Goal: Complete application form: Complete application form

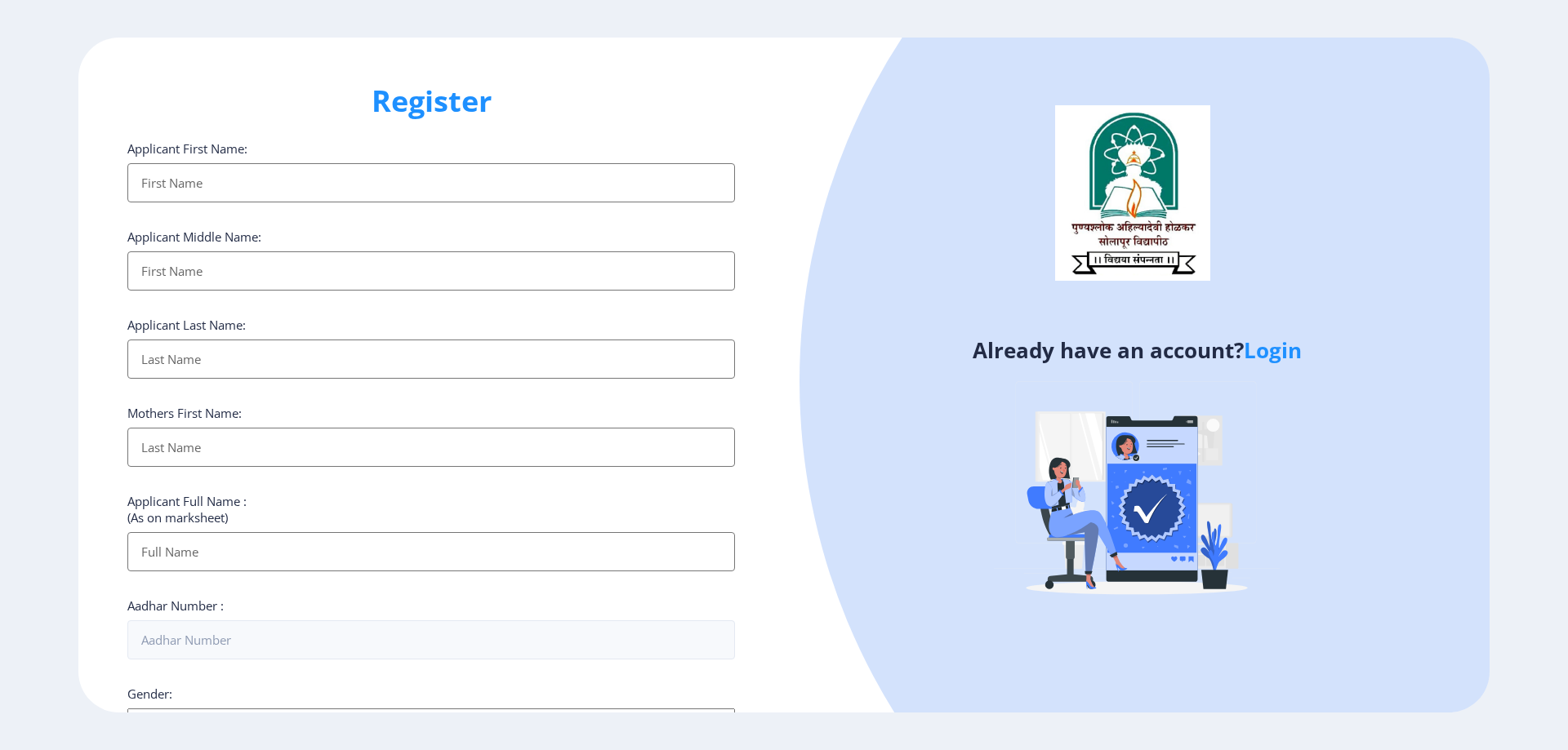
select select
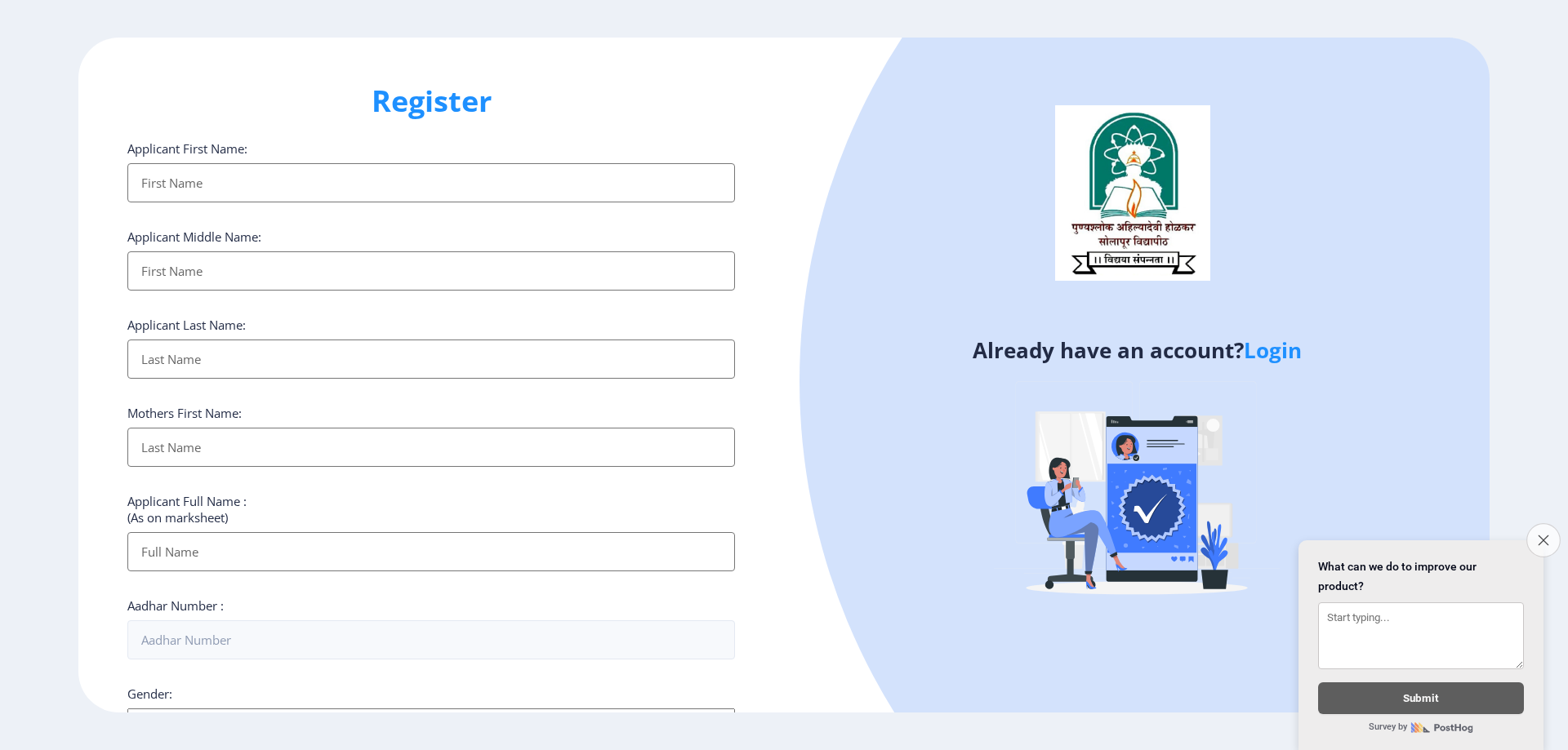
click at [1532, 538] on button "Close survey" at bounding box center [1544, 540] width 35 height 35
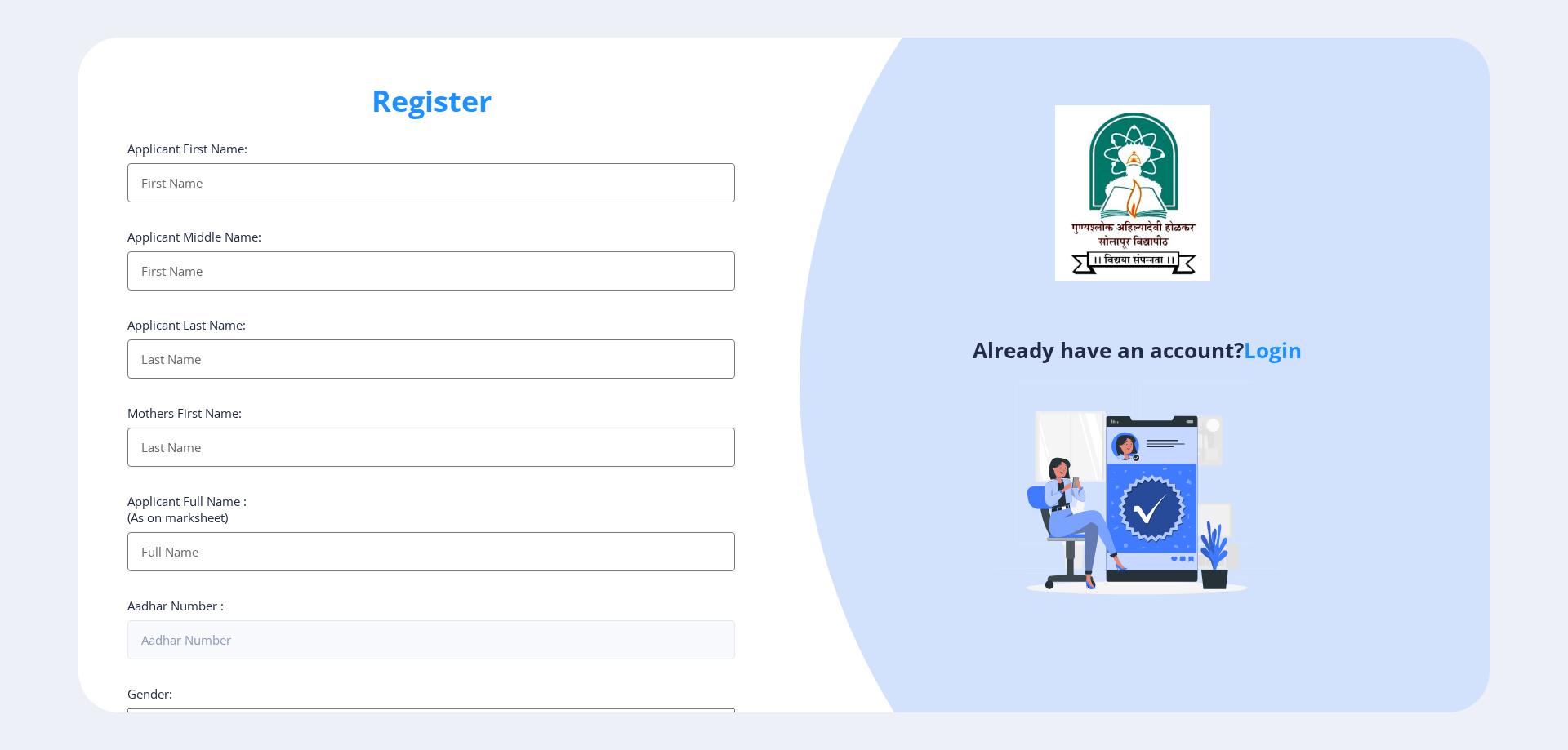
click at [272, 182] on input "Applicant First Name:" at bounding box center [431, 183] width 608 height 39
click at [217, 183] on input "Applicant First Name:" at bounding box center [431, 183] width 608 height 39
click at [172, 188] on input "Applicant First Name:" at bounding box center [431, 183] width 608 height 39
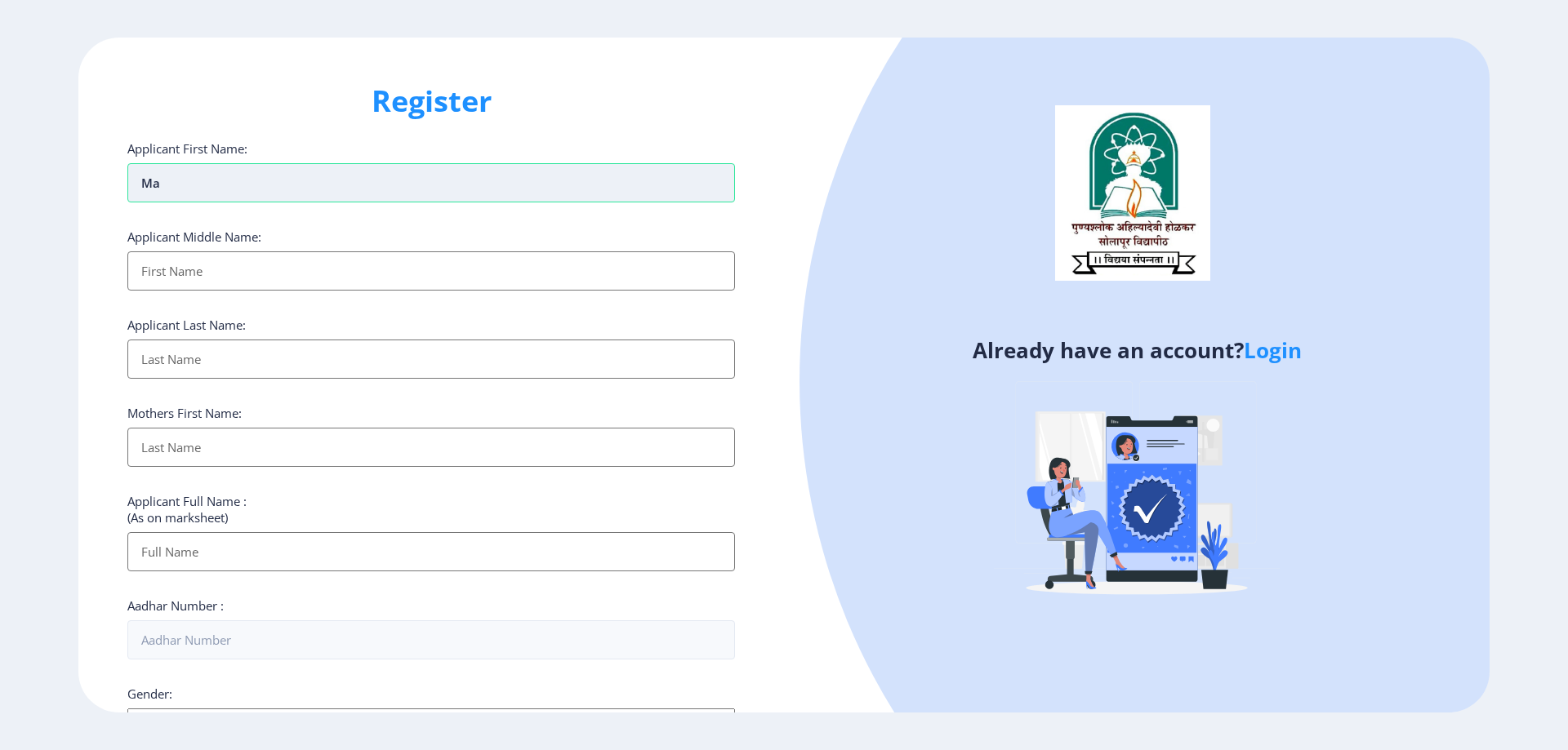
type input "m"
type input "MAGRET"
type input "[PERSON_NAME]"
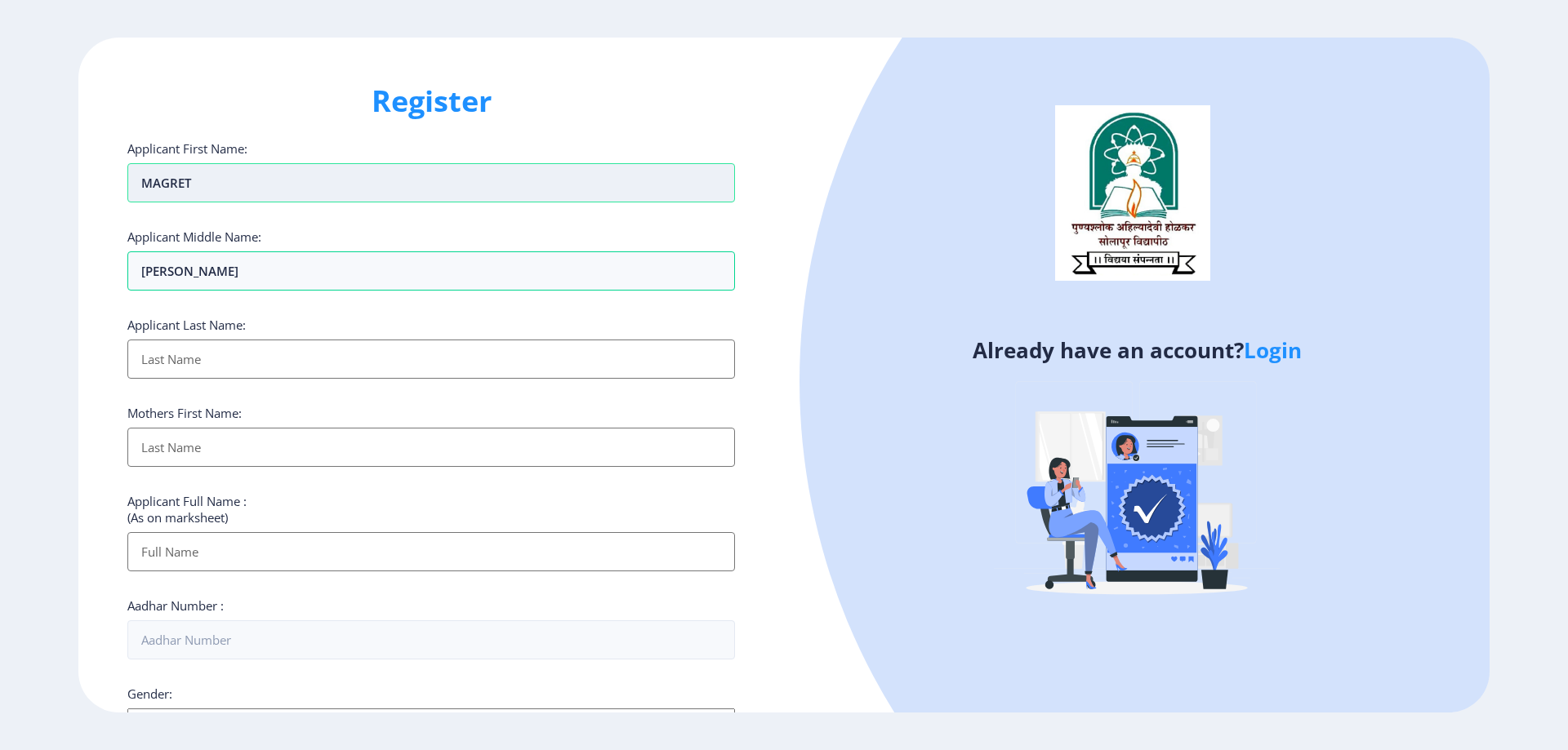
type input "A"
type input "GAIKWAD"
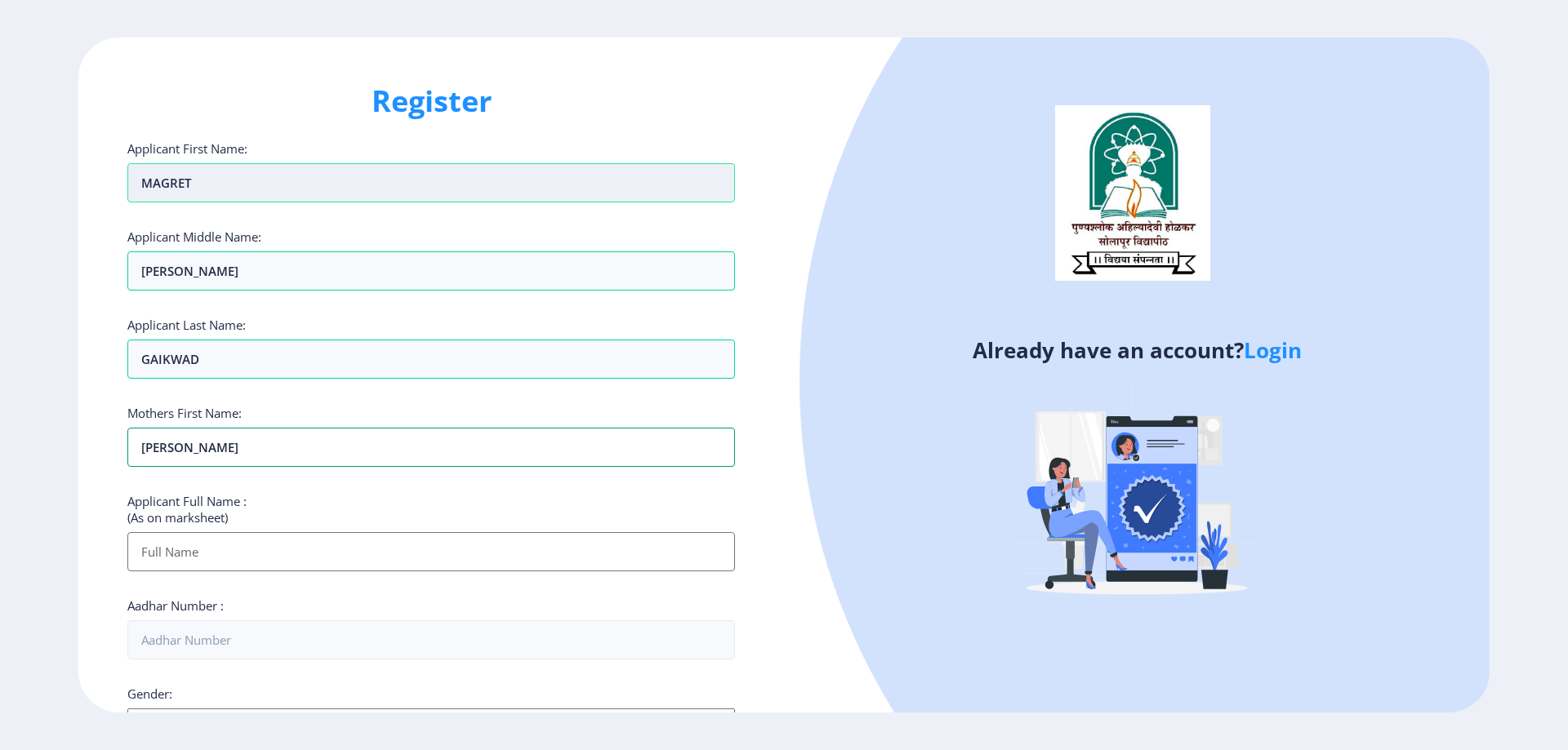
type input "[PERSON_NAME]"
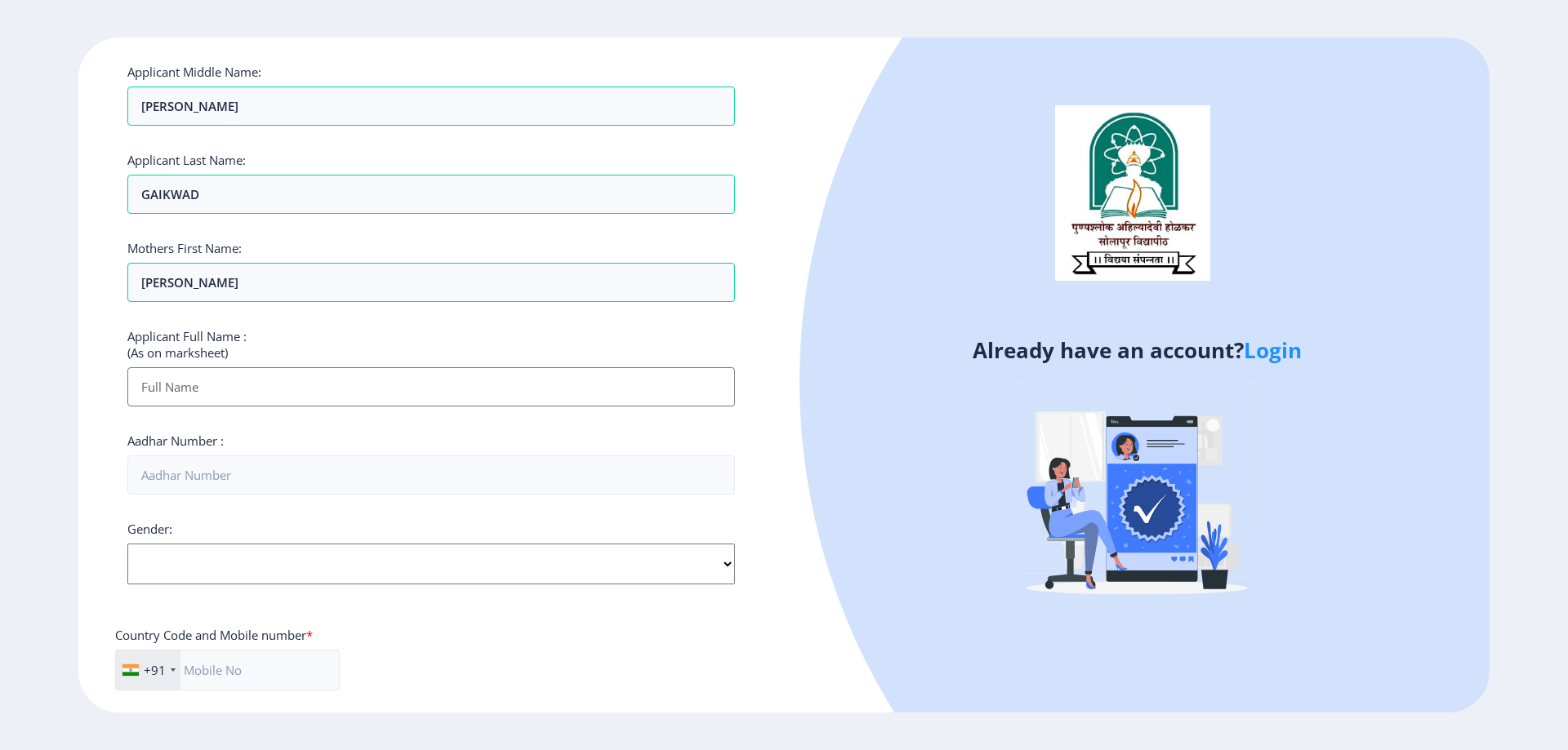
scroll to position [245, 0]
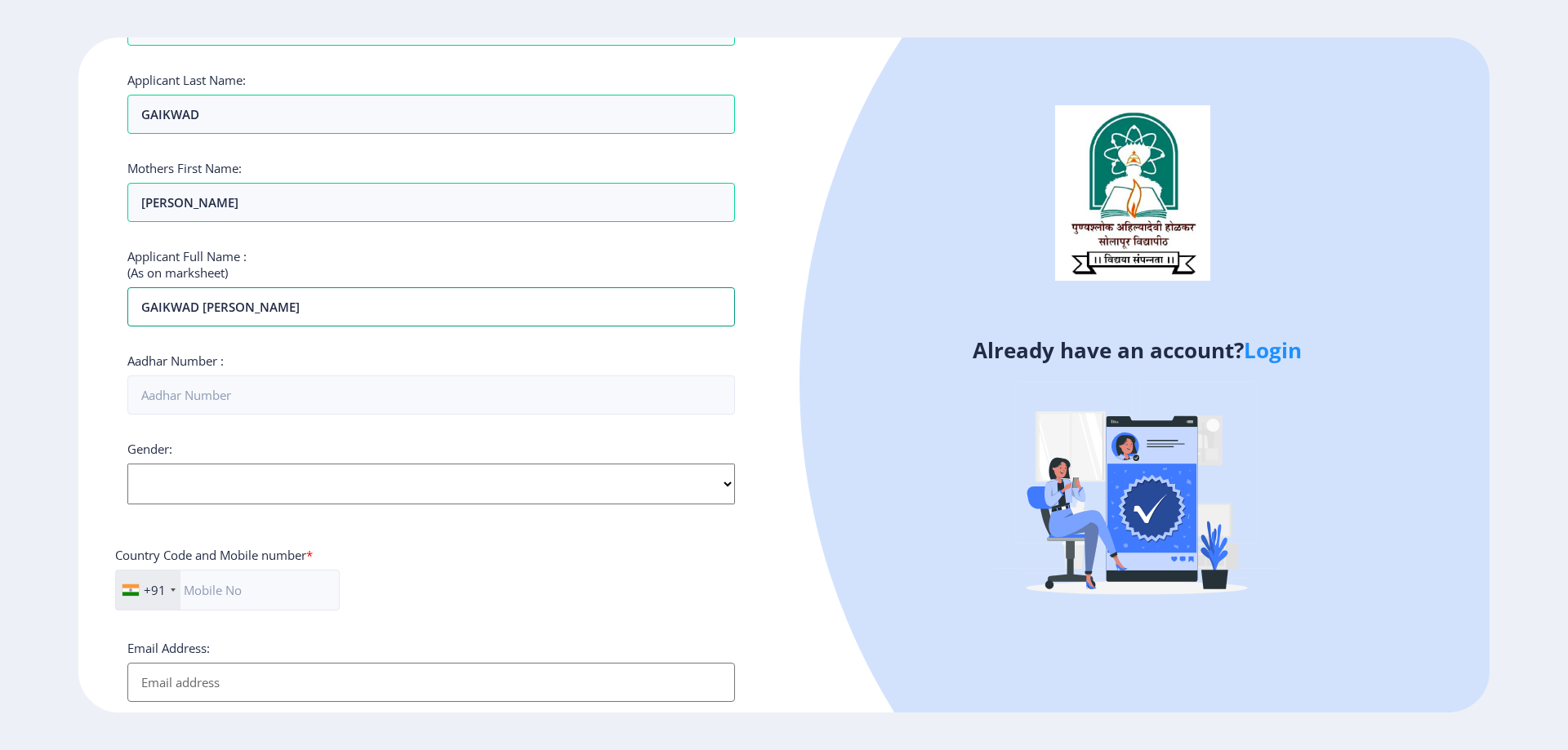
type input "GAIKWAD [PERSON_NAME]"
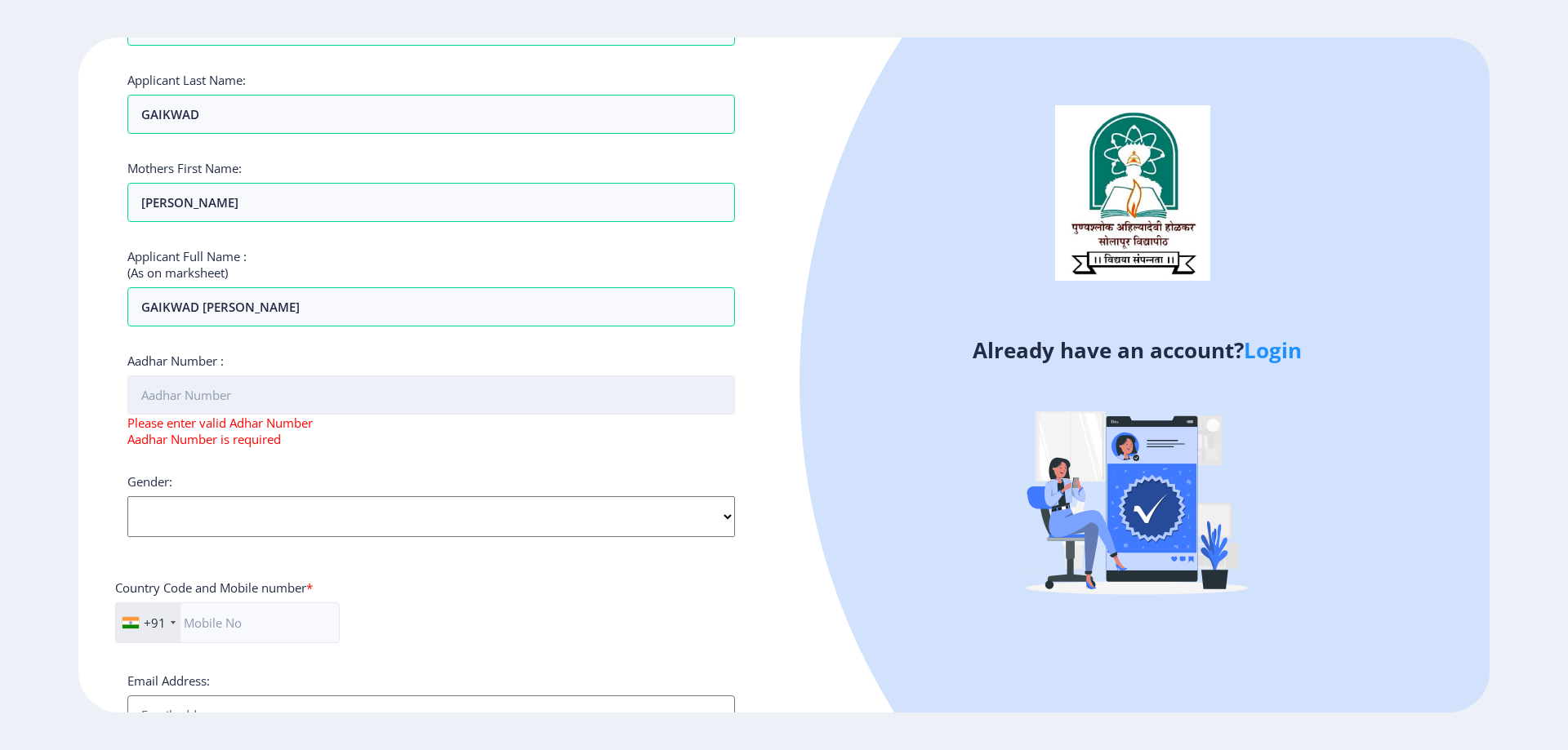
click at [297, 386] on input "Aadhar Number :" at bounding box center [431, 395] width 608 height 39
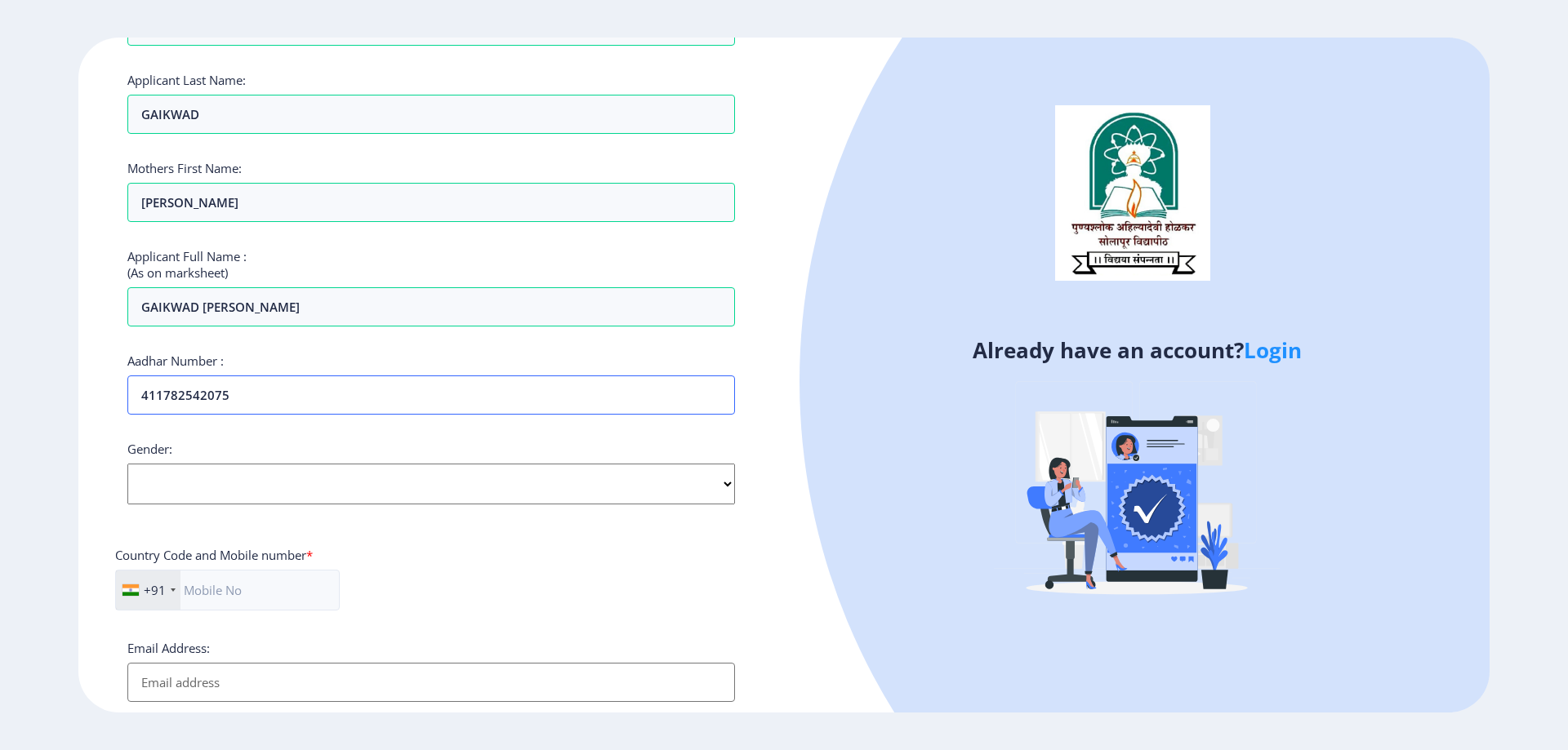
type input "411782542075"
click at [127, 463] on select "Select Gender [DEMOGRAPHIC_DATA] [DEMOGRAPHIC_DATA] Other" at bounding box center [431, 484] width 608 height 41
select select "[DEMOGRAPHIC_DATA]"
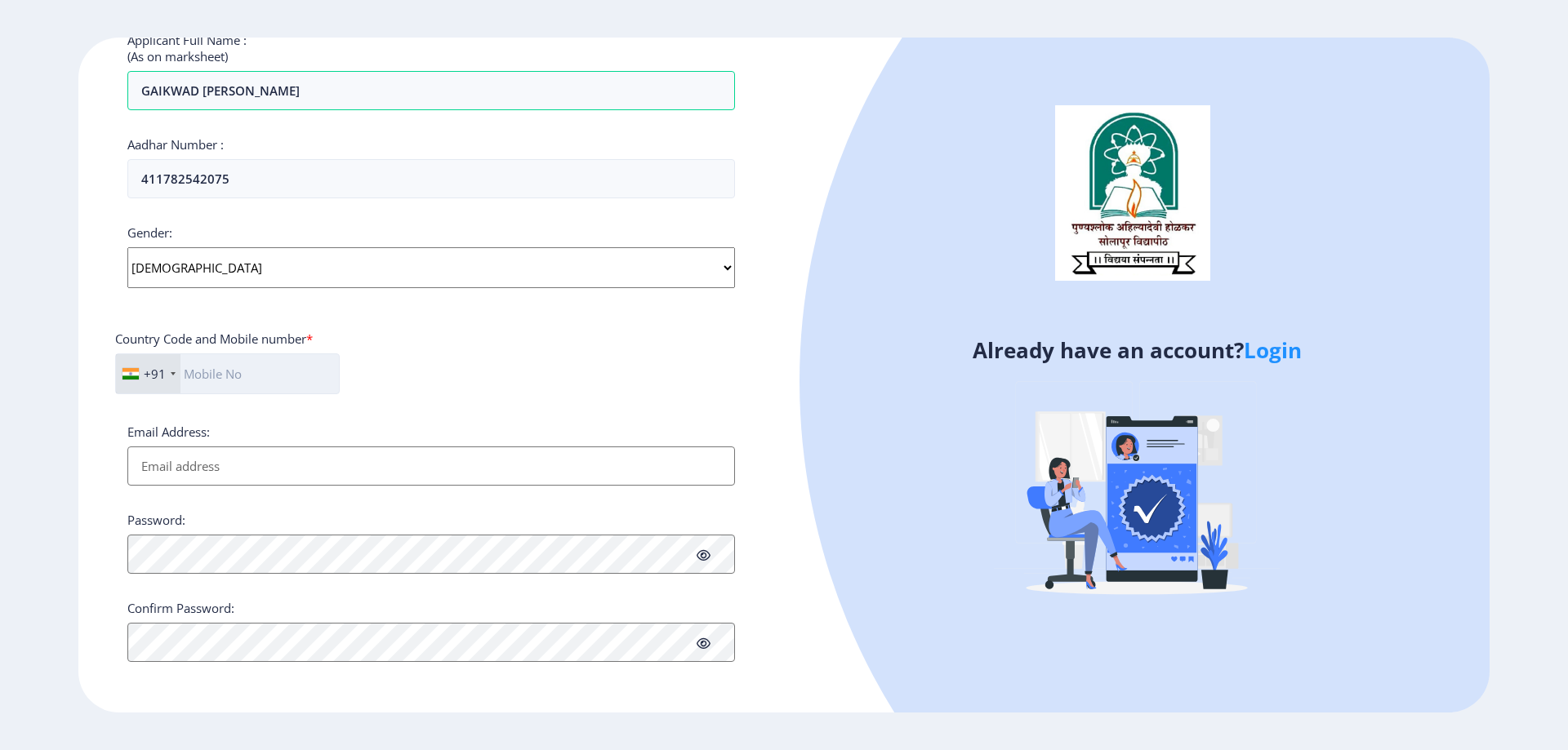
click at [224, 363] on input "text" at bounding box center [228, 375] width 225 height 41
type input "7083439486"
click at [277, 392] on input "7083439486" at bounding box center [228, 375] width 226 height 41
click at [219, 463] on input "Email Address:" at bounding box center [431, 466] width 608 height 39
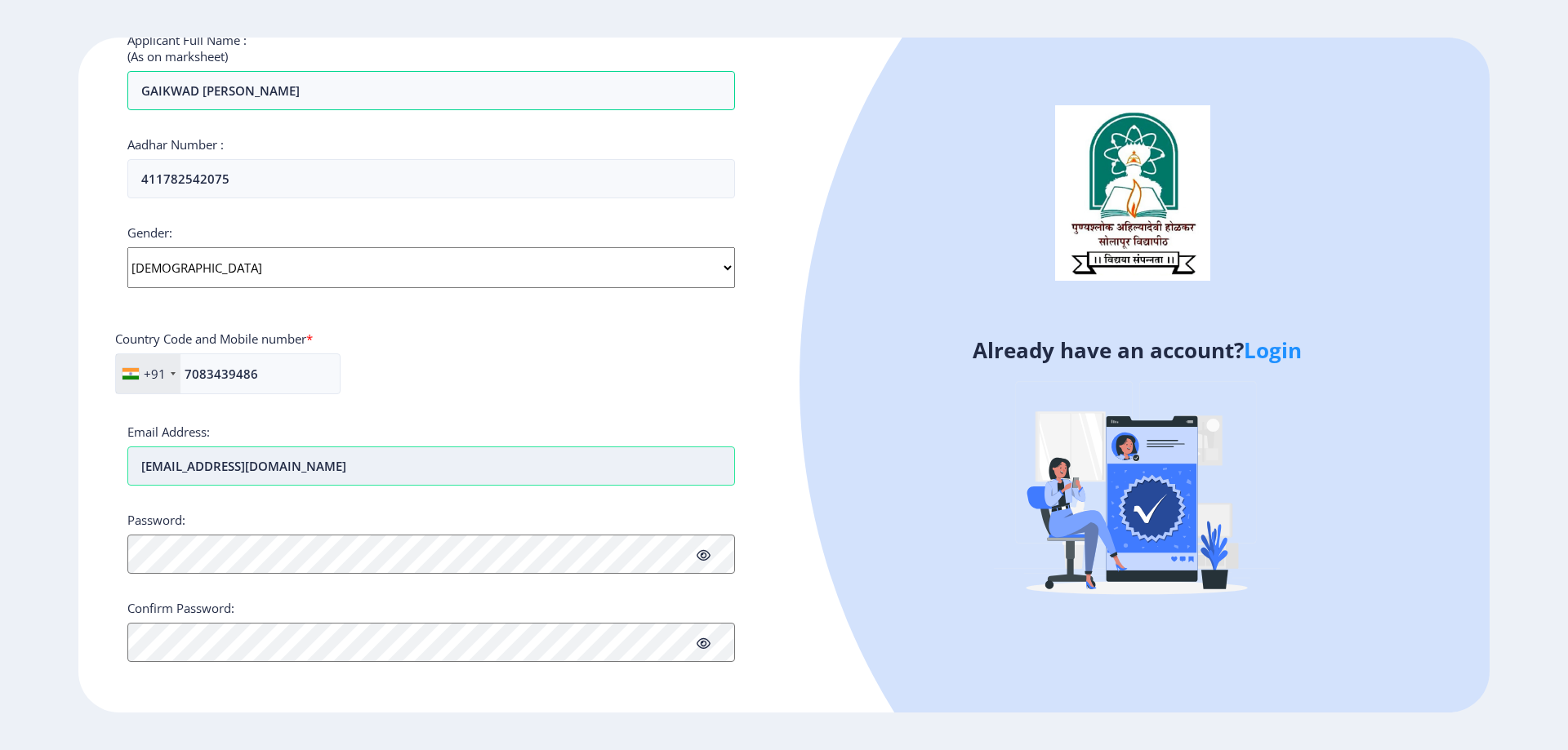
type input "[EMAIL_ADDRESS][DOMAIN_NAME]"
click at [711, 557] on icon at bounding box center [703, 555] width 14 height 12
click at [703, 643] on icon at bounding box center [703, 643] width 14 height 12
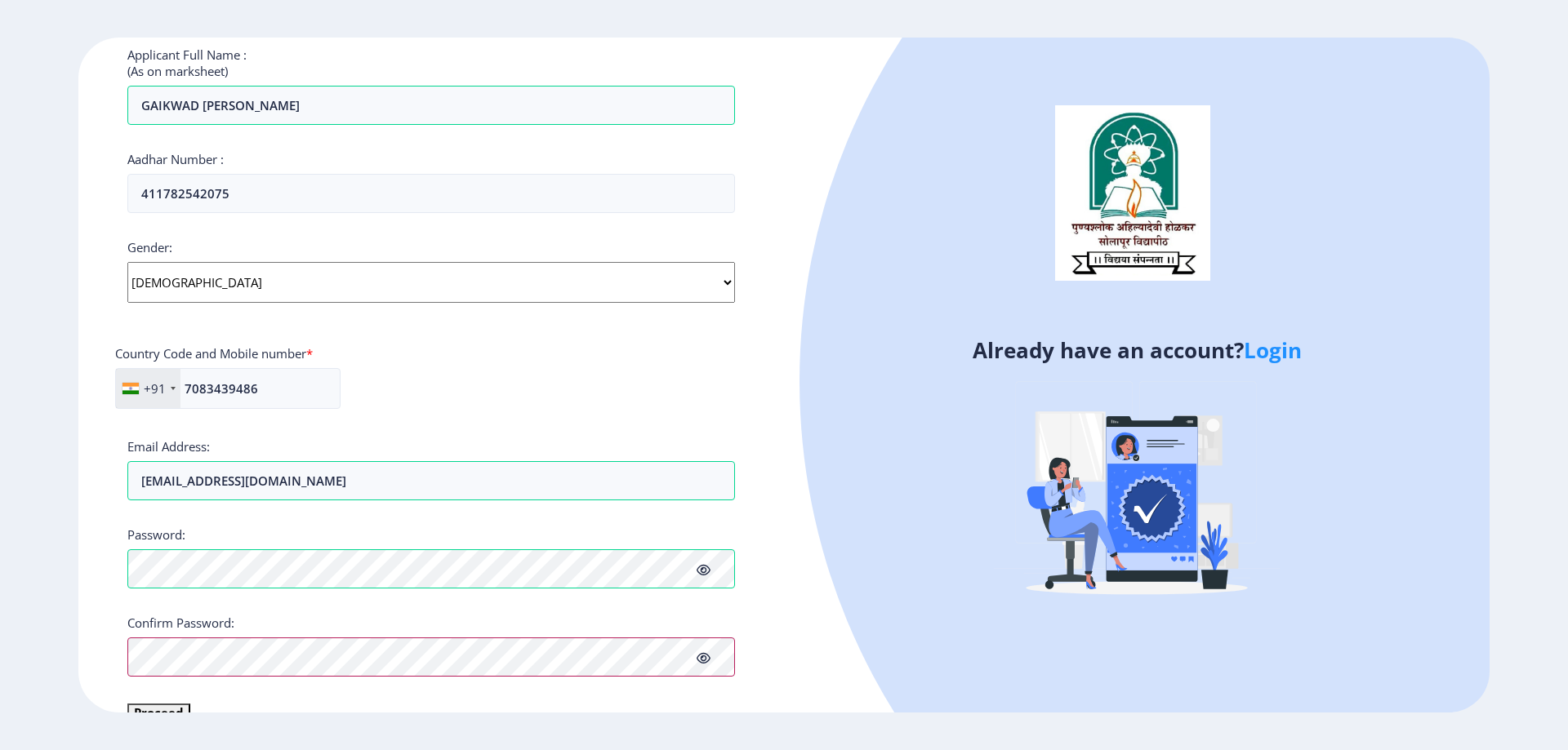
scroll to position [481, 0]
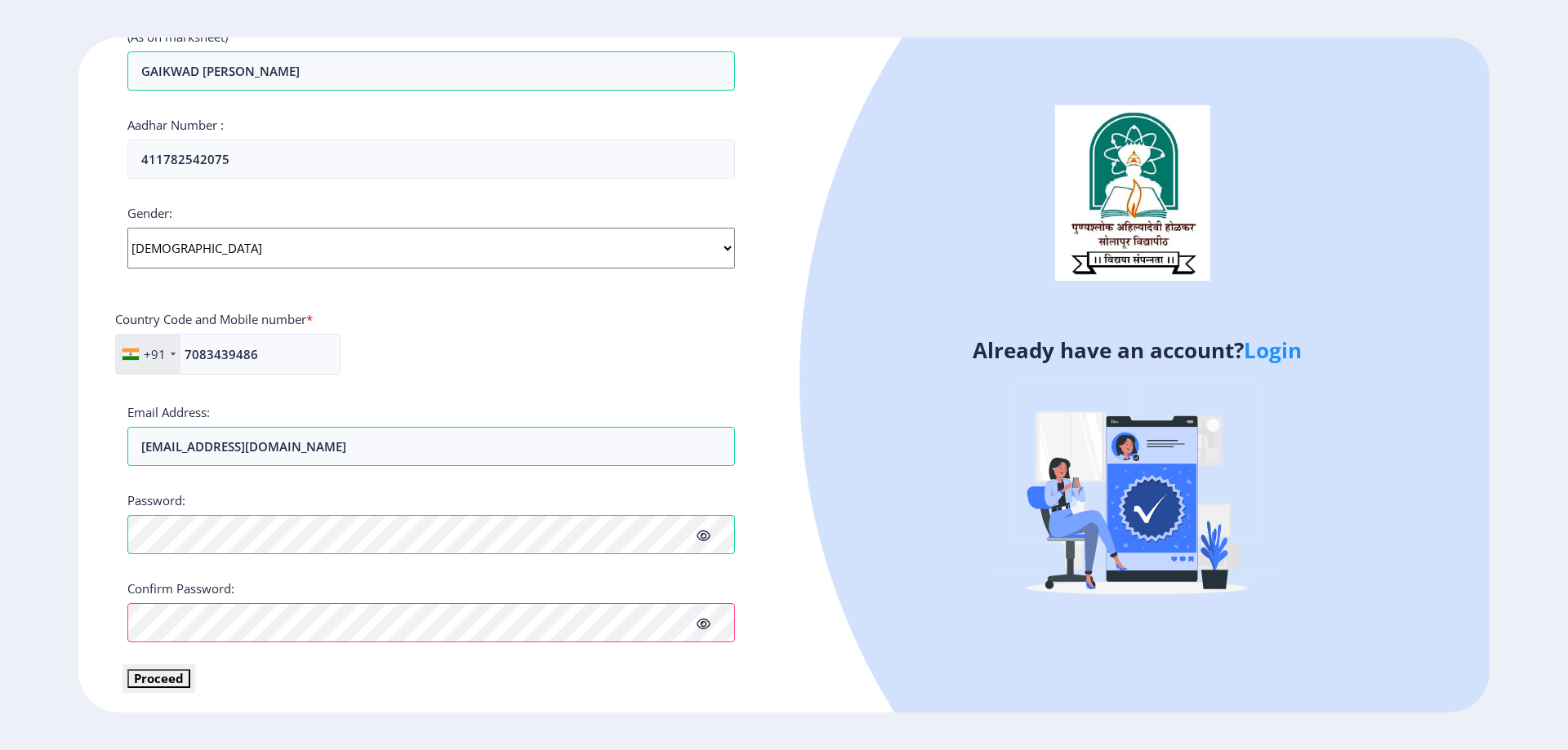
click at [165, 684] on button "Proceed" at bounding box center [158, 679] width 63 height 19
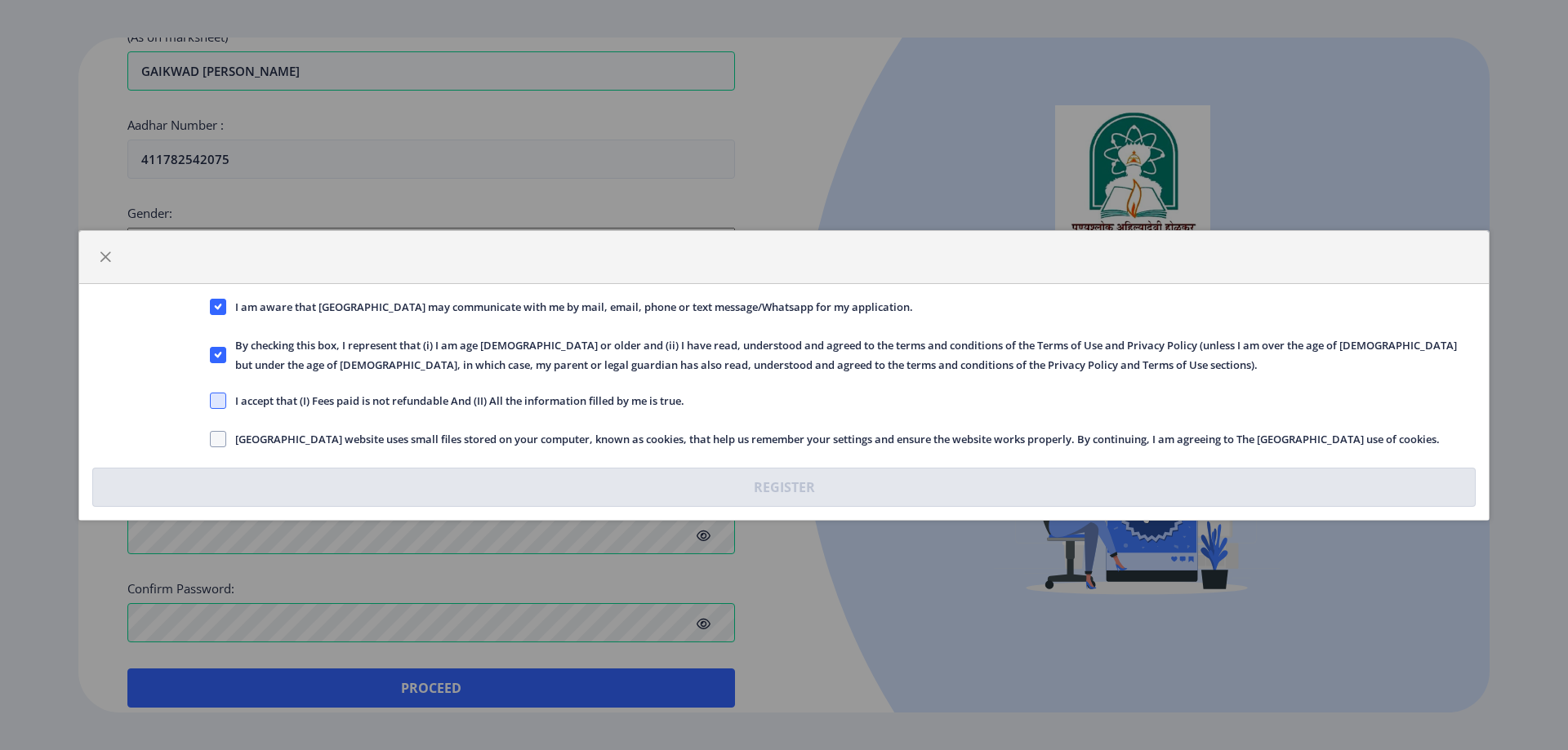
click at [225, 395] on span at bounding box center [217, 400] width 16 height 16
click at [211, 400] on input "I accept that (I) Fees paid is not refundable And (II) All the information fill…" at bounding box center [210, 400] width 1 height 1
checkbox input "true"
click at [222, 431] on span at bounding box center [217, 438] width 16 height 16
click at [211, 438] on input "[GEOGRAPHIC_DATA] website uses small files stored on your computer, known as co…" at bounding box center [210, 438] width 1 height 1
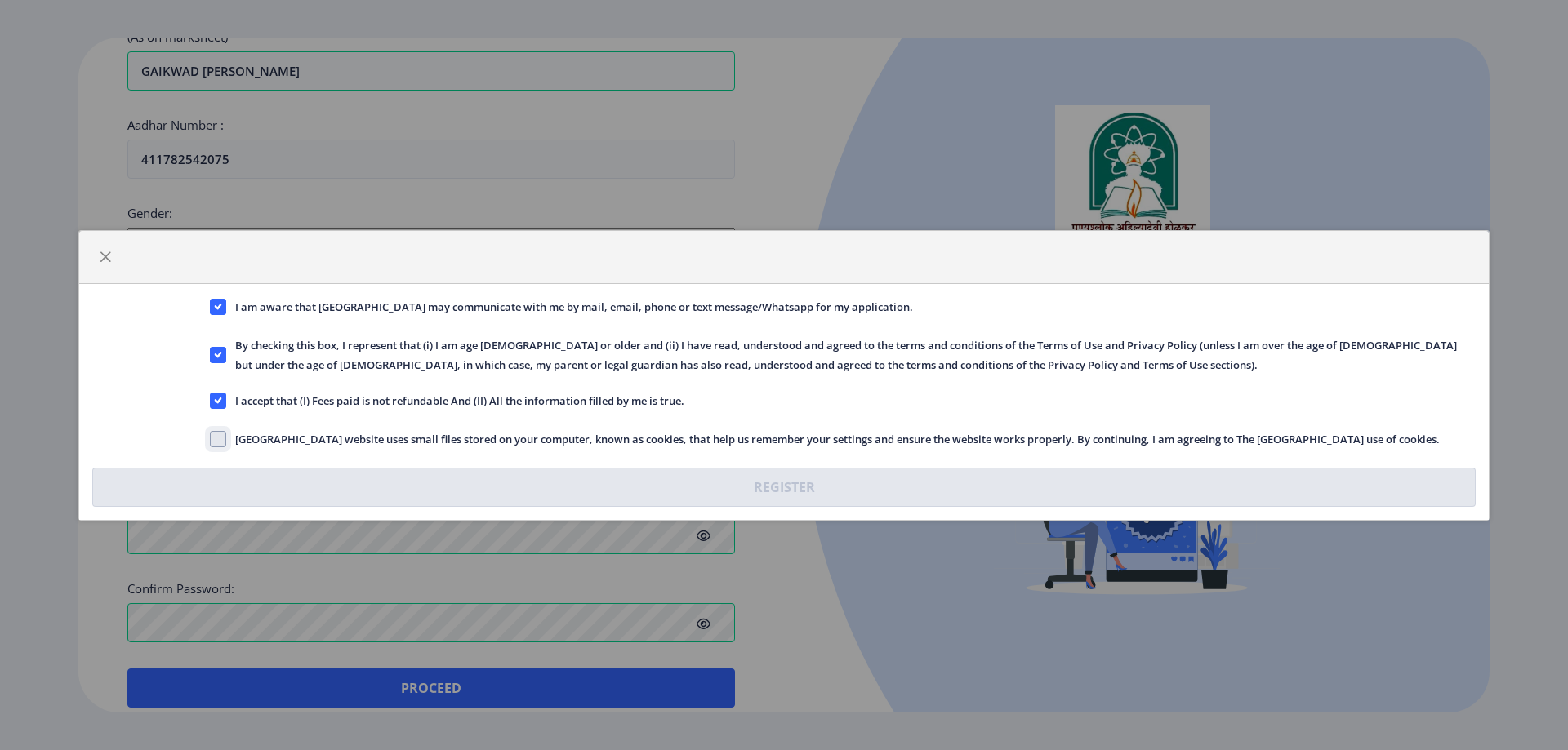
checkbox input "true"
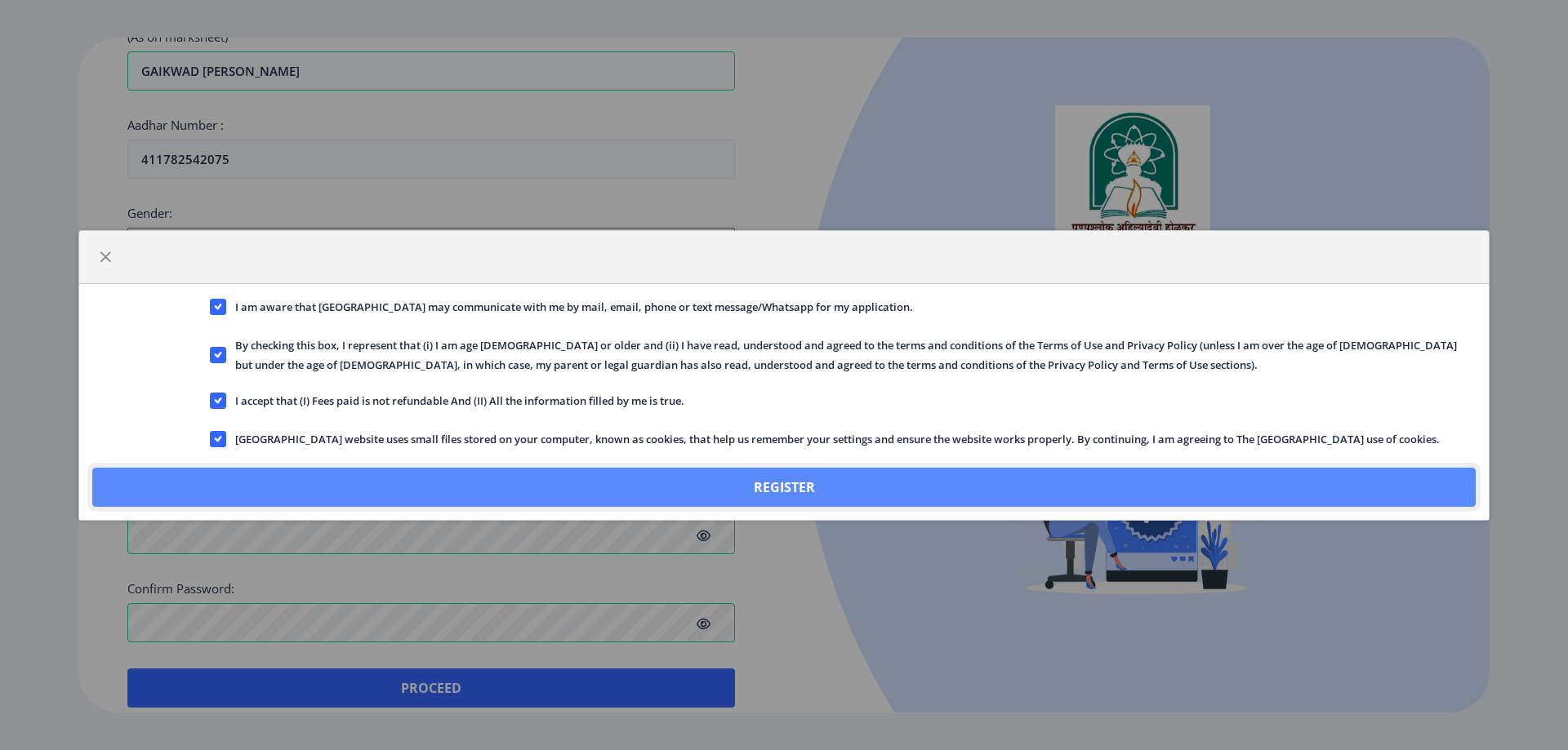
click at [672, 489] on button "Register" at bounding box center [784, 488] width 1383 height 39
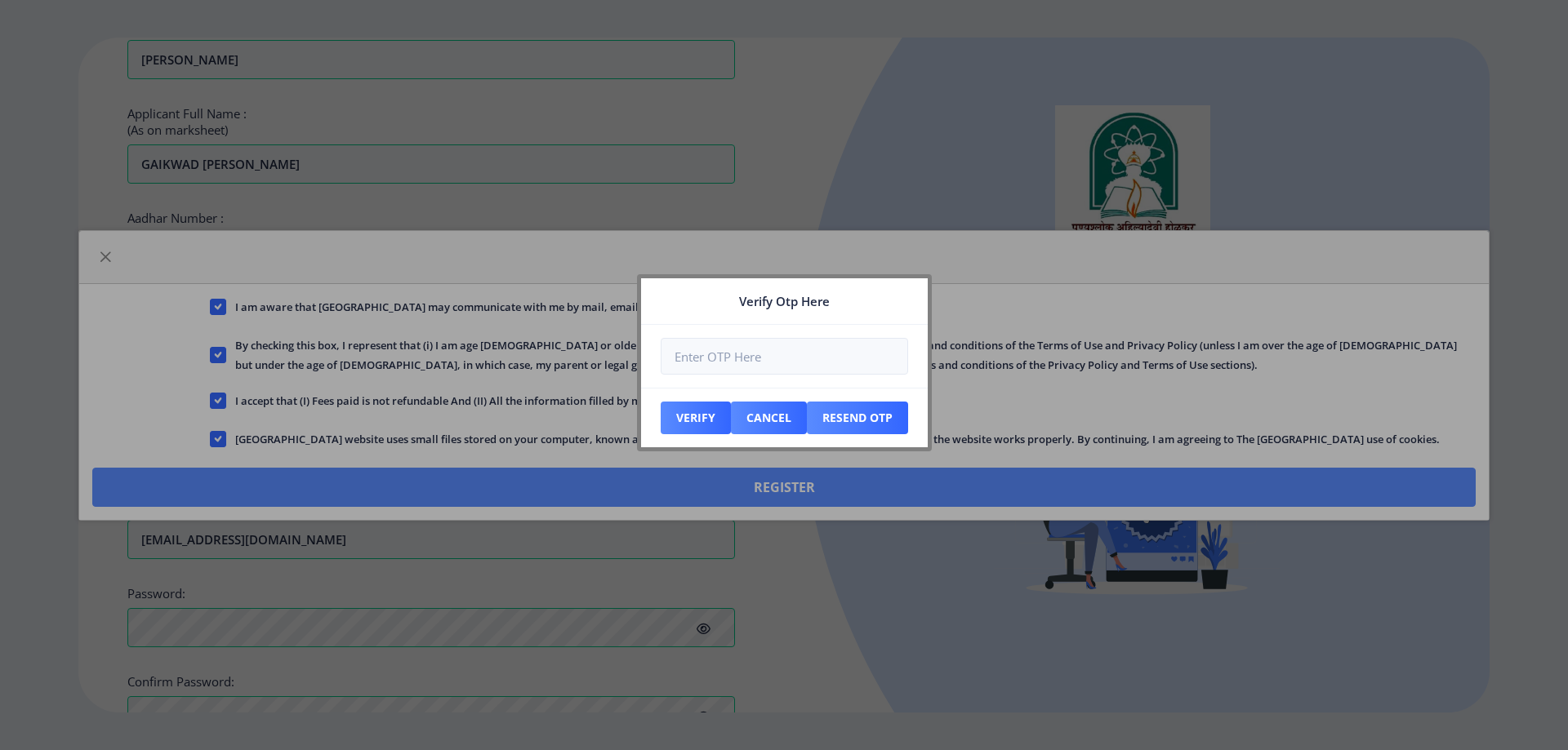
scroll to position [574, 0]
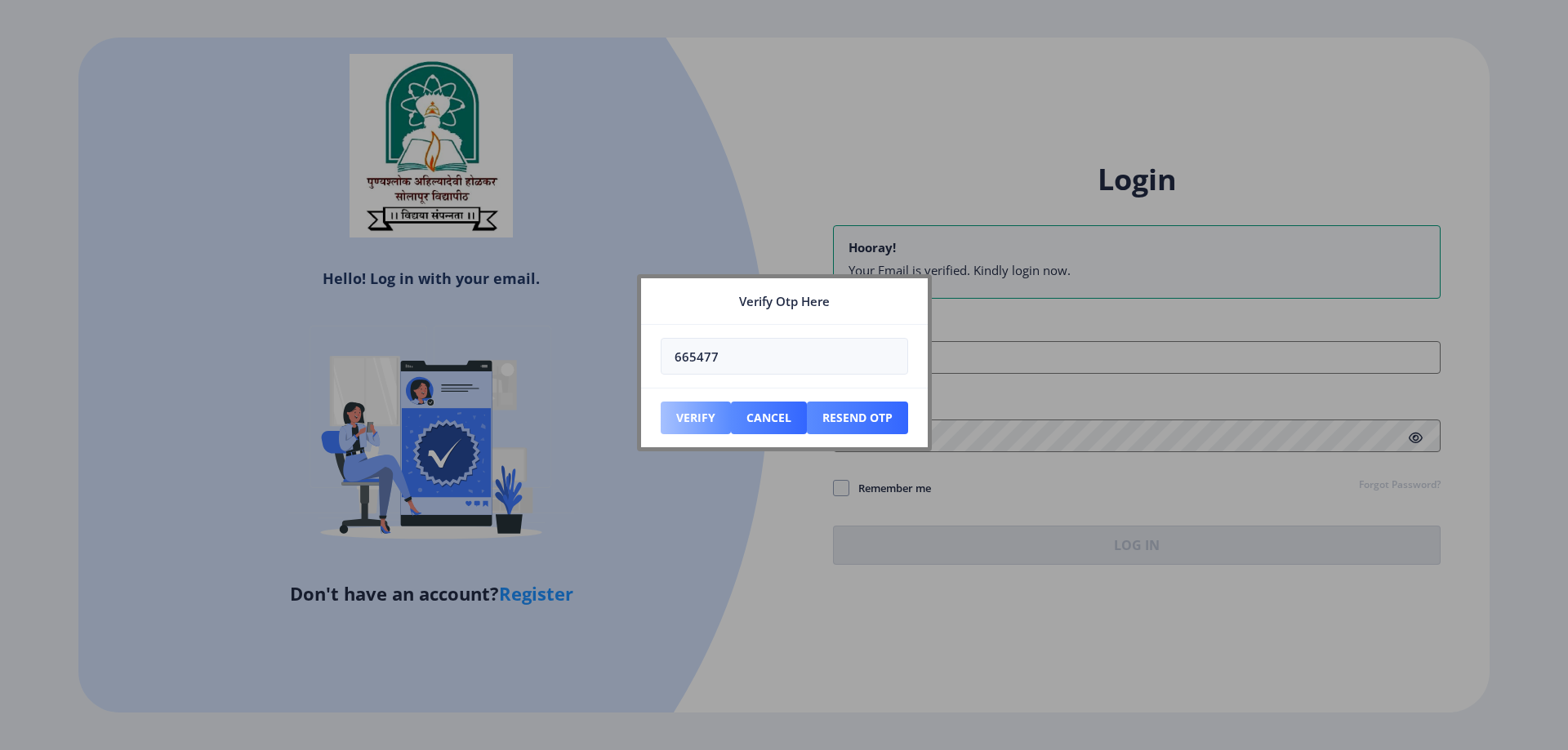
type input "665477"
click at [691, 419] on button "Verify" at bounding box center [696, 418] width 70 height 33
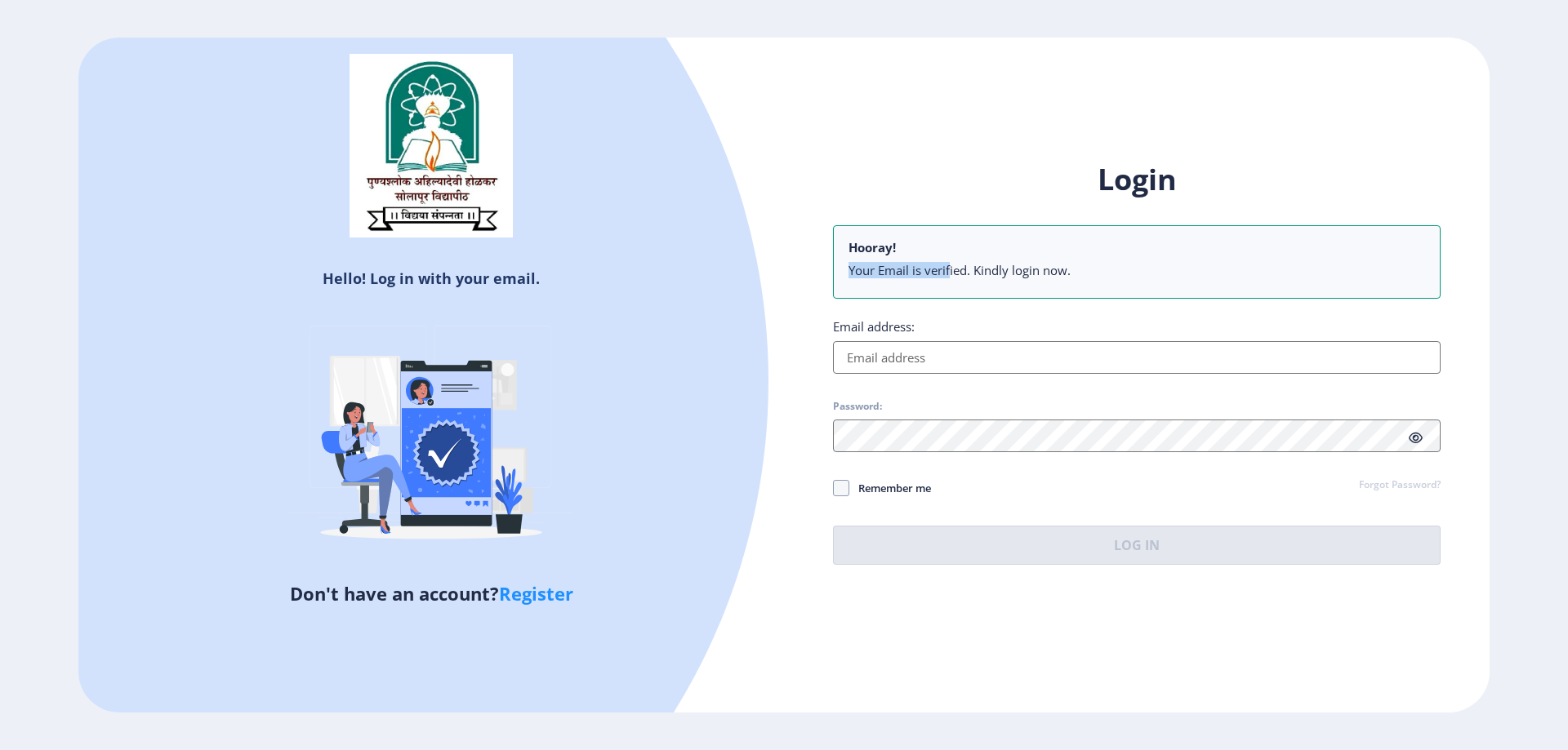
drag, startPoint x: 844, startPoint y: 271, endPoint x: 1111, endPoint y: 277, distance: 267.1
click at [1111, 277] on nb-alert "Hooray! Your Email is verified. Kindly login now." at bounding box center [1137, 262] width 608 height 73
click at [1120, 277] on li "Your Email is verified. Kindly login now." at bounding box center [1137, 270] width 577 height 16
click at [907, 359] on input "Email address:" at bounding box center [1137, 358] width 608 height 33
click at [1027, 326] on div "Email address:" at bounding box center [1137, 346] width 608 height 55
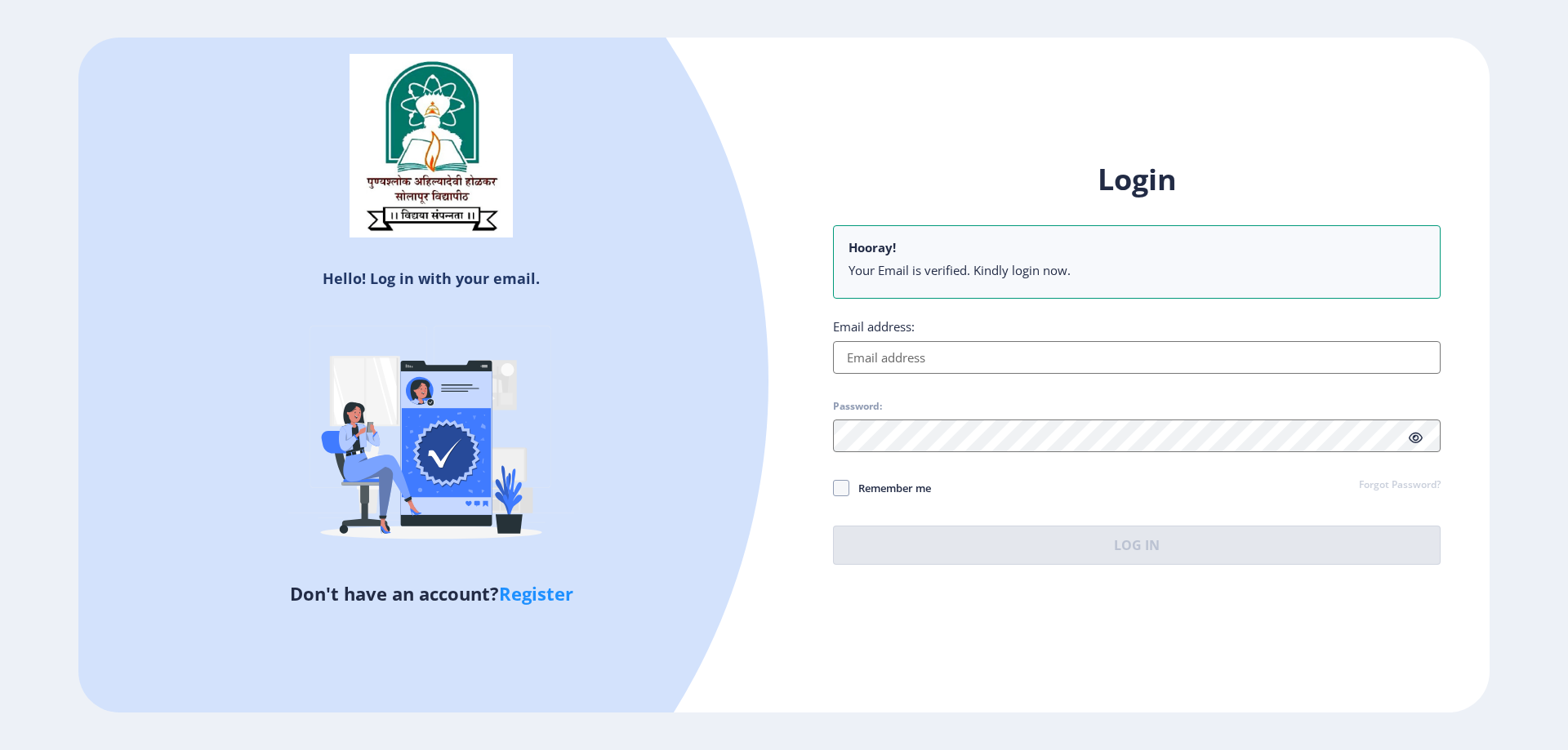
click at [942, 360] on input "Email address:" at bounding box center [1137, 358] width 608 height 33
paste input "[EMAIL_ADDRESS][DOMAIN_NAME]"
type input "[EMAIL_ADDRESS][DOMAIN_NAME]"
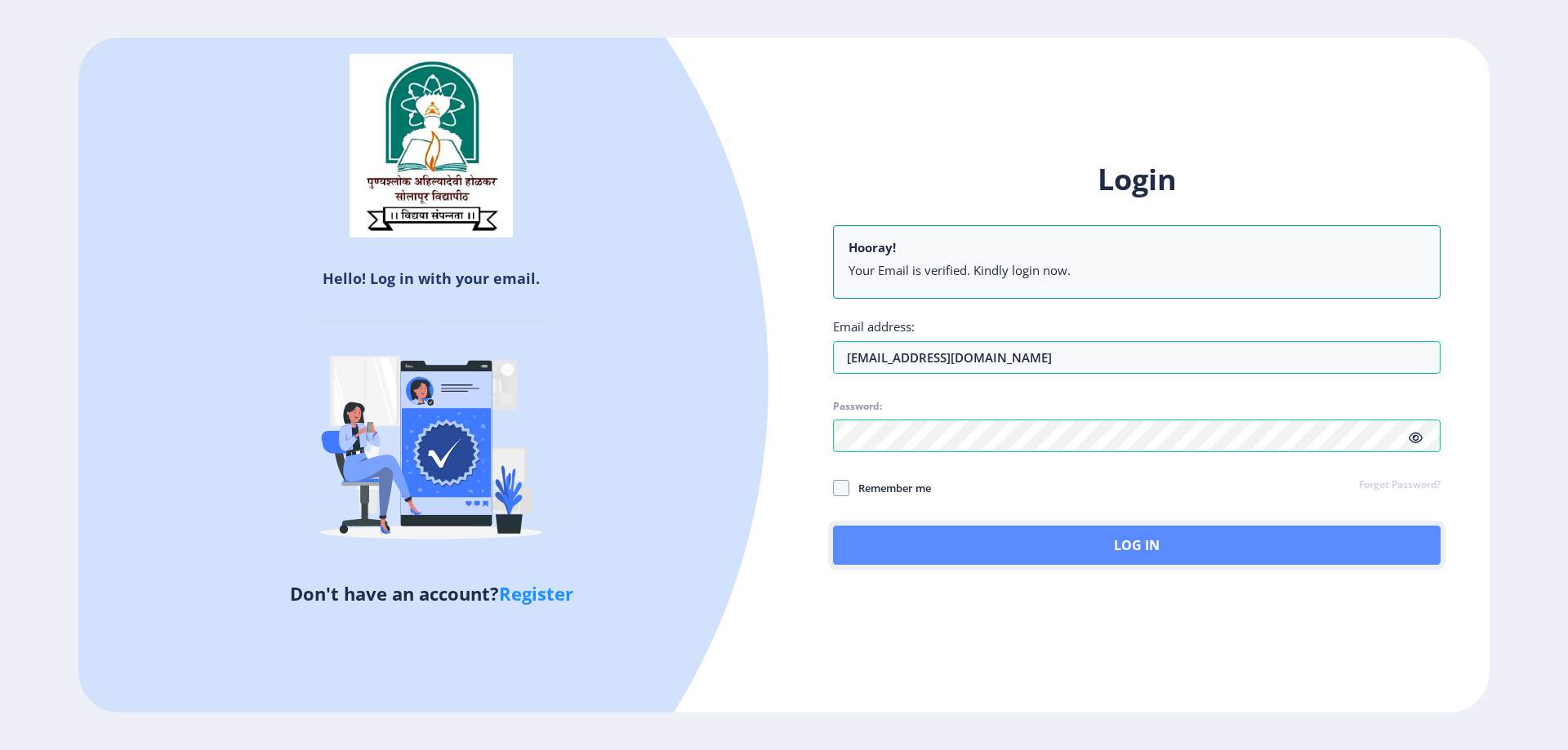
click at [969, 529] on button "Log In" at bounding box center [1137, 546] width 608 height 39
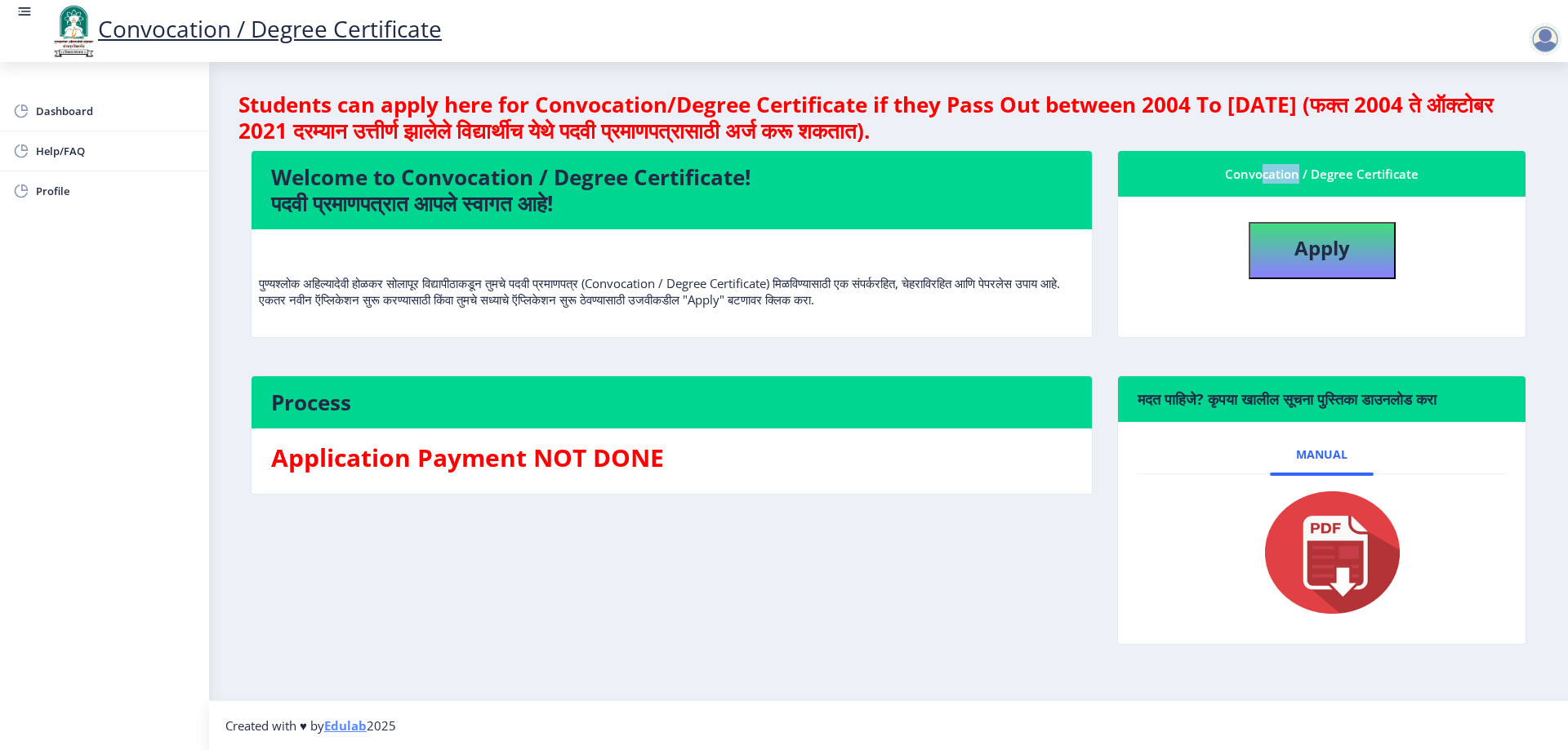
click at [1370, 179] on div "Convocation / Degree Certificate" at bounding box center [1322, 173] width 368 height 20
click at [1317, 256] on b "Apply" at bounding box center [1322, 247] width 55 height 27
select select
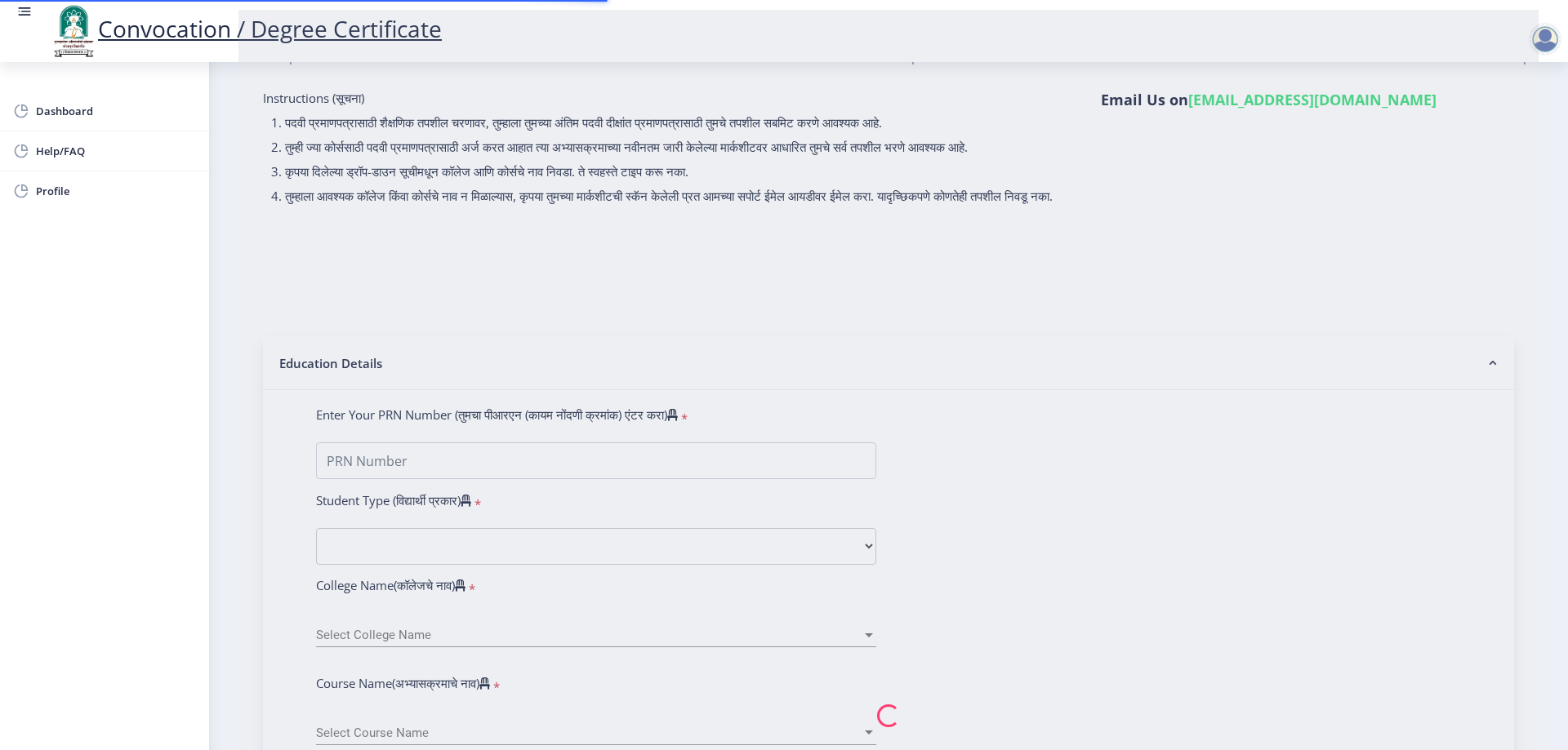
type input "GAIKWAD [PERSON_NAME]"
type input "[PERSON_NAME]"
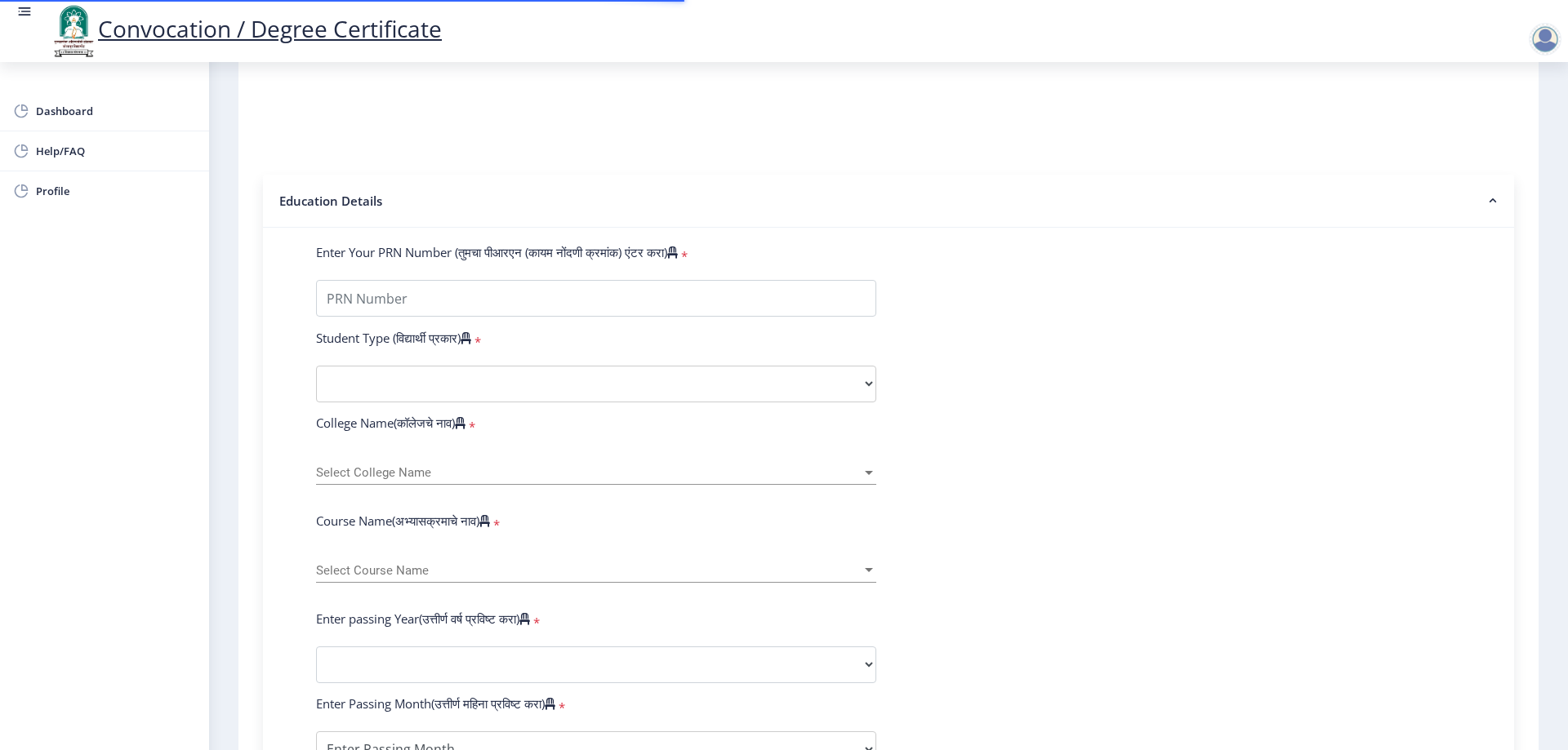
scroll to position [245, 0]
click at [394, 310] on input "Enter Your PRN Number (तुमचा पीआरएन (कायम नोंदणी क्रमांक) एंटर करा)" at bounding box center [596, 297] width 560 height 37
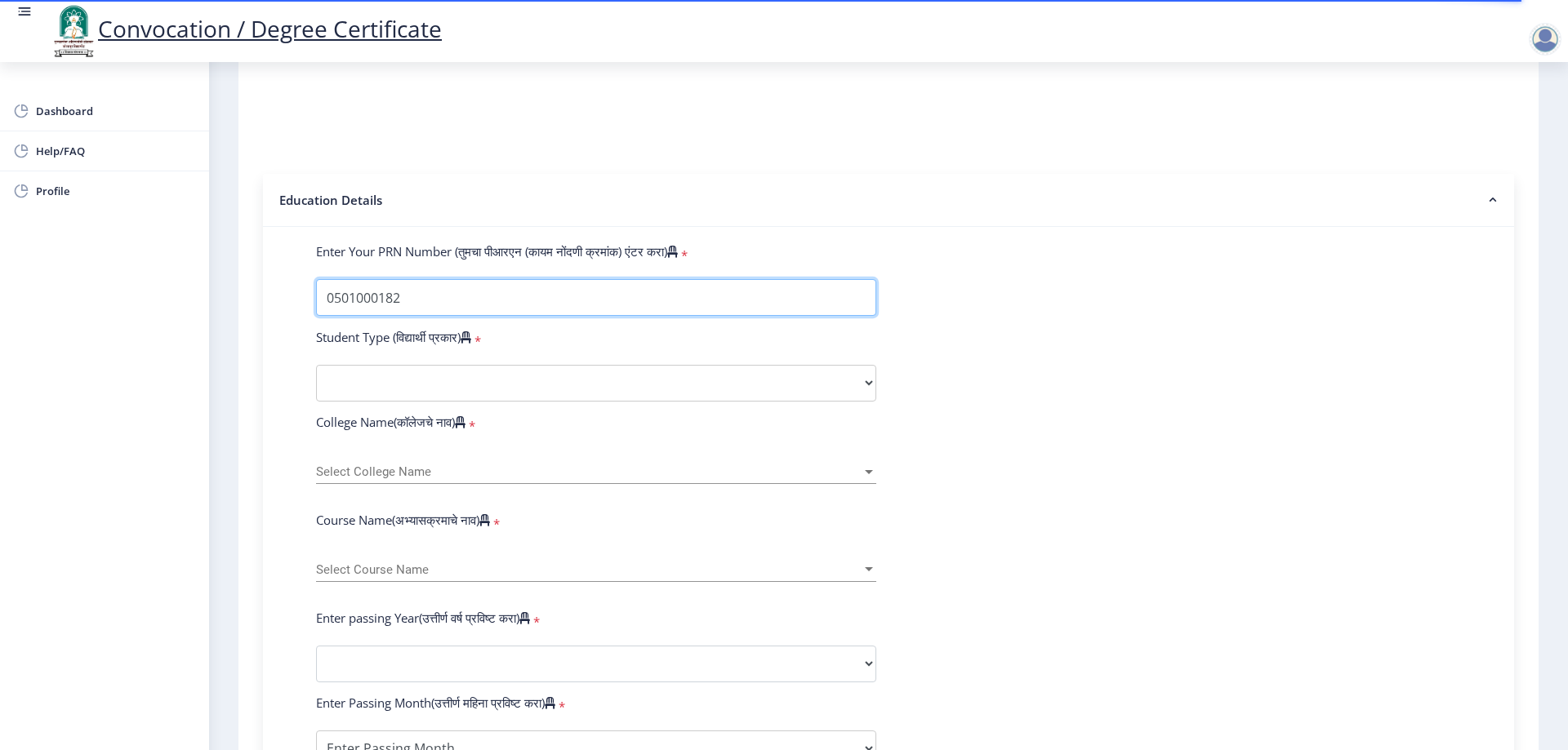
type input "0501000182"
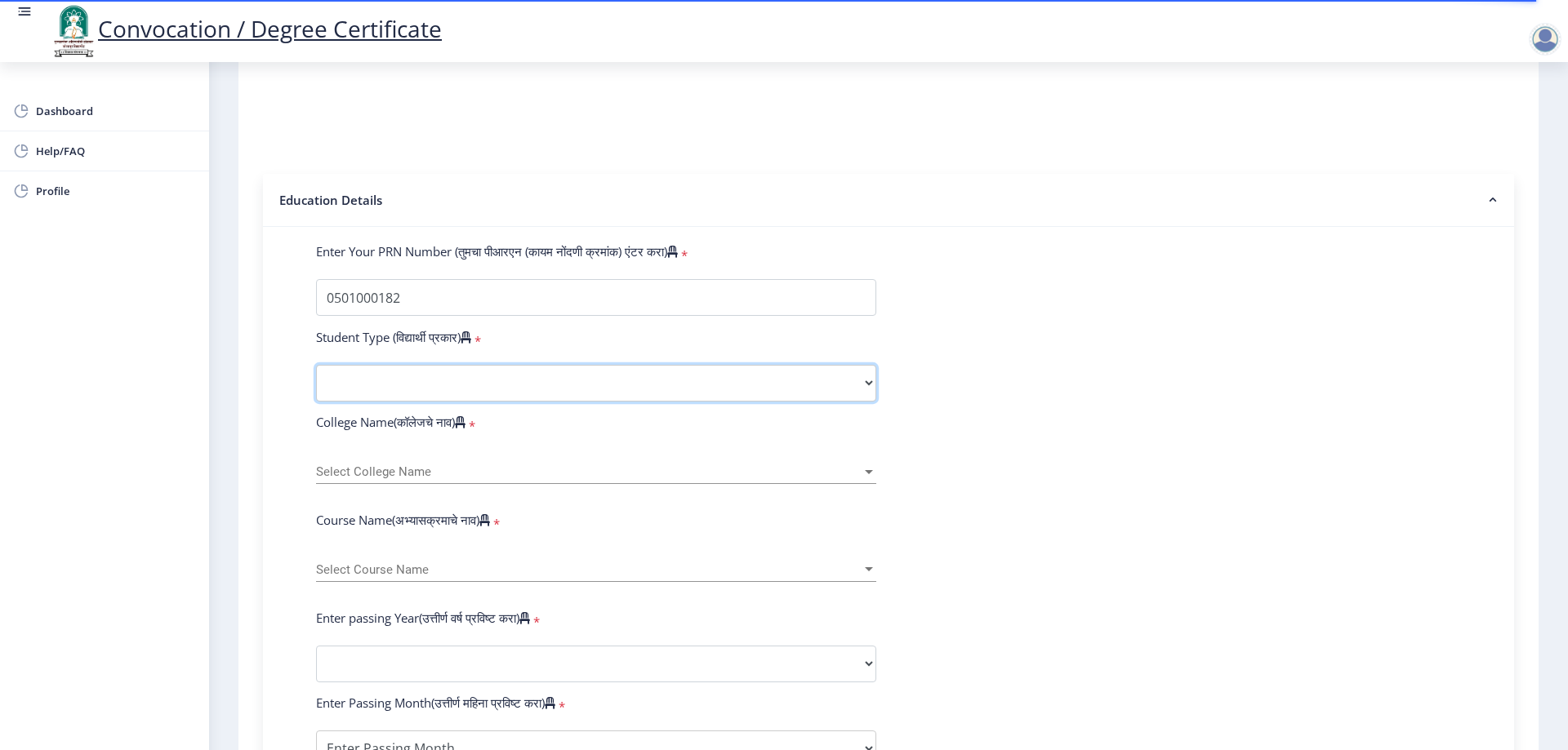
drag, startPoint x: 441, startPoint y: 396, endPoint x: 441, endPoint y: 408, distance: 12.0
click at [441, 396] on select "Select Student Type Regular External" at bounding box center [596, 383] width 560 height 37
select select "Regular"
click at [316, 380] on select "Select Student Type Regular External" at bounding box center [596, 383] width 560 height 37
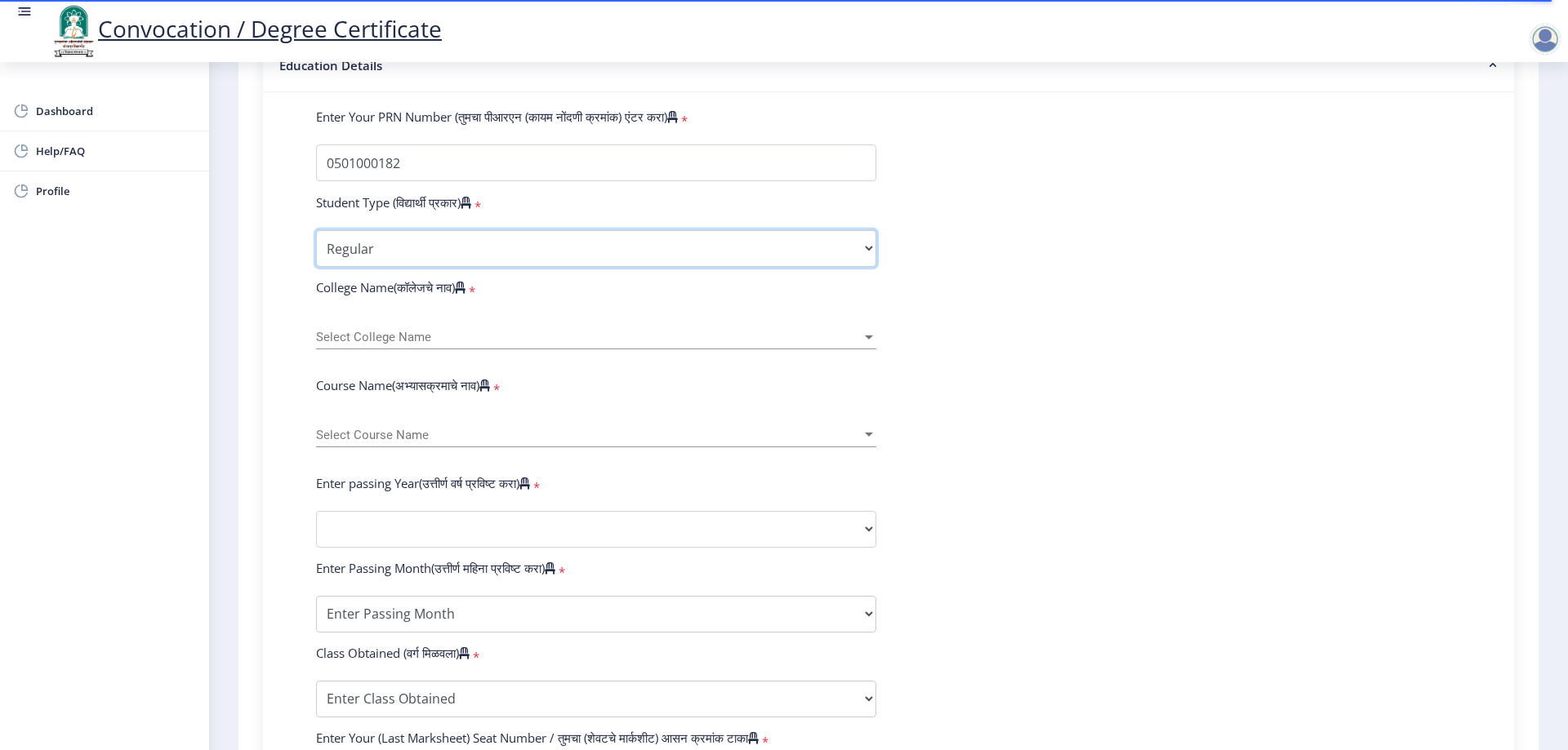
scroll to position [408, 0]
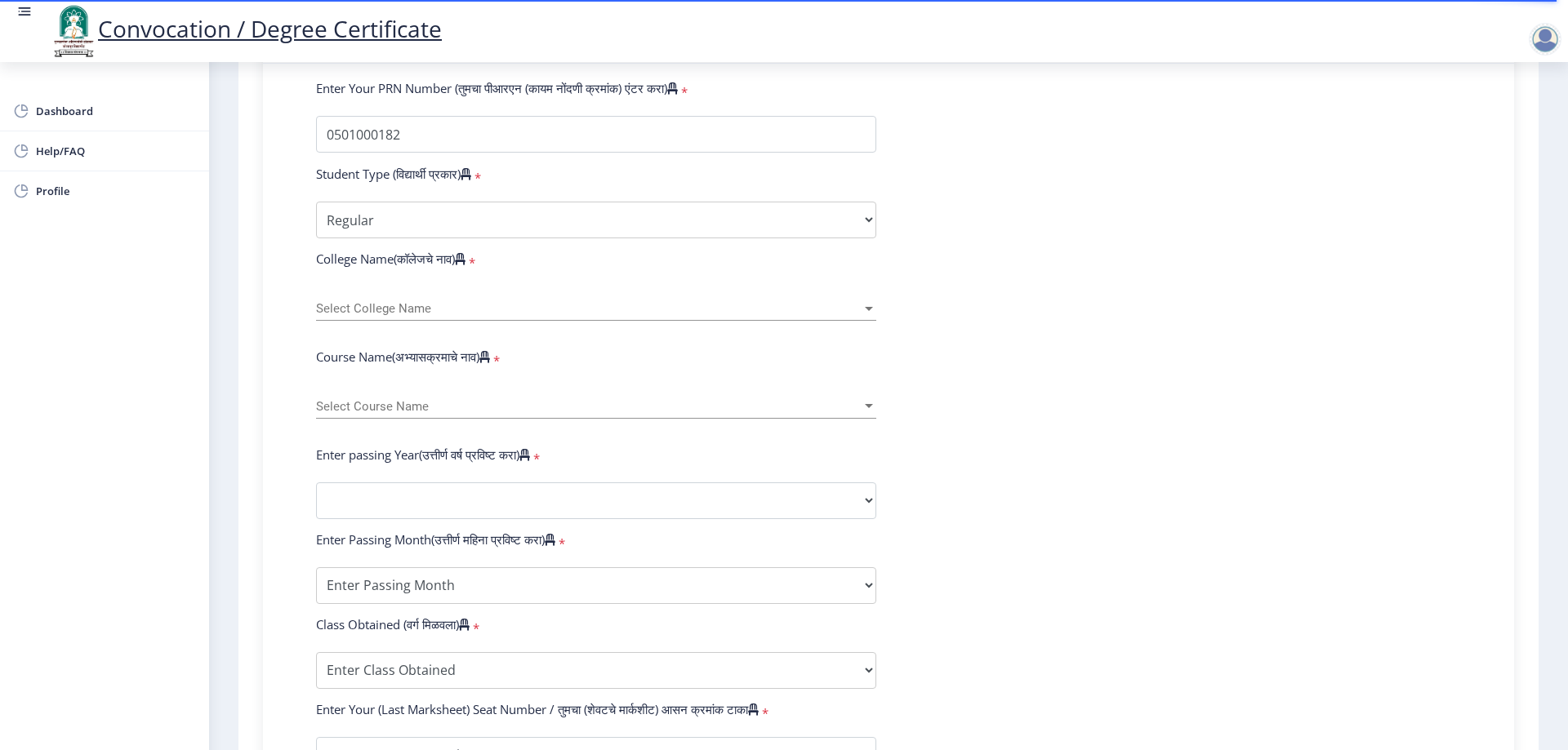
click at [380, 316] on span "Select College Name" at bounding box center [588, 309] width 546 height 14
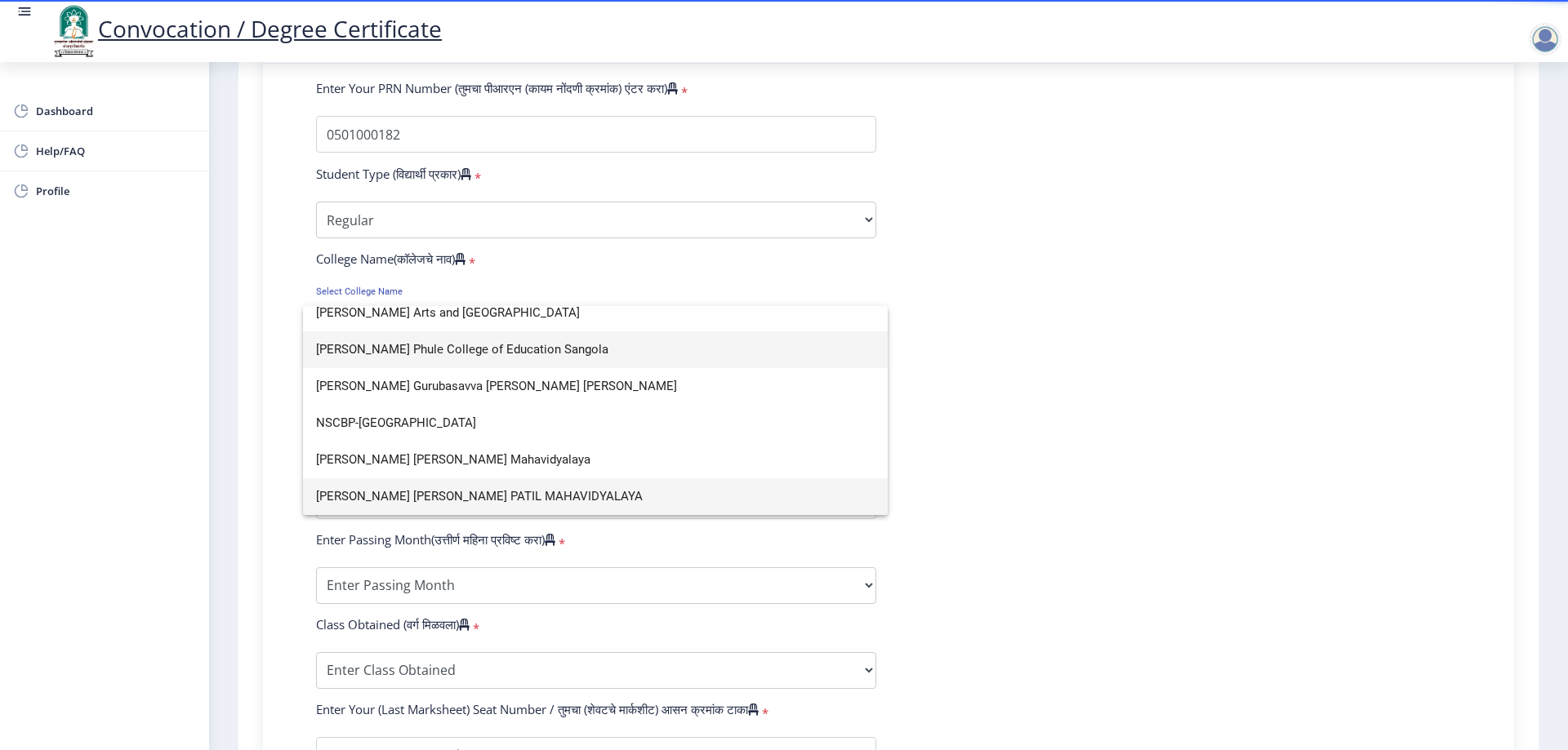
scroll to position [0, 0]
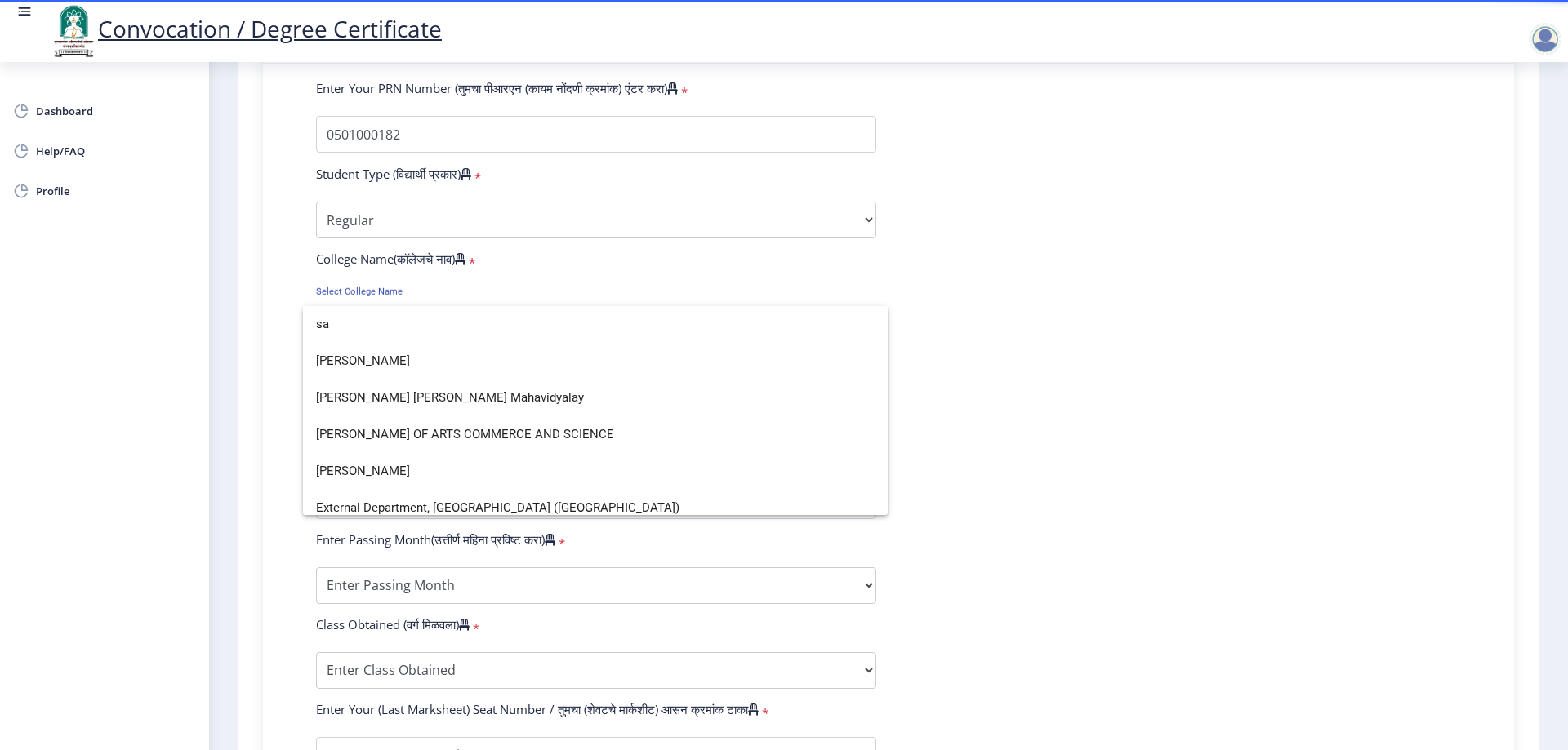
type input "s"
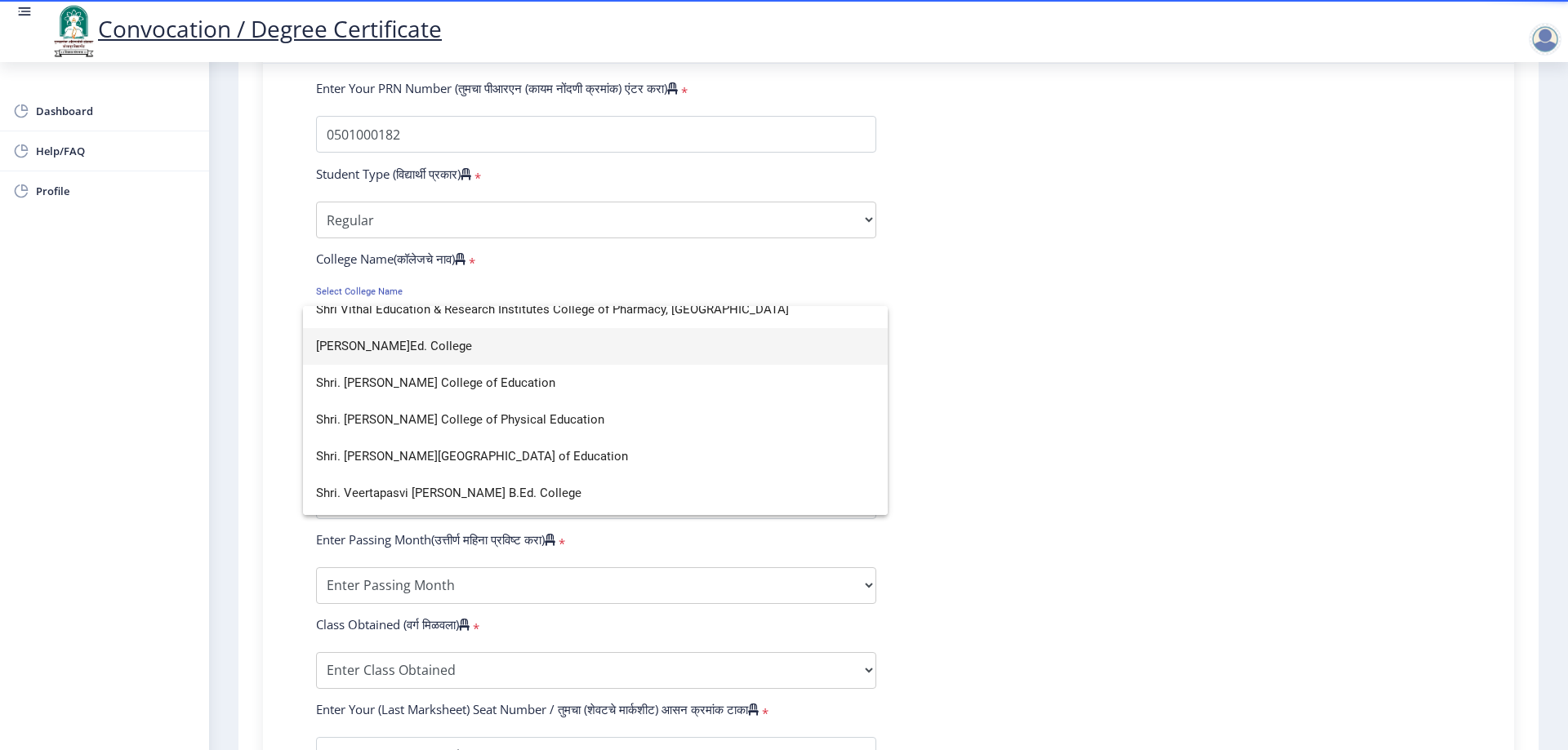
scroll to position [501, 0]
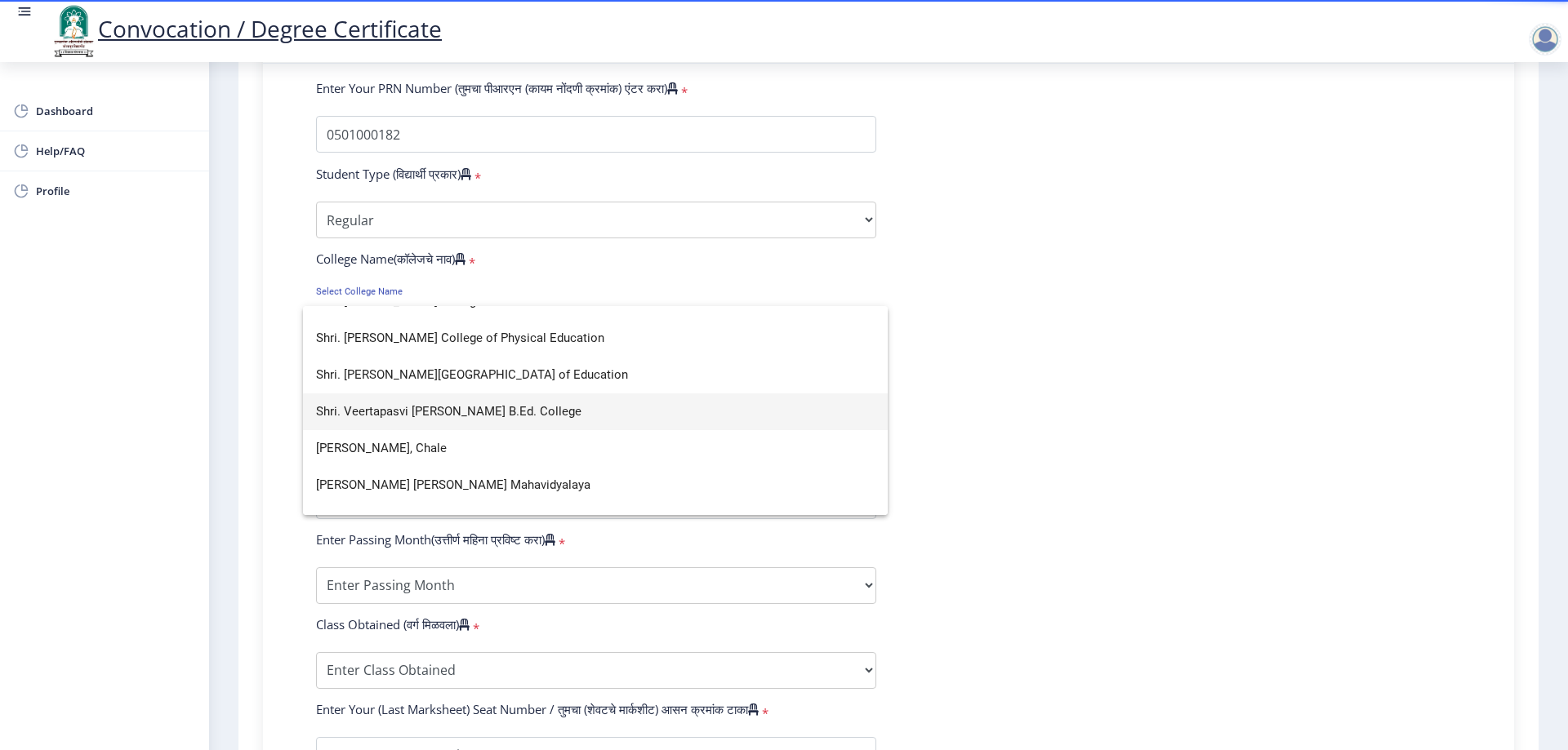
type input "shri"
click at [543, 414] on span "Shri. Veertapasvi [PERSON_NAME] B.Ed. College" at bounding box center [595, 411] width 559 height 37
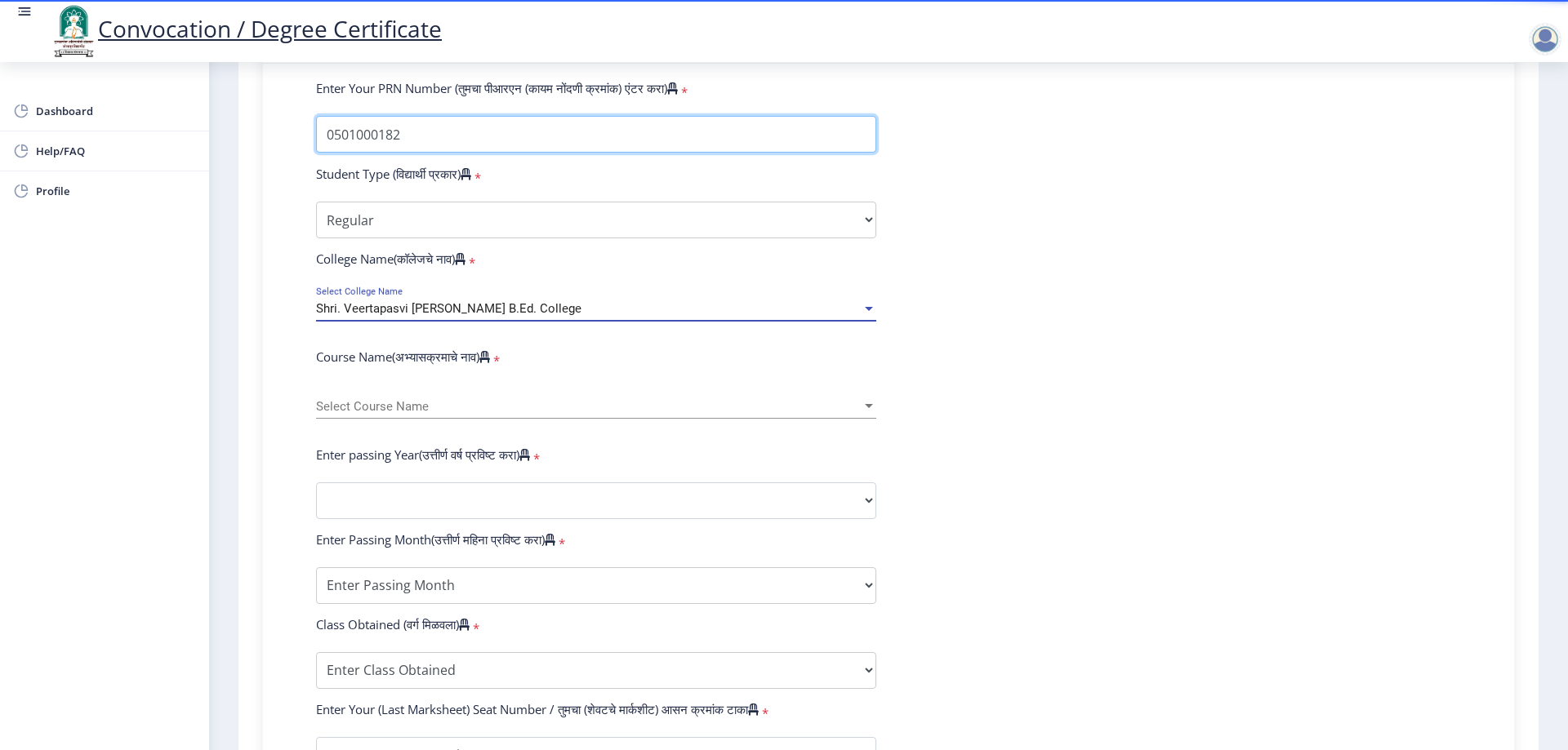
click at [265, 136] on div "Enter Your PRN Number (तुमचा पीआरएन (कायम नोंदणी क्रमांक) एंटर करा) * Student T…" at bounding box center [889, 519] width 1251 height 911
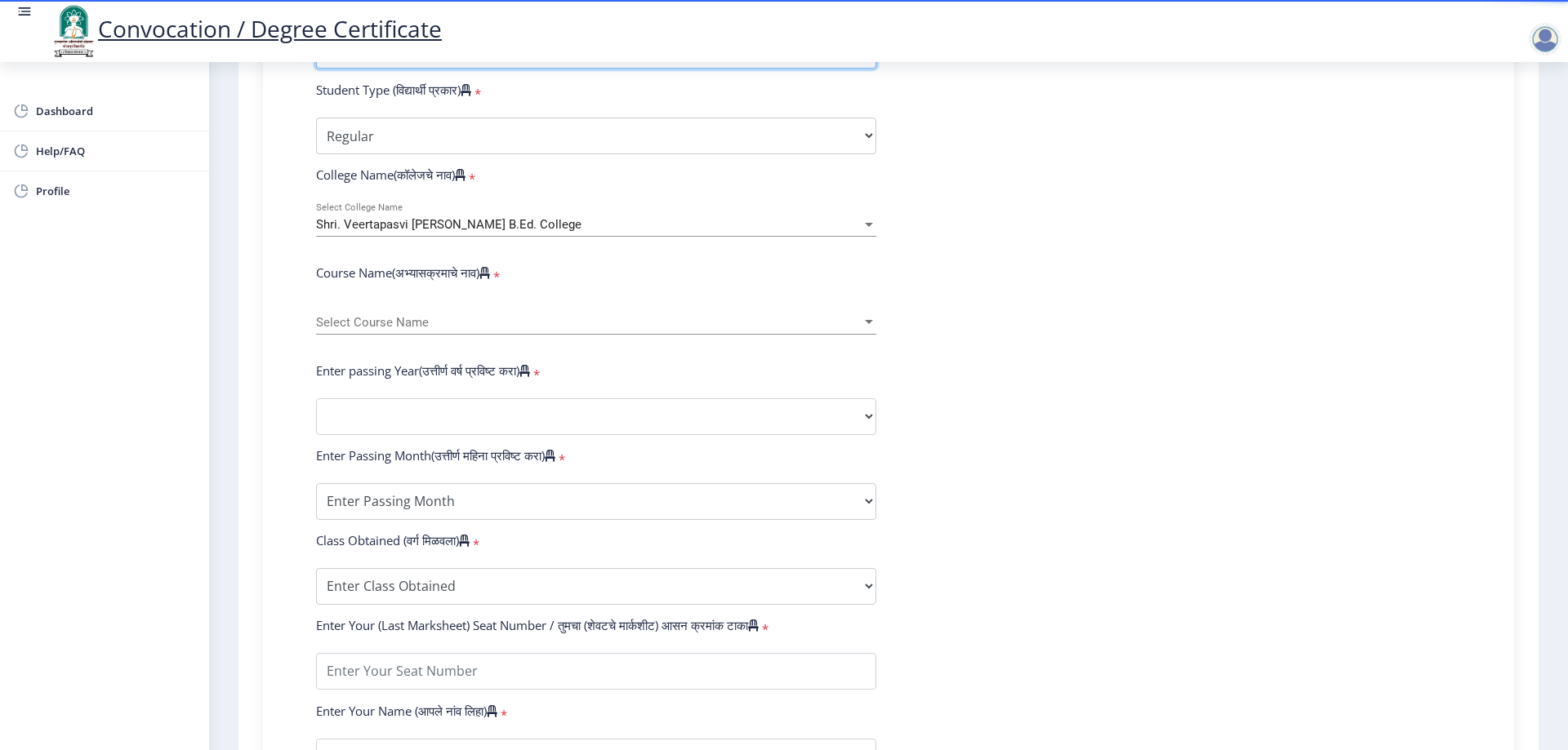
scroll to position [571, 0]
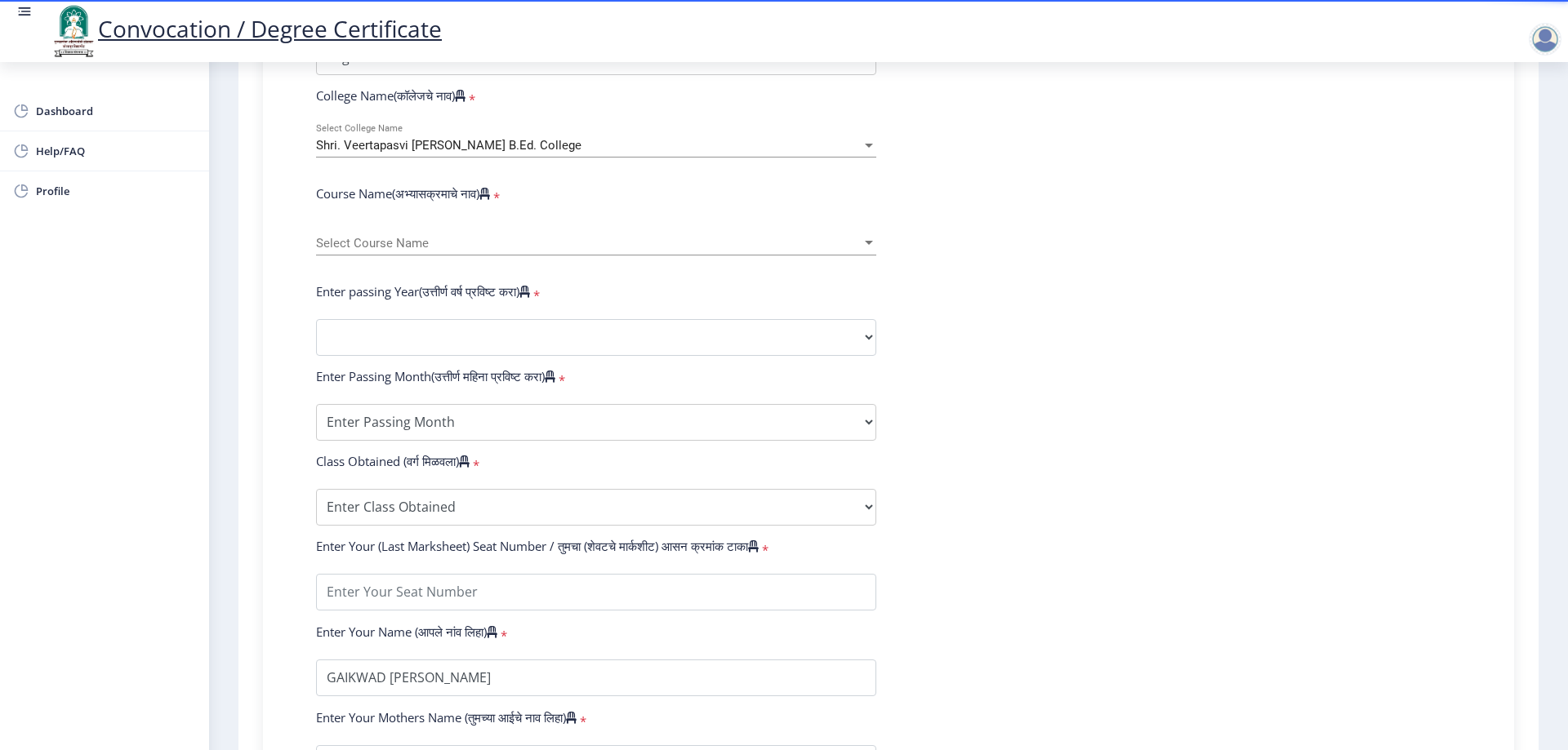
type input "2012032500211067"
click at [406, 251] on div "Select Course Name Select Course Name" at bounding box center [596, 238] width 560 height 35
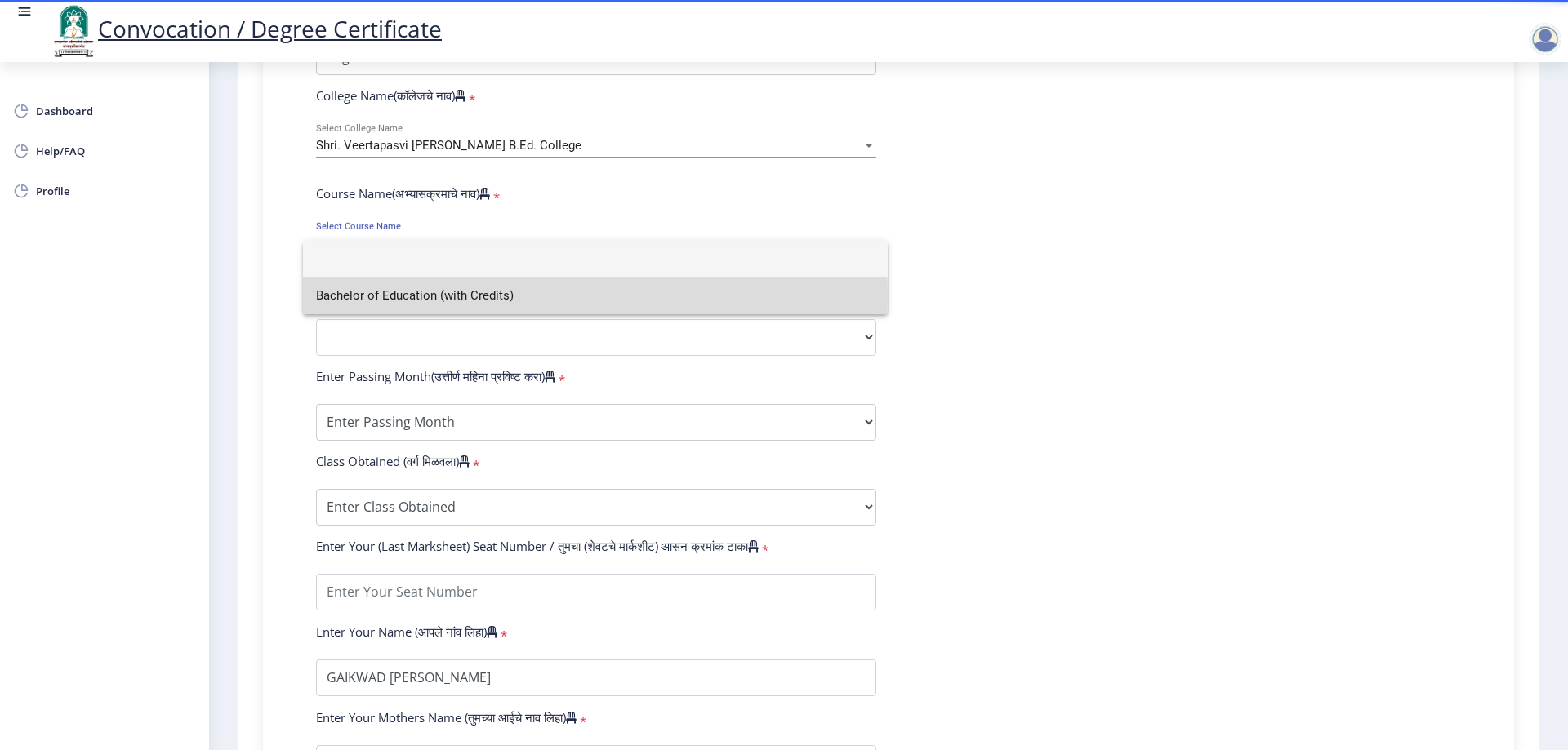
click at [453, 297] on span "Bachelor of Education (with Credits)" at bounding box center [595, 296] width 559 height 37
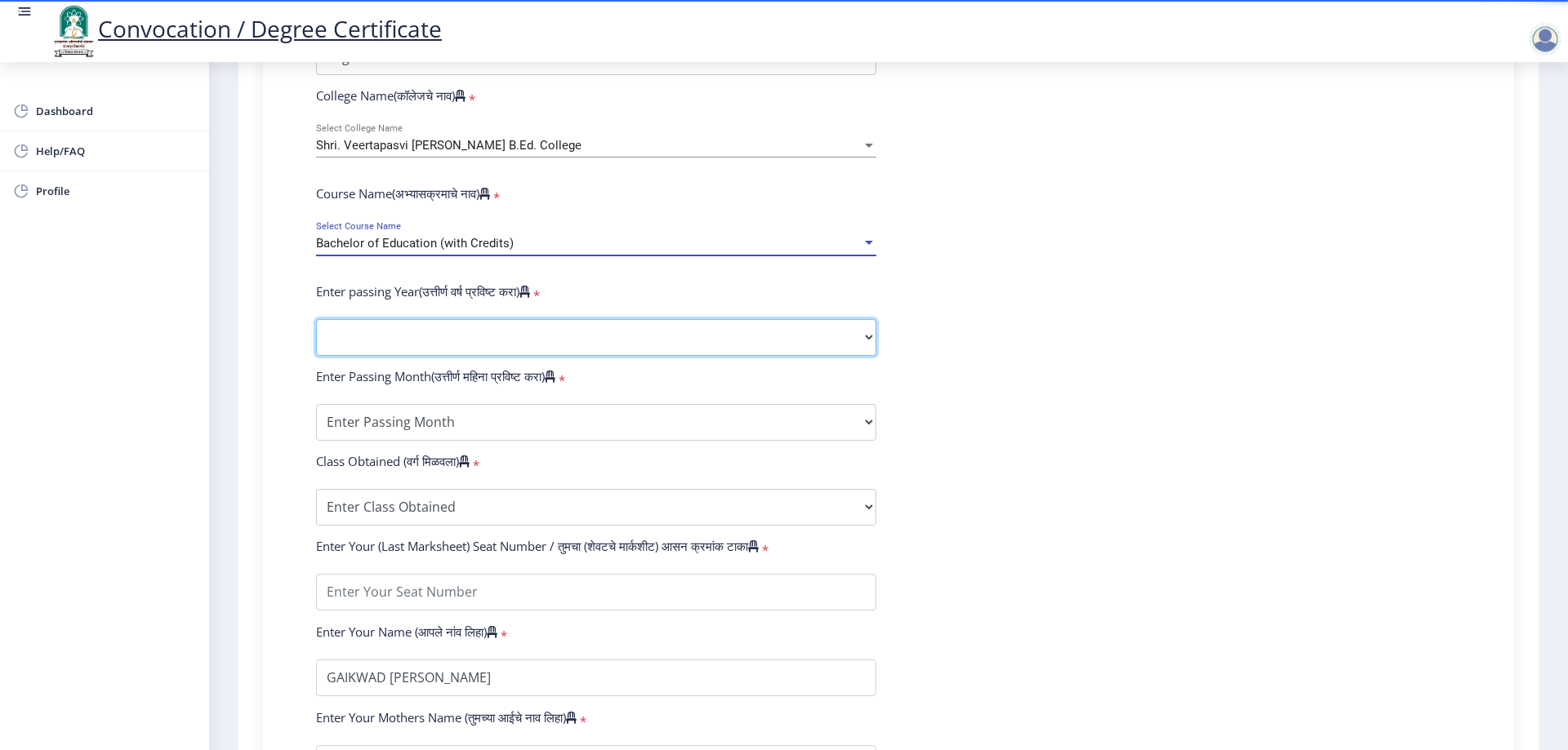
click at [418, 346] on select "2025 2024 2023 2022 2021 2020 2019 2018 2017 2016 2015 2014 2013 2012 2011 2010…" at bounding box center [596, 337] width 560 height 37
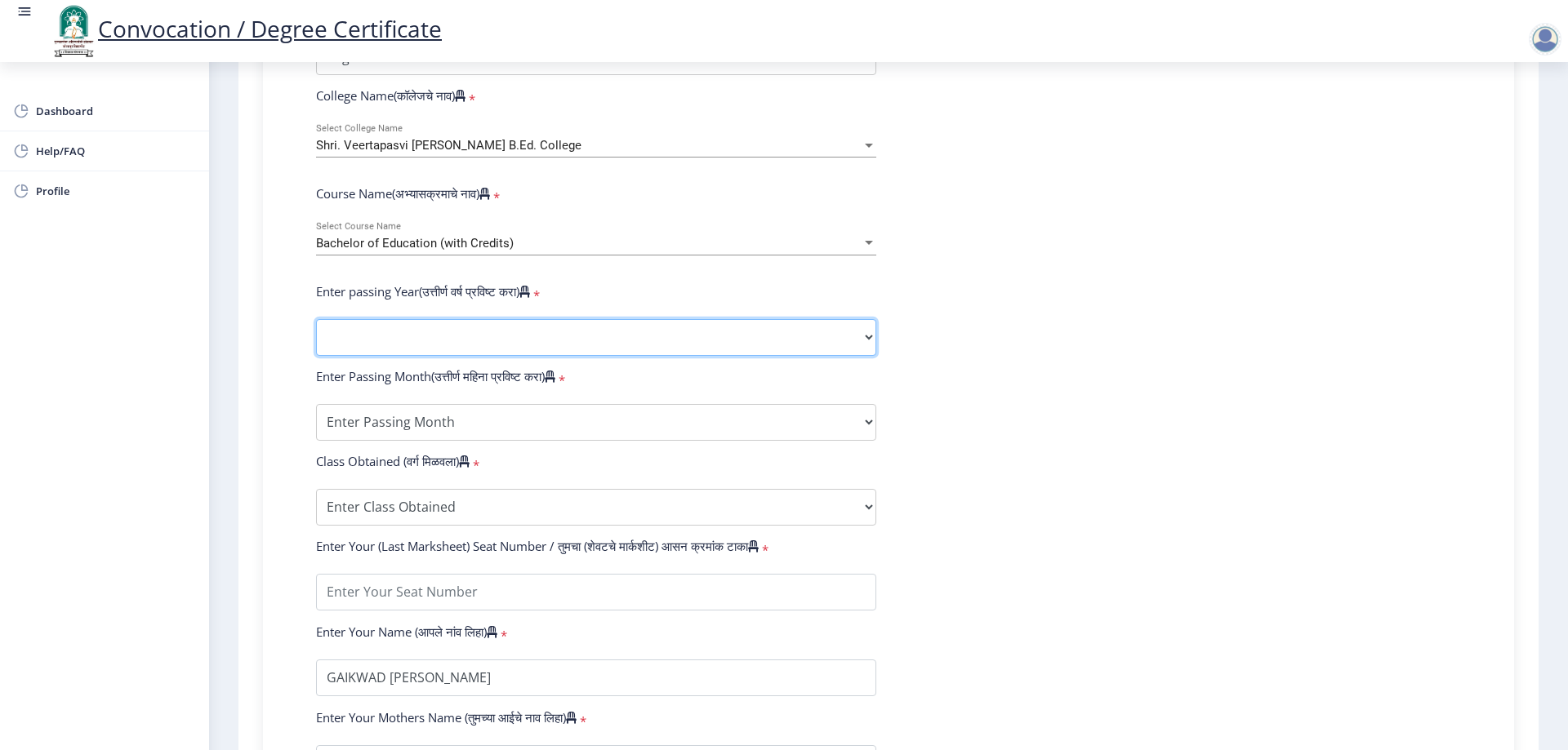
select select "2013"
click at [316, 335] on select "2025 2024 2023 2022 2021 2020 2019 2018 2017 2016 2015 2014 2013 2012 2011 2010…" at bounding box center [596, 337] width 560 height 37
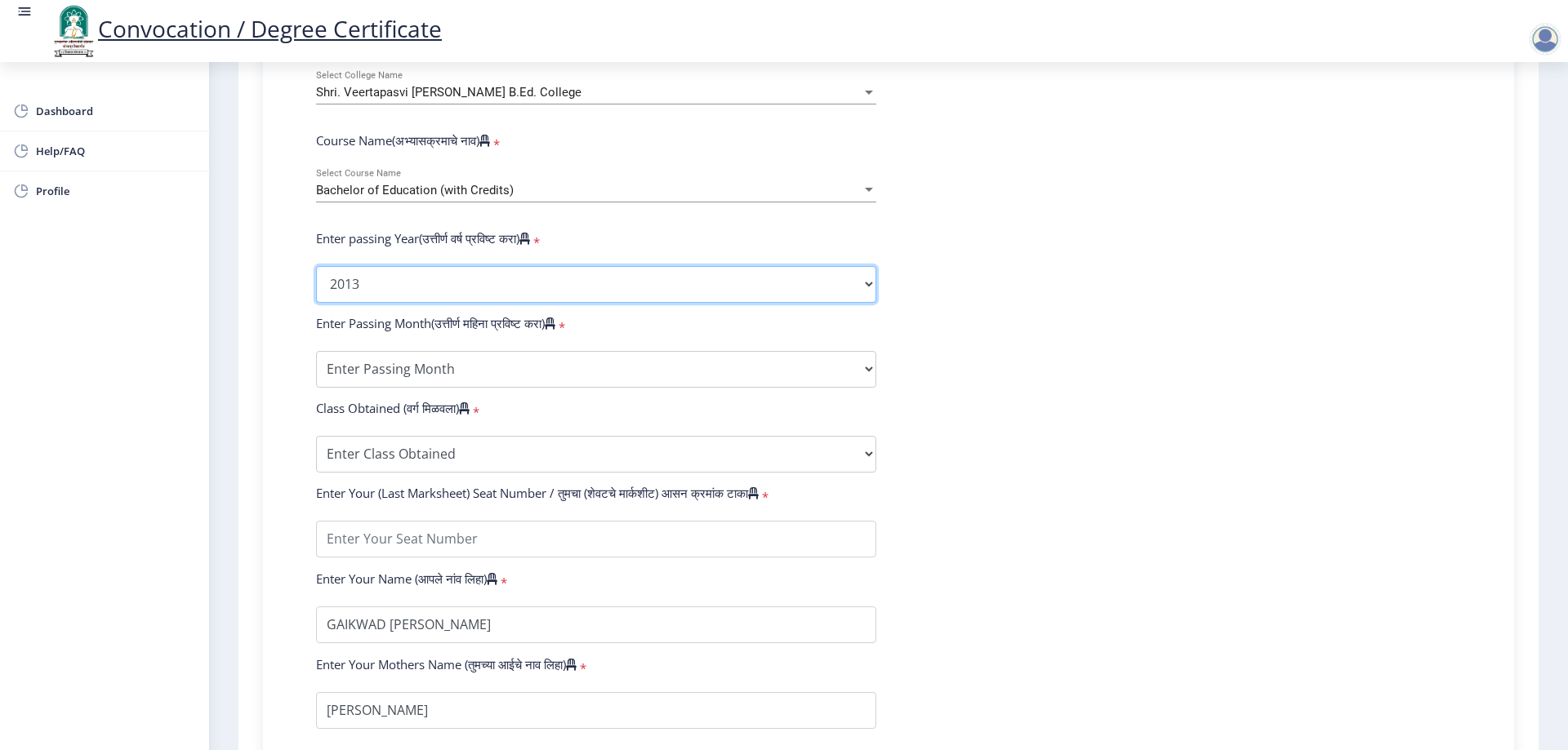
scroll to position [654, 0]
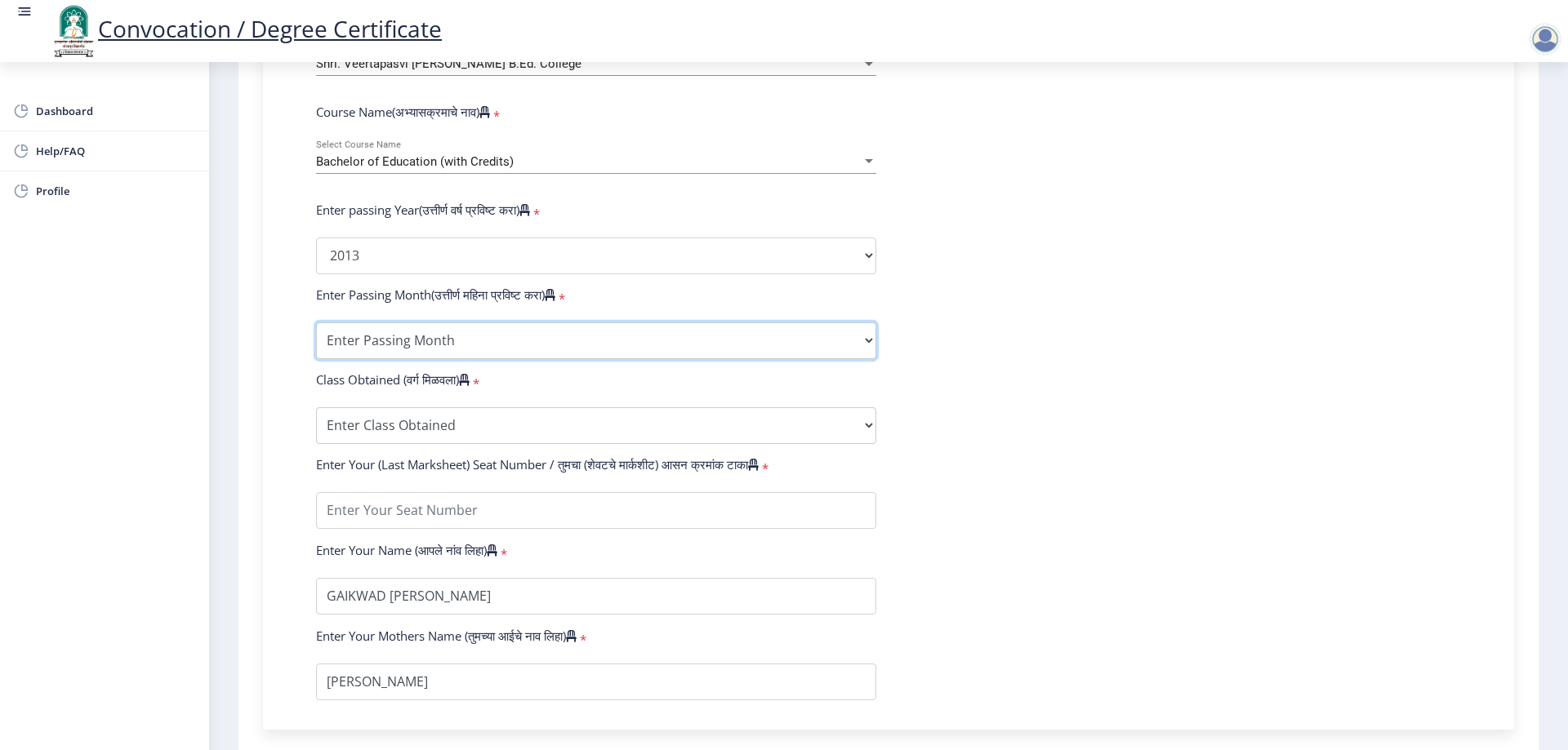
click at [412, 360] on select "Enter Passing Month March April May October November December" at bounding box center [596, 340] width 560 height 37
select select "March"
click at [316, 338] on select "Enter Passing Month March April May October November December" at bounding box center [596, 340] width 560 height 37
click at [403, 437] on select "Enter Class Obtained FIRST CLASS WITH DISTINCTION FIRST CLASS HIGHER SECOND CLA…" at bounding box center [596, 425] width 560 height 37
click at [392, 443] on select "Enter Class Obtained FIRST CLASS WITH DISTINCTION FIRST CLASS HIGHER SECOND CLA…" at bounding box center [596, 425] width 560 height 37
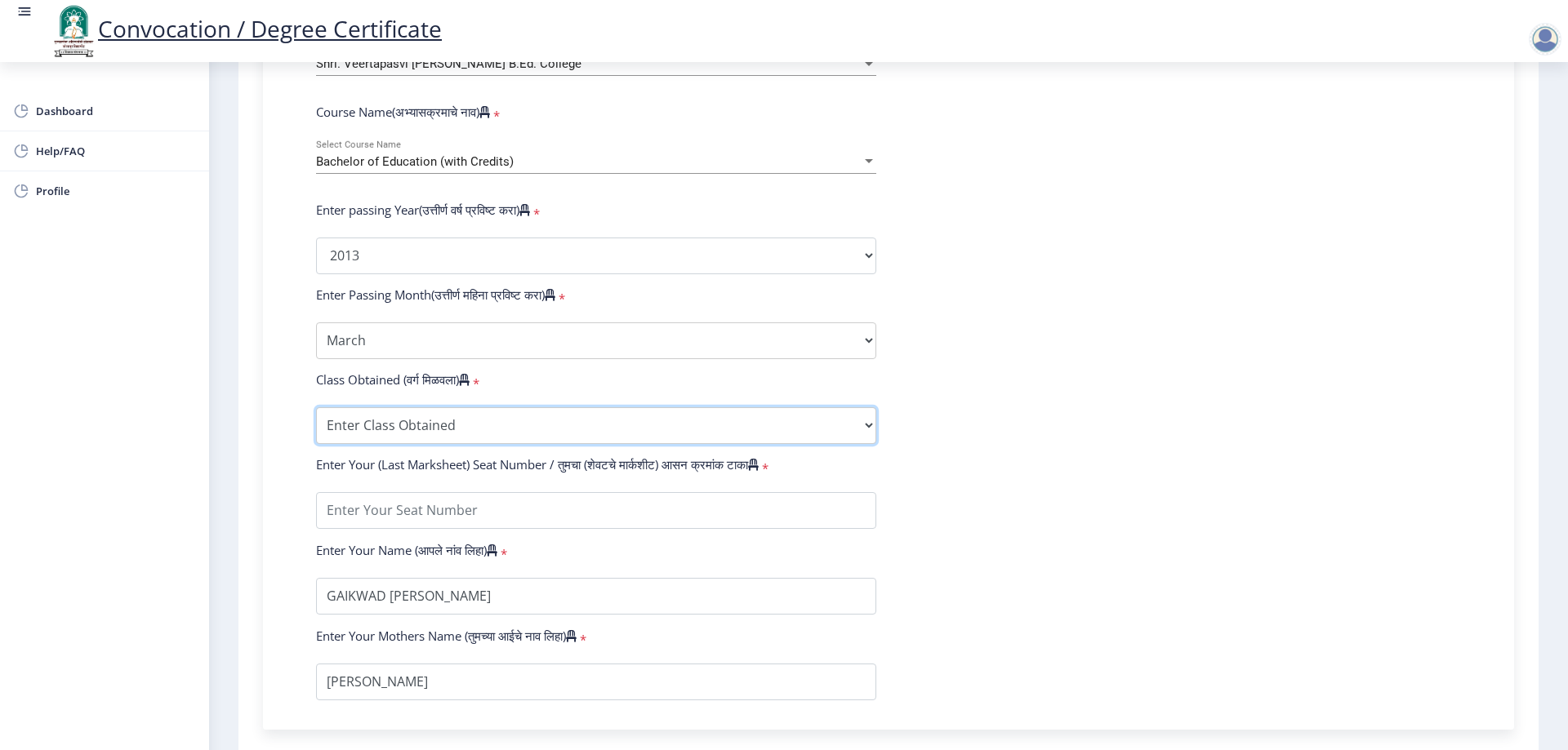
click at [392, 443] on select "Enter Class Obtained FIRST CLASS WITH DISTINCTION FIRST CLASS HIGHER SECOND CLA…" at bounding box center [596, 425] width 560 height 37
select select "FIRST CLASS"
click at [316, 423] on select "Enter Class Obtained FIRST CLASS WITH DISTINCTION FIRST CLASS HIGHER SECOND CLA…" at bounding box center [596, 425] width 560 height 37
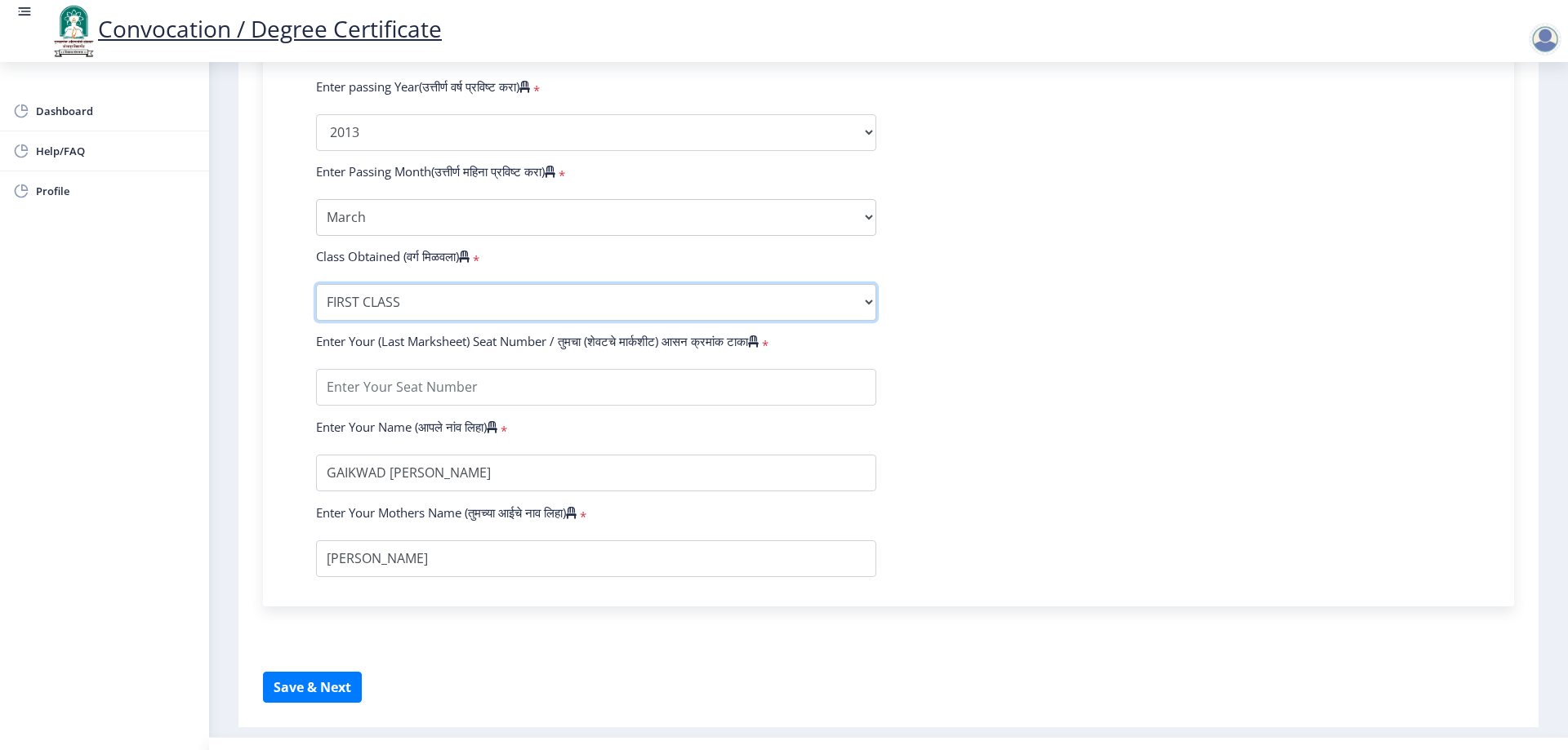
scroll to position [816, 0]
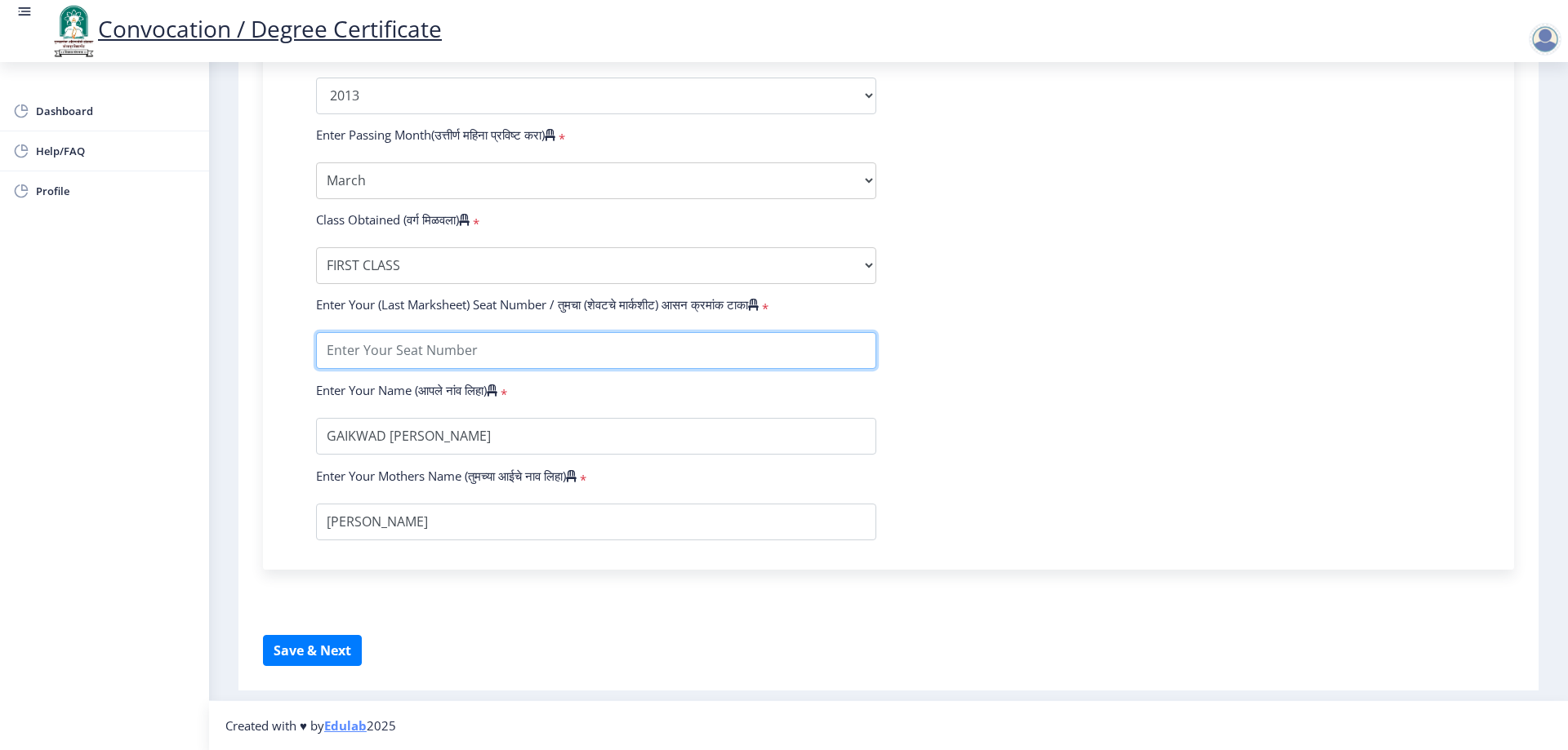
click at [445, 367] on input "textarea" at bounding box center [596, 350] width 560 height 37
type input "002022"
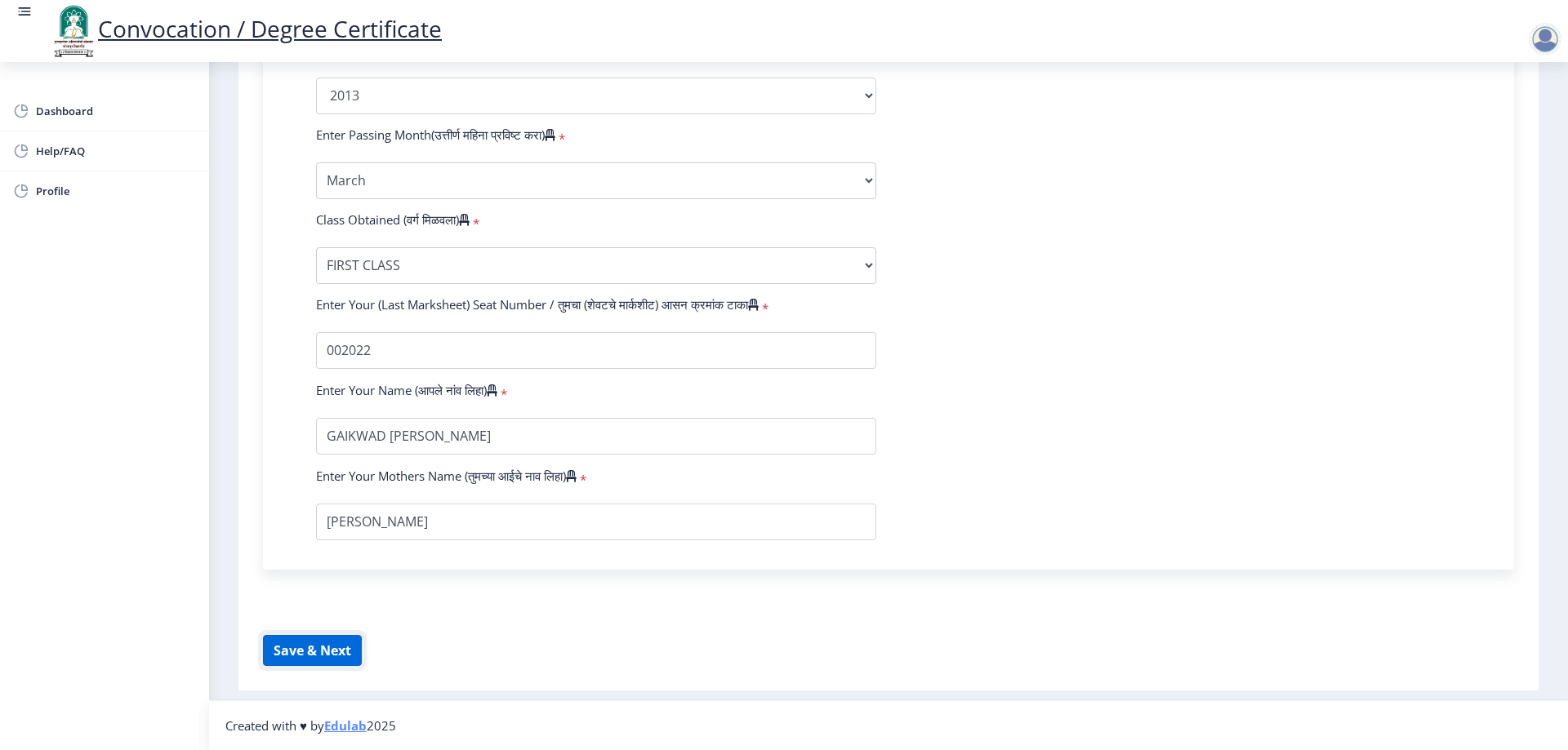
click at [320, 666] on button "Save & Next" at bounding box center [313, 650] width 99 height 31
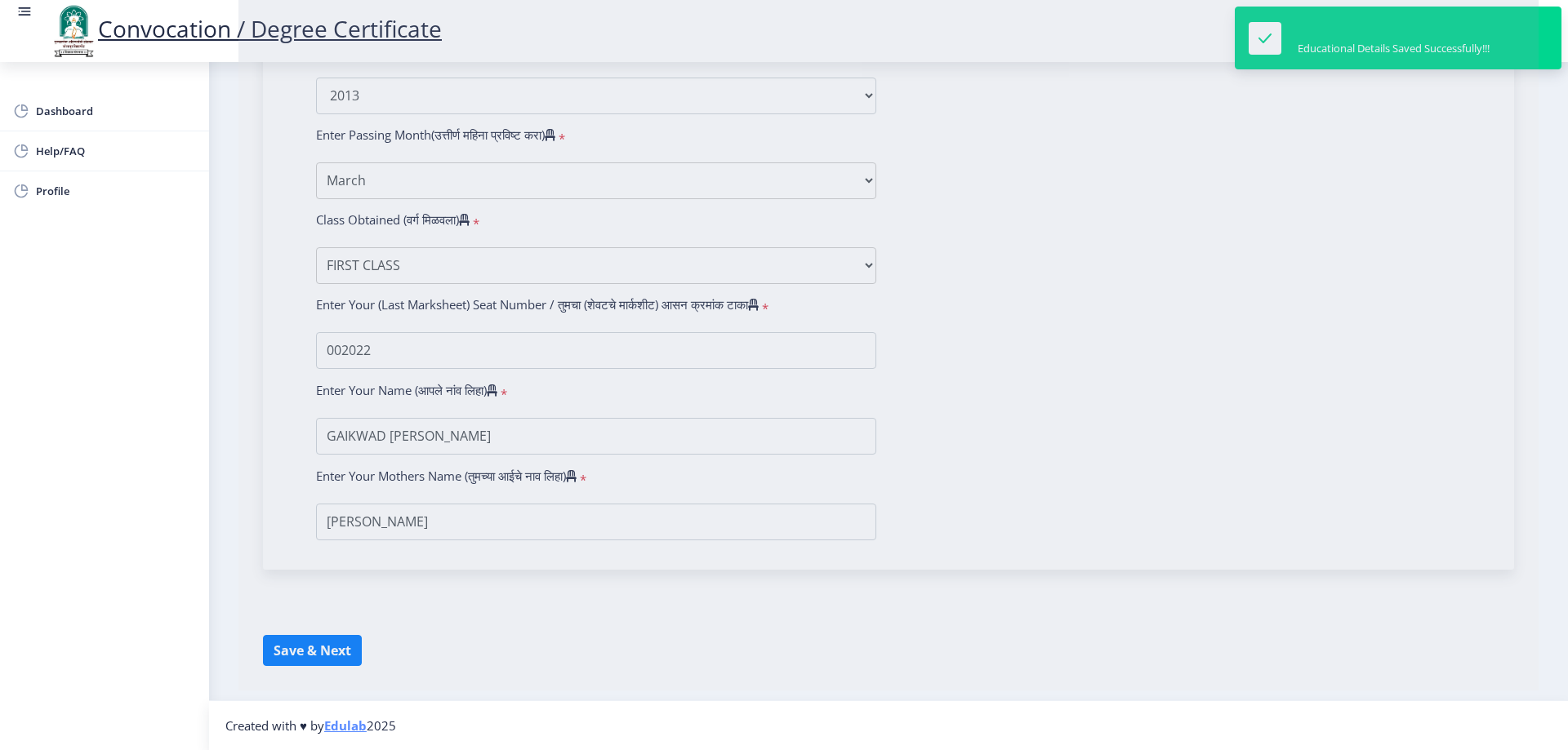
select select
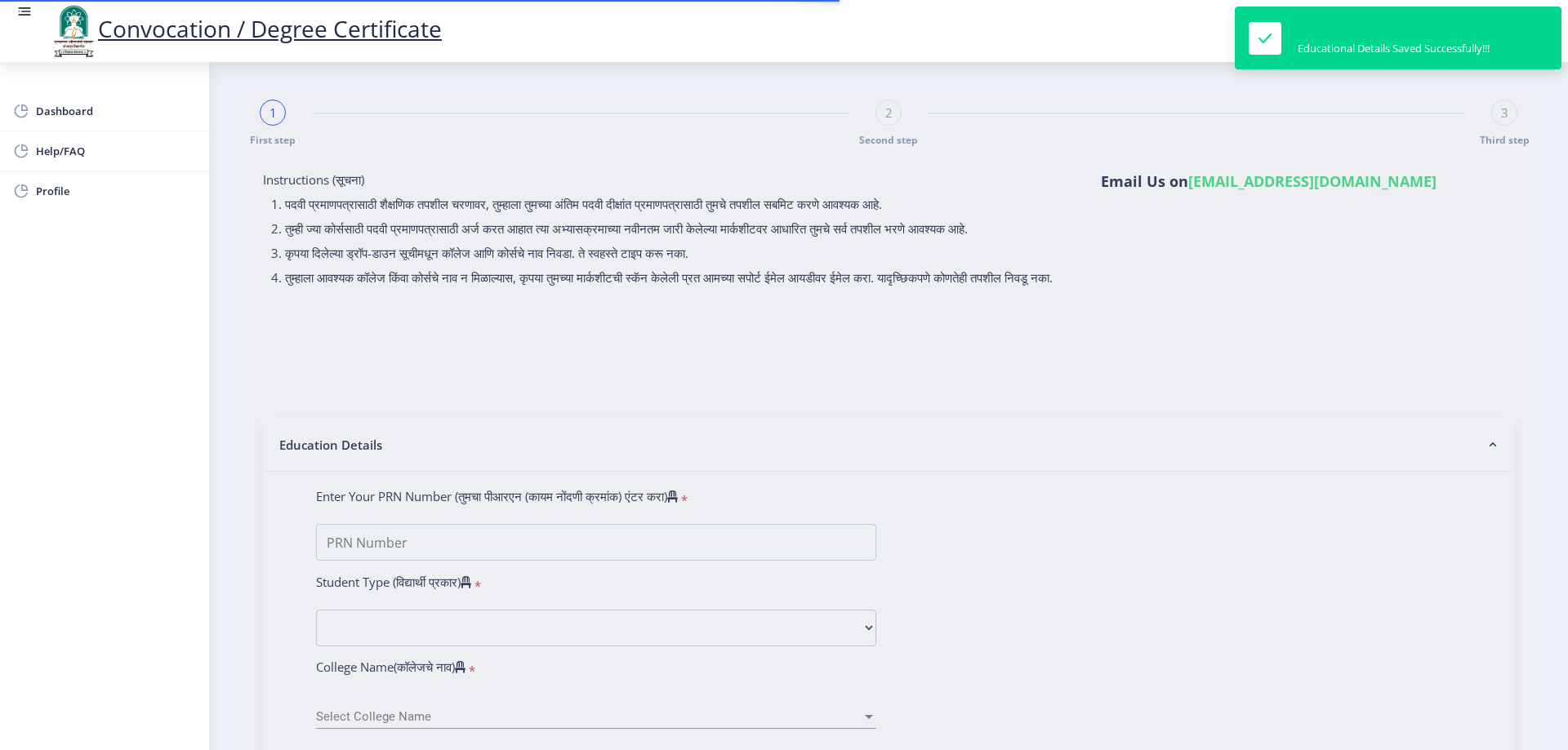
type input "GAIKWAD [PERSON_NAME]"
type input "[PERSON_NAME]"
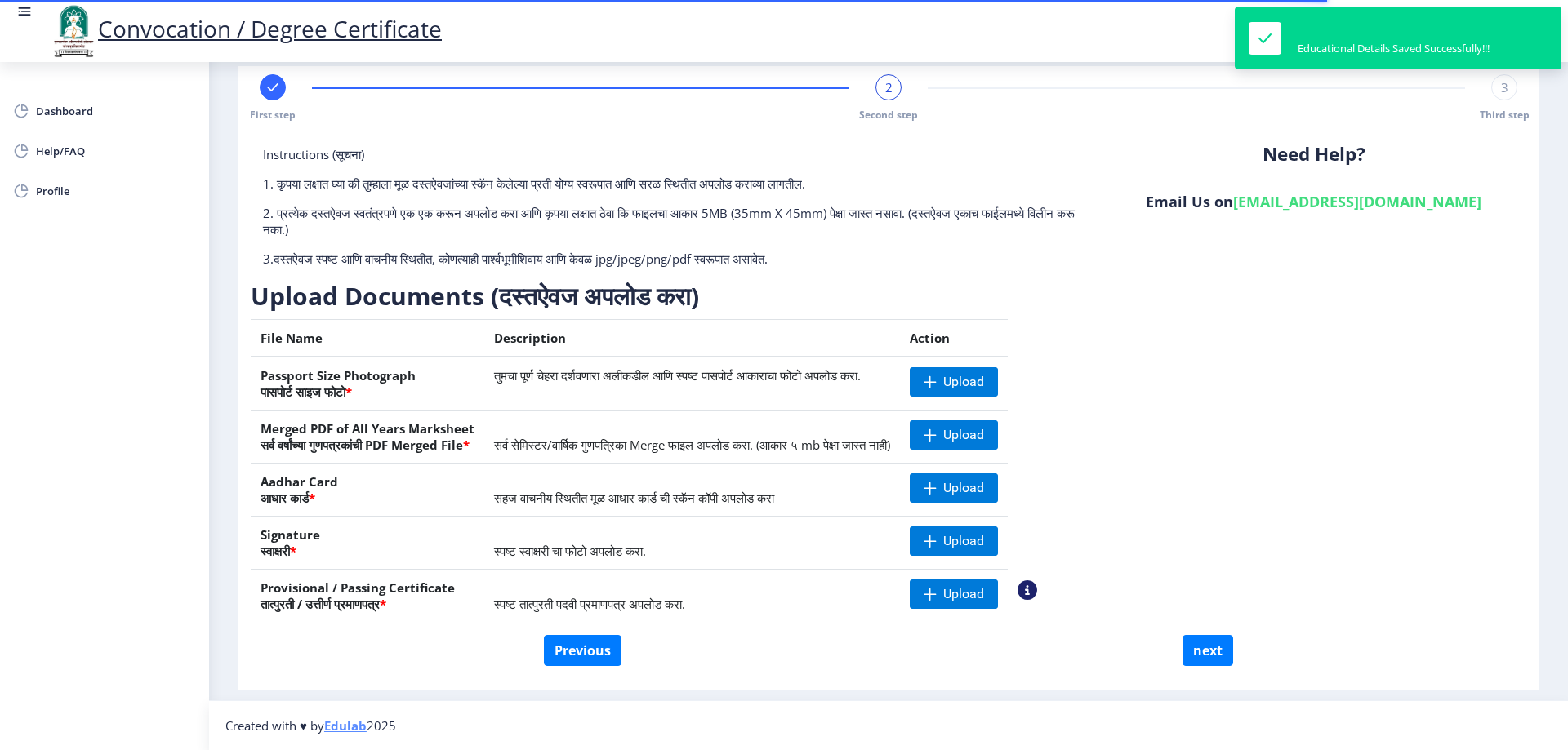
scroll to position [25, 0]
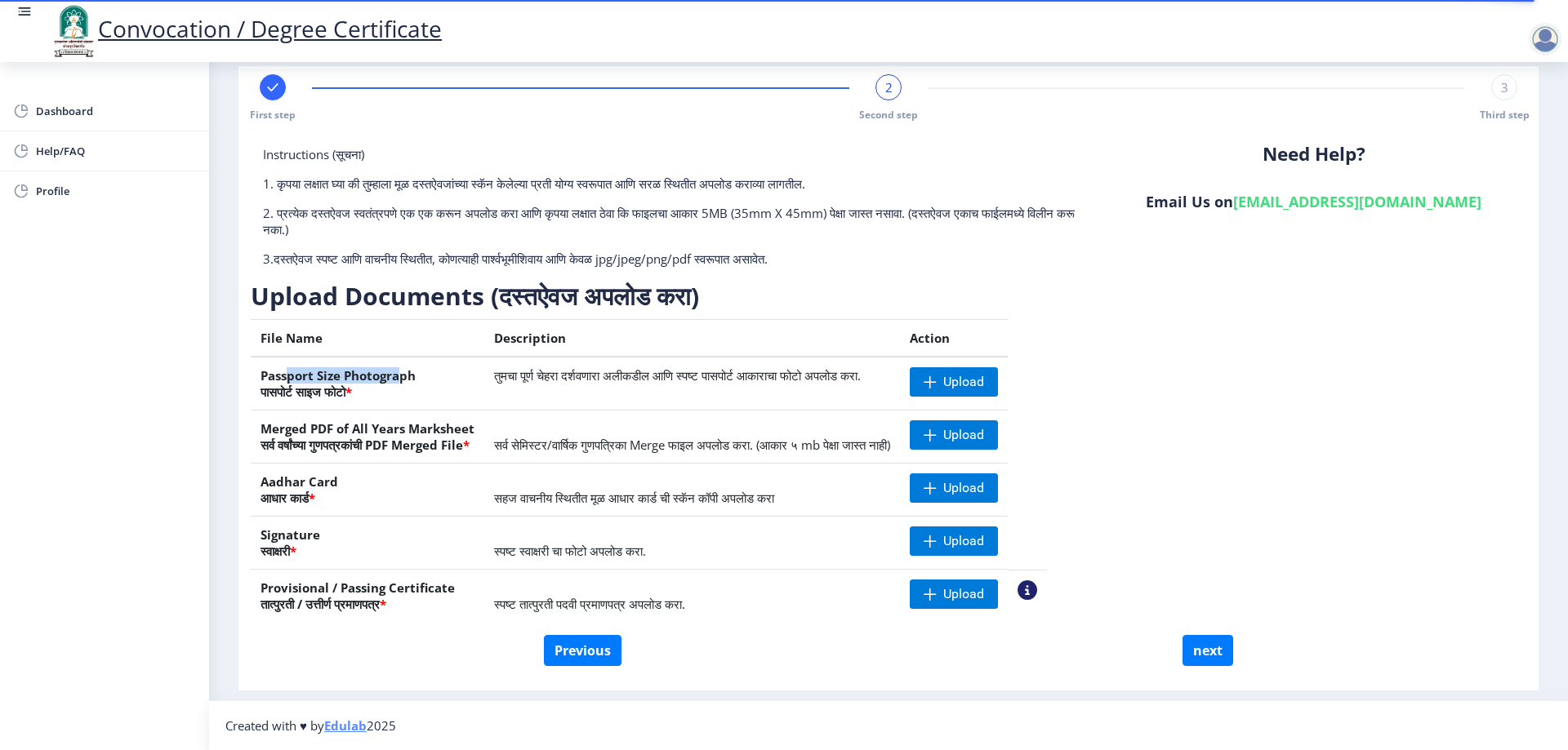
drag, startPoint x: 297, startPoint y: 374, endPoint x: 421, endPoint y: 377, distance: 124.0
click at [424, 374] on th "Passport Size Photograph पासपोर्ट साइज फोटो *" at bounding box center [367, 384] width 233 height 54
drag, startPoint x: 283, startPoint y: 433, endPoint x: 380, endPoint y: 430, distance: 97.0
click at [374, 430] on th "Merged PDF of All Years Marksheet सर्व वर्षांच्या गुणपत्रकांची PDF Merged File *" at bounding box center [367, 437] width 233 height 53
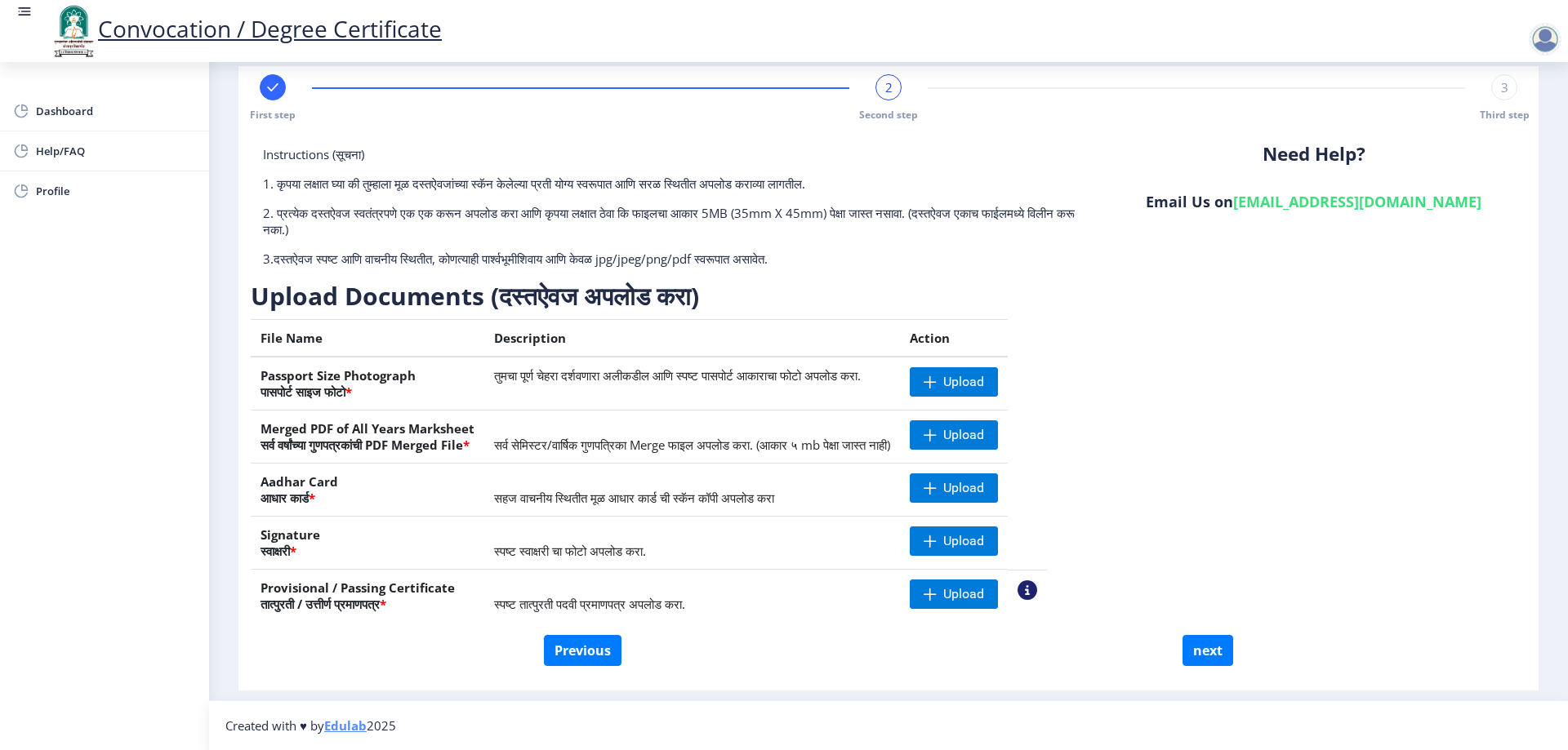
click at [1225, 373] on div "Instructions (सूचना) 1. कृपया लक्षात घ्या की तुम्हाला मूळ दस्तऐवजांच्या स्कॅन क…" at bounding box center [889, 390] width 1276 height 489
click at [996, 485] on span "Upload" at bounding box center [954, 488] width 88 height 29
drag, startPoint x: 571, startPoint y: 552, endPoint x: 641, endPoint y: 553, distance: 70.0
click at [642, 551] on td "स्पष्ट स्वाक्षरी चा फोटो अपलोड करा." at bounding box center [692, 543] width 416 height 53
drag, startPoint x: 508, startPoint y: 444, endPoint x: 758, endPoint y: 443, distance: 250.0
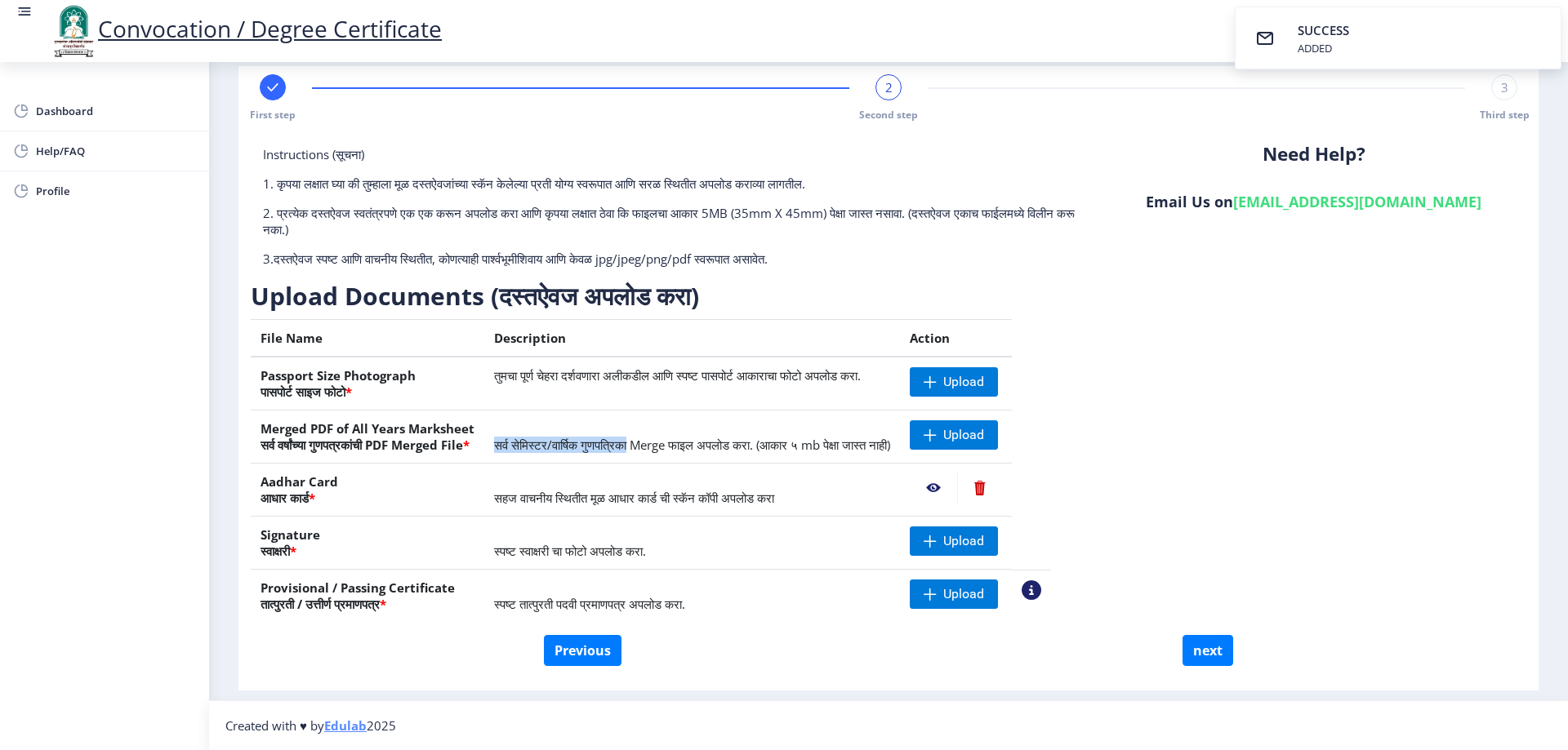
click at [732, 443] on td "सर्व सेमिस्टर/वार्षिक गुणपत्रिका Merge फाइल अपलोड करा. (आकार ५ mb पेक्षा जास्त …" at bounding box center [692, 437] width 416 height 53
click at [830, 444] on span "सर्व सेमिस्टर/वार्षिक गुणपत्रिका Merge फाइल अपलोड करा. (आकार ५ mb पेक्षा जास्त …" at bounding box center [692, 445] width 396 height 16
click at [891, 445] on span "सर्व सेमिस्टर/वार्षिक गुणपत्रिका Merge फाइल अपलोड करा. (आकार ५ mb पेक्षा जास्त …" at bounding box center [692, 445] width 396 height 16
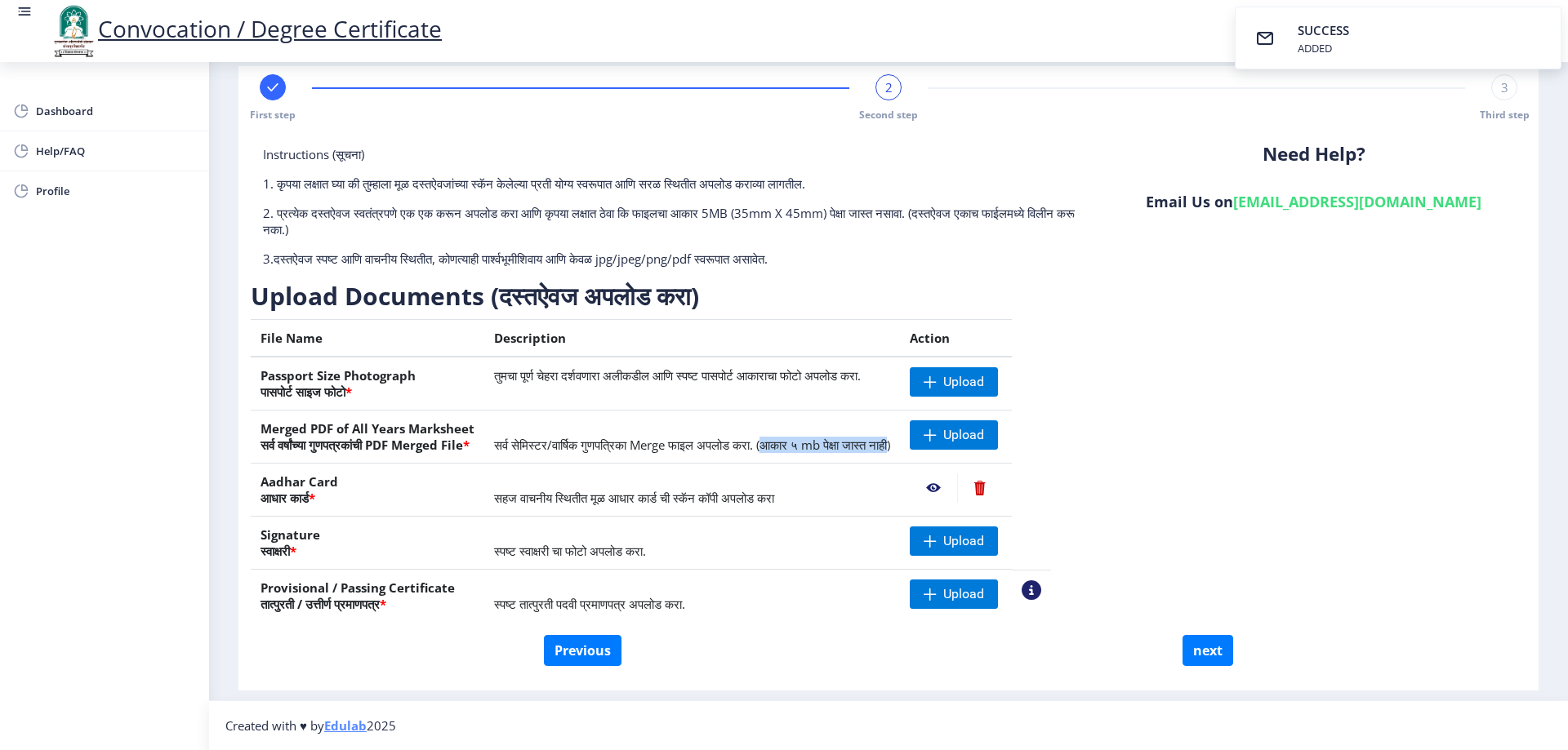
drag, startPoint x: 943, startPoint y: 448, endPoint x: 802, endPoint y: 452, distance: 141.1
click at [802, 452] on span "सर्व सेमिस्टर/वार्षिक गुणपत्रिका Merge फाइल अपलोड करा. (आकार ५ mb पेक्षा जास्त …" at bounding box center [692, 445] width 396 height 16
click at [839, 444] on span "सर्व सेमिस्टर/वार्षिक गुणपत्रिका Merge फाइल अपलोड करा. (आकार ५ mb पेक्षा जास्त …" at bounding box center [692, 445] width 396 height 16
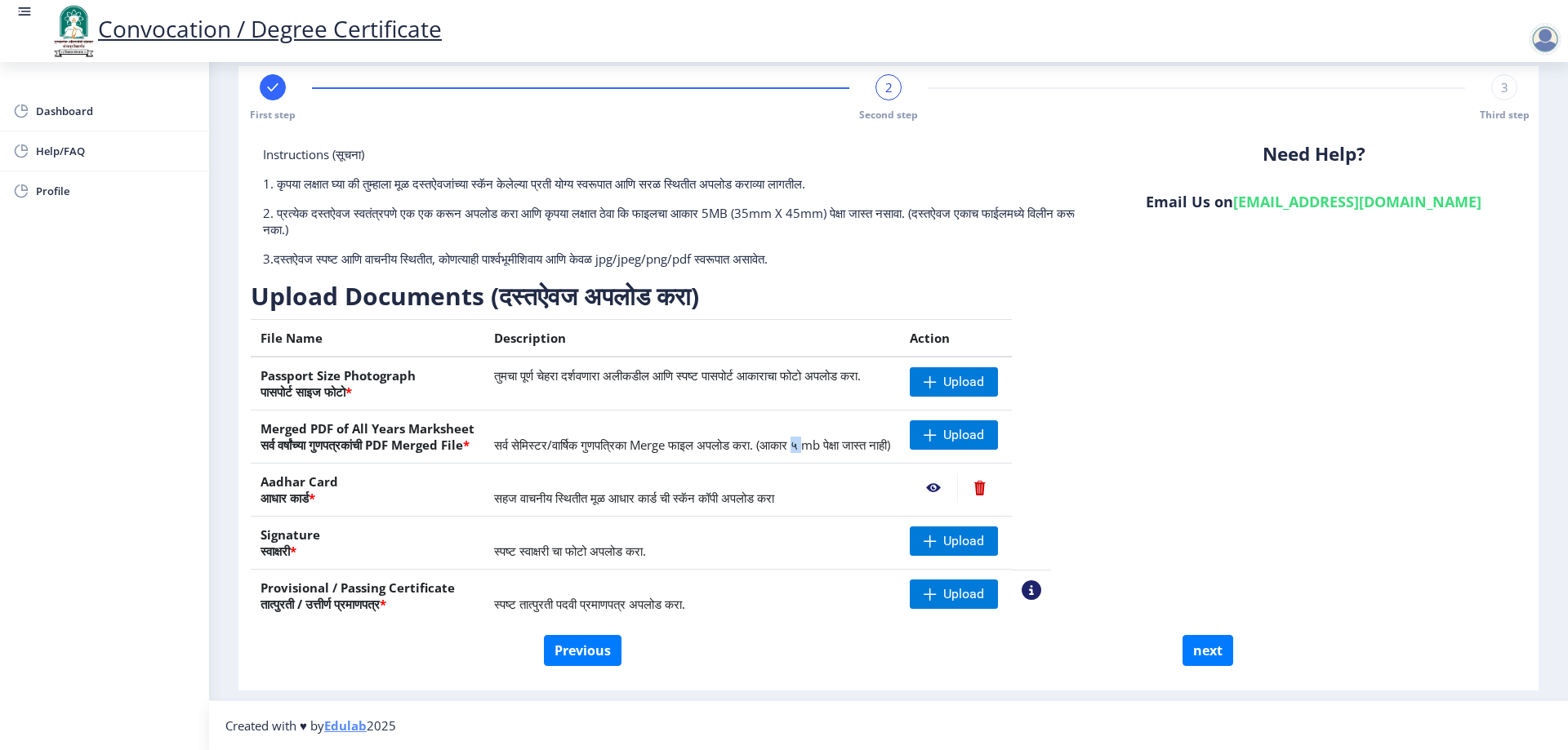
click at [839, 444] on span "सर्व सेमिस्टर/वार्षिक गुणपत्रिका Merge फाइल अपलोड करा. (आकार ५ mb पेक्षा जास्त …" at bounding box center [692, 445] width 396 height 16
click at [863, 447] on span "सर्व सेमिस्टर/वार्षिक गुणपत्रिका Merge फाइल अपलोड करा. (आकार ५ mb पेक्षा जास्त …" at bounding box center [692, 445] width 396 height 16
click at [614, 322] on th "Description" at bounding box center [692, 339] width 416 height 37
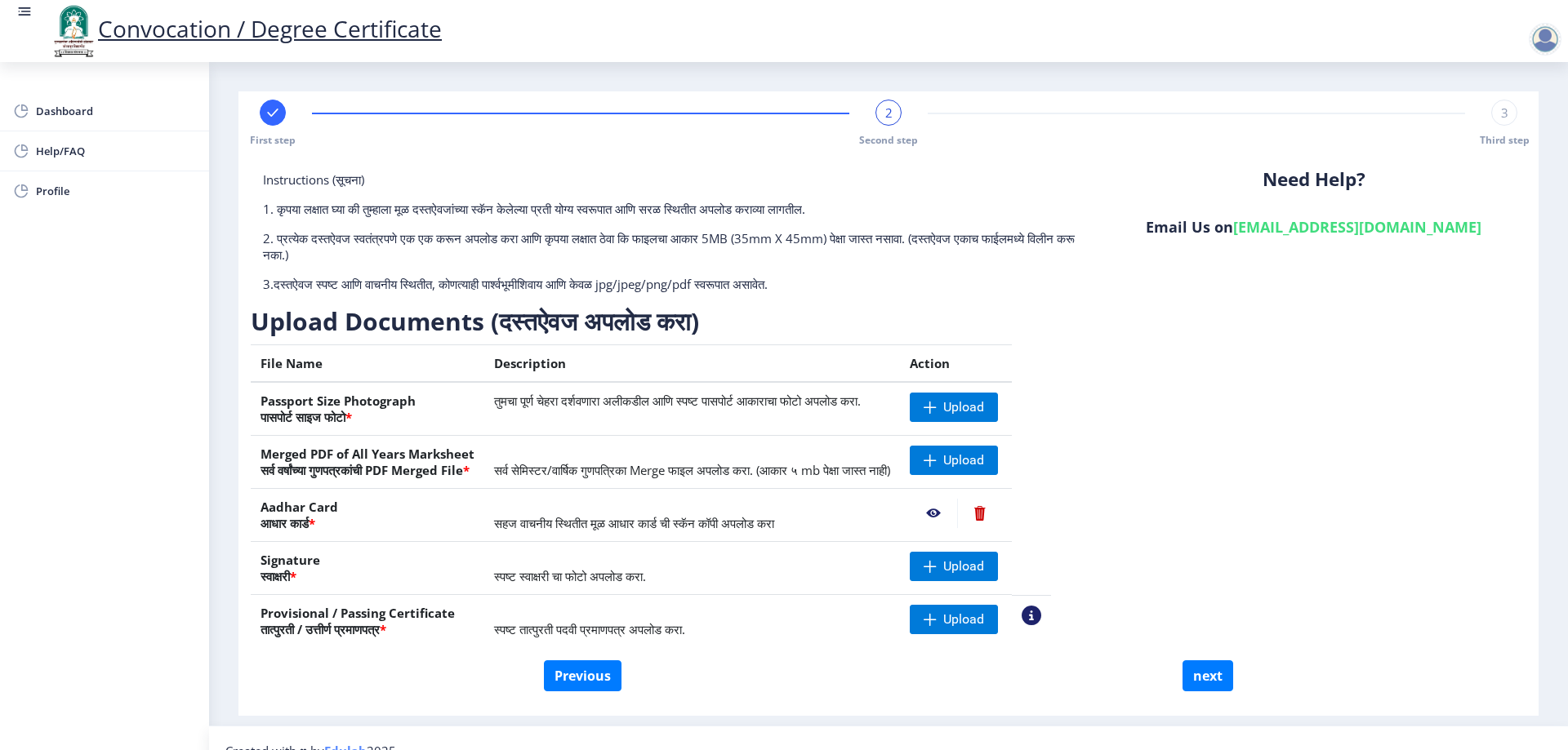
click at [1305, 405] on div "Instructions (सूचना) 1. कृपया लक्षात घ्या की तुम्हाला मूळ दस्तऐवजांच्या स्कॅन क…" at bounding box center [889, 416] width 1276 height 489
click at [937, 405] on span at bounding box center [930, 407] width 13 height 13
click at [409, 457] on th "Merged PDF of All Years Marksheet सर्व वर्षांच्या गुणपत्रकांची PDF Merged File *" at bounding box center [367, 463] width 233 height 53
drag, startPoint x: 560, startPoint y: 577, endPoint x: 570, endPoint y: 577, distance: 10.0
click at [564, 577] on tr "Signature स्वाक्षरी * स्पष्ट स्वाक्षरी चा फोटो अपलोड करा. Upload" at bounding box center [651, 568] width 801 height 53
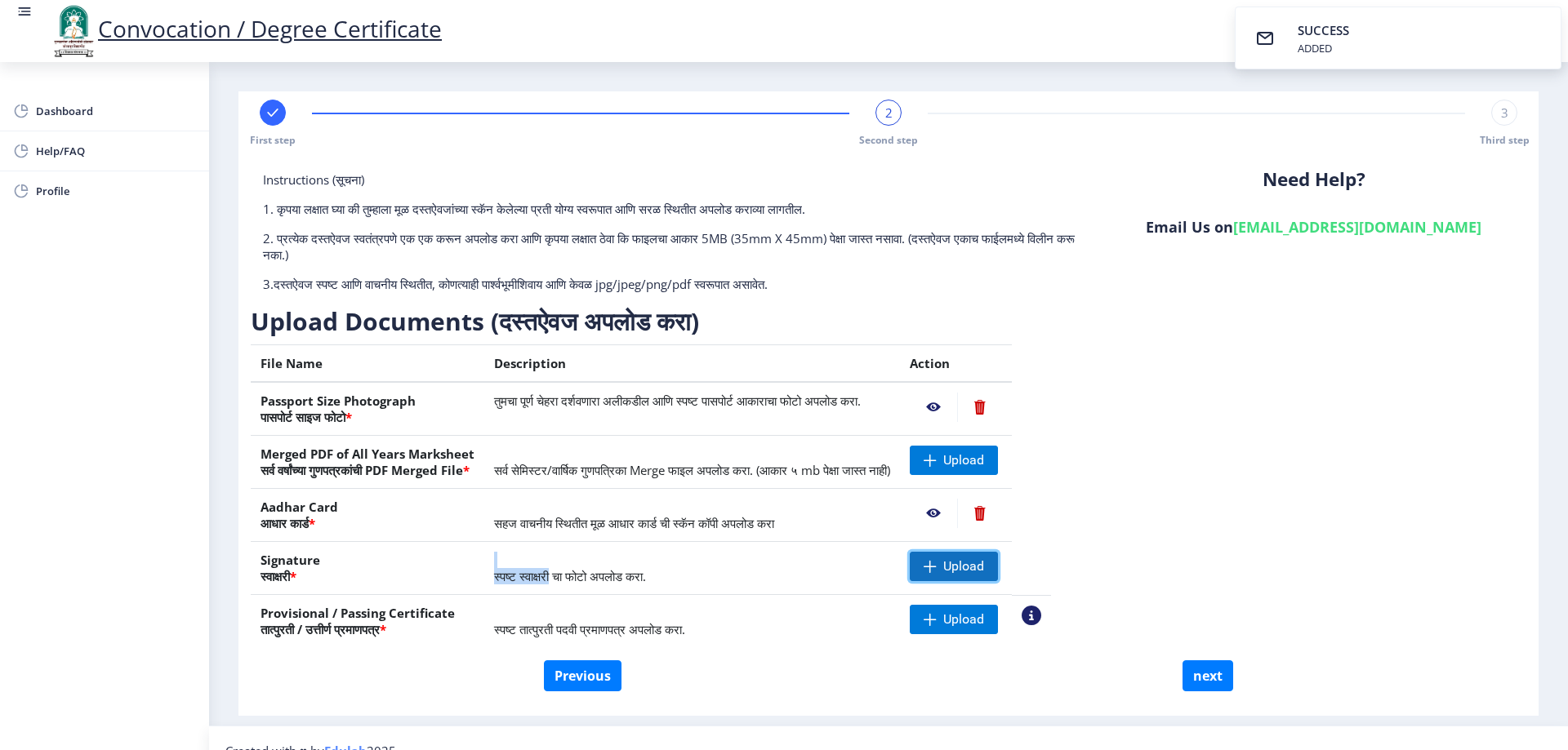
click at [984, 559] on span "Upload" at bounding box center [964, 566] width 41 height 16
click at [1206, 676] on button "next" at bounding box center [1208, 676] width 51 height 31
select select
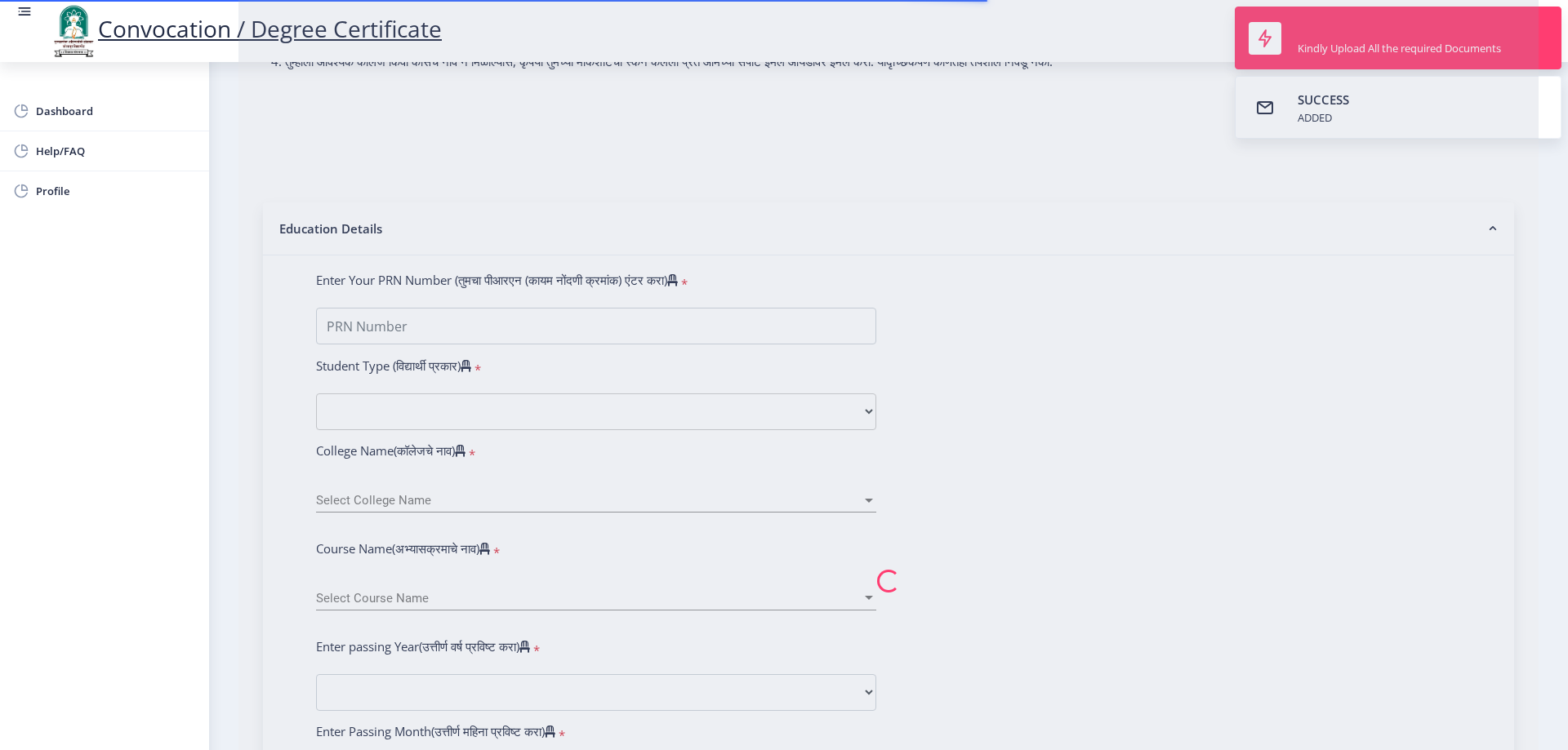
scroll to position [245, 0]
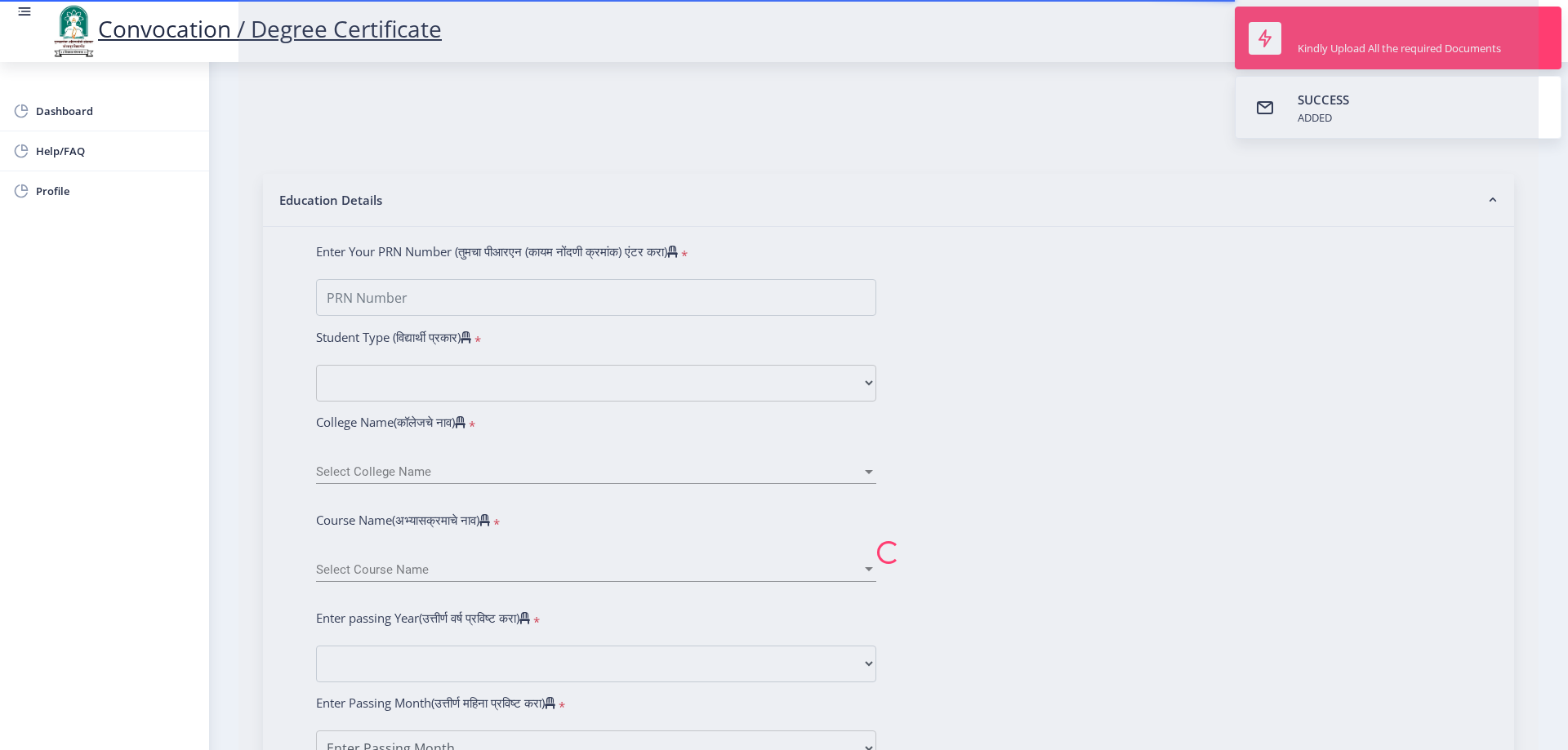
type input "GAIKWAD [PERSON_NAME]"
type input "[PERSON_NAME]"
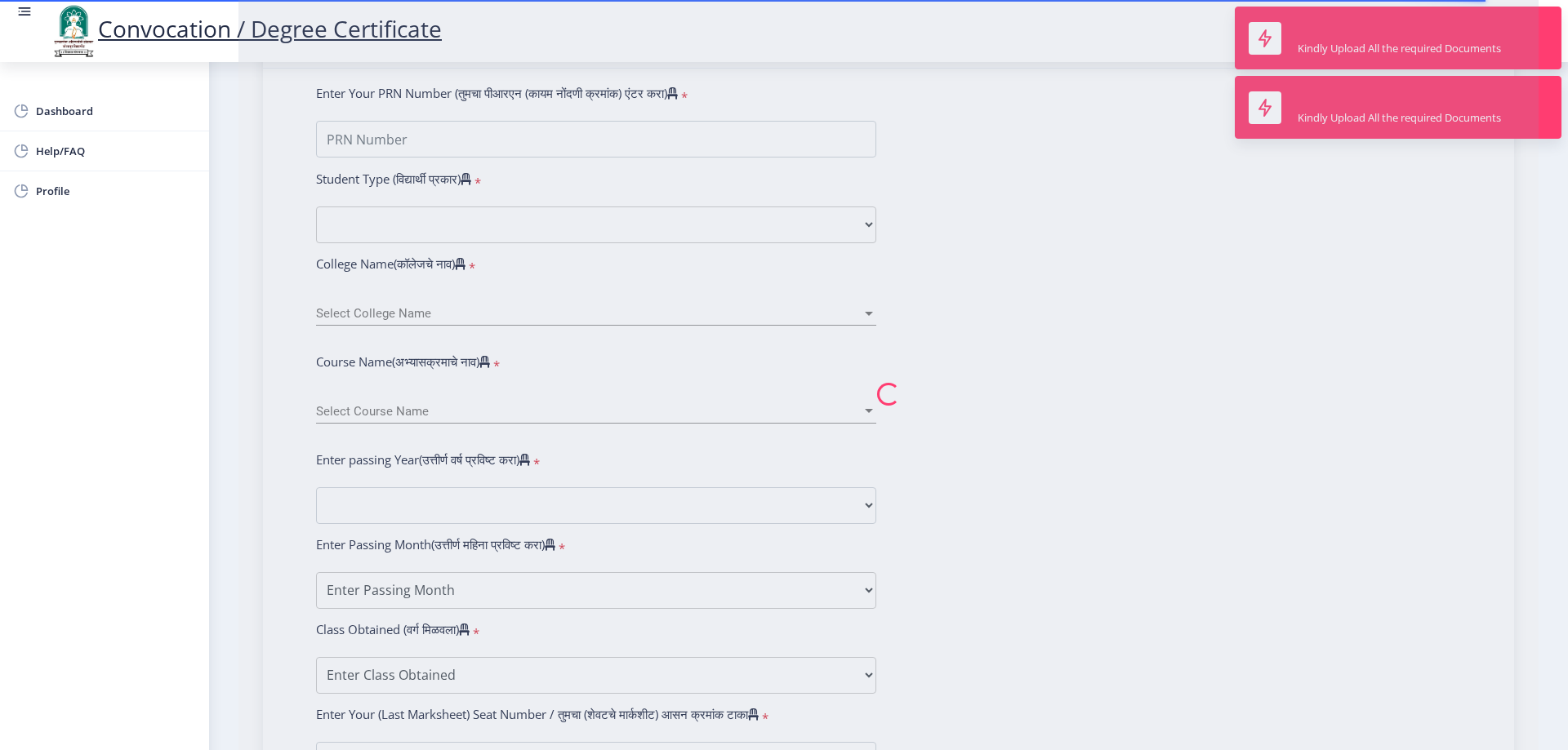
type input "2012032500211067"
select select "Regular"
select select "2013"
select select "March"
select select "FIRST CLASS"
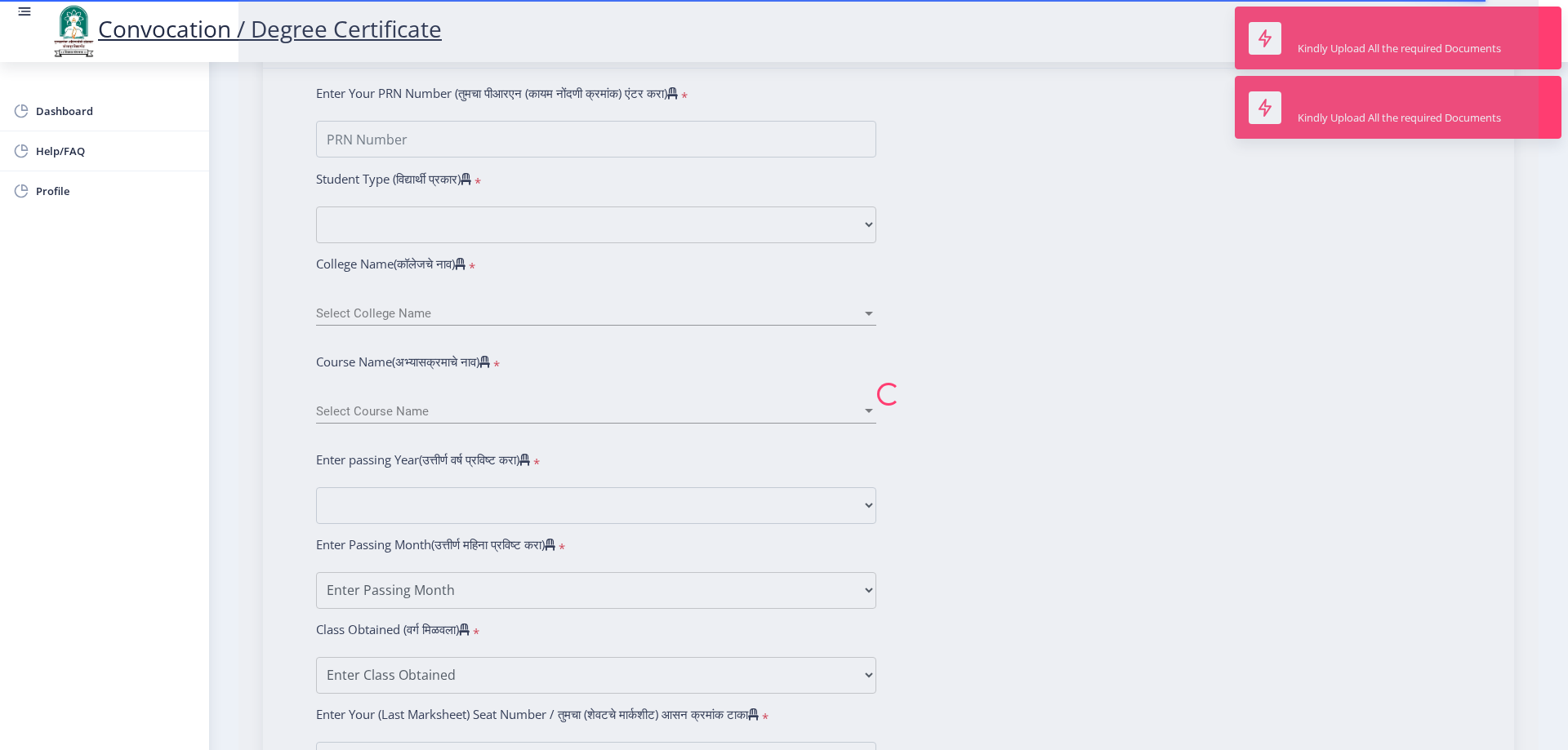
type input "002022"
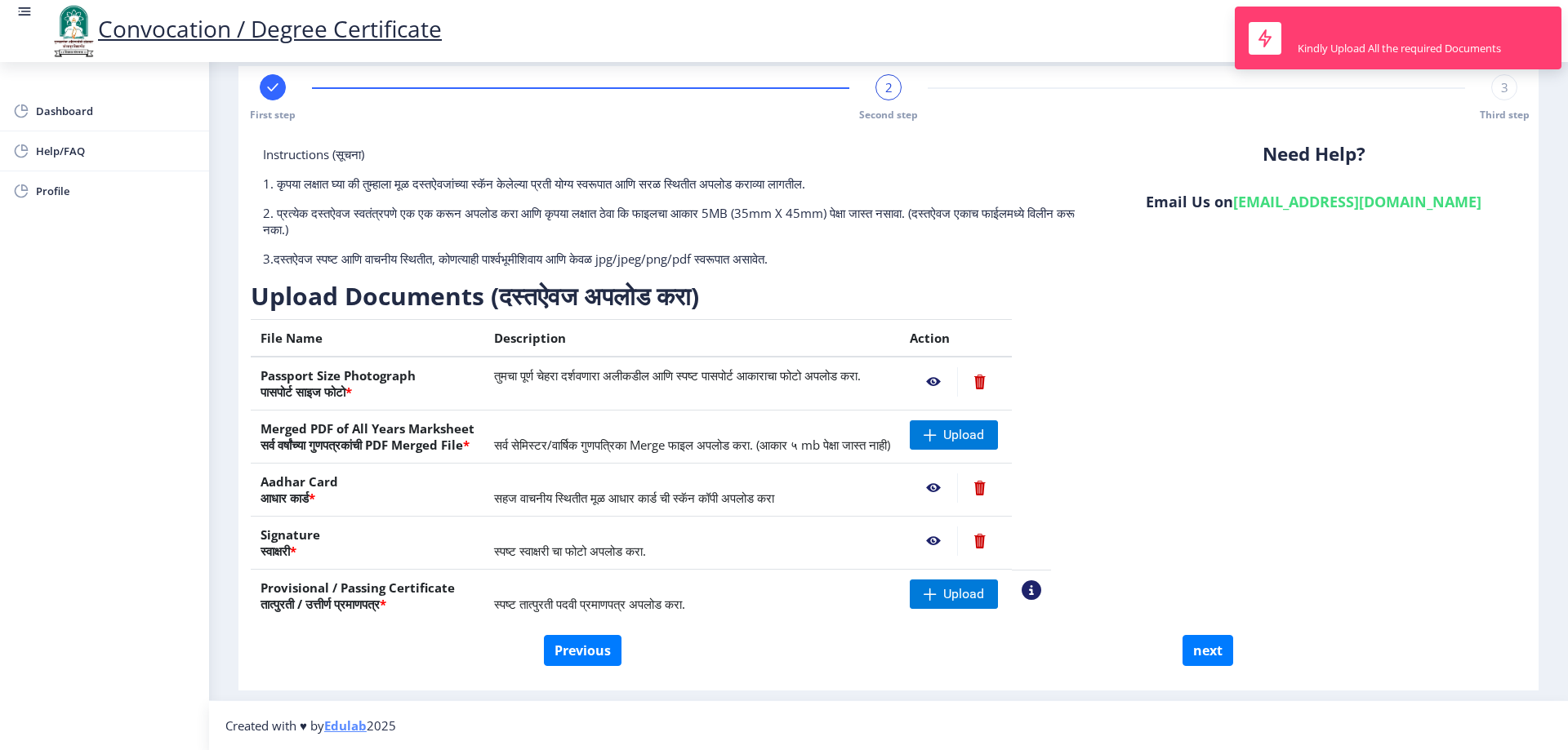
scroll to position [0, 0]
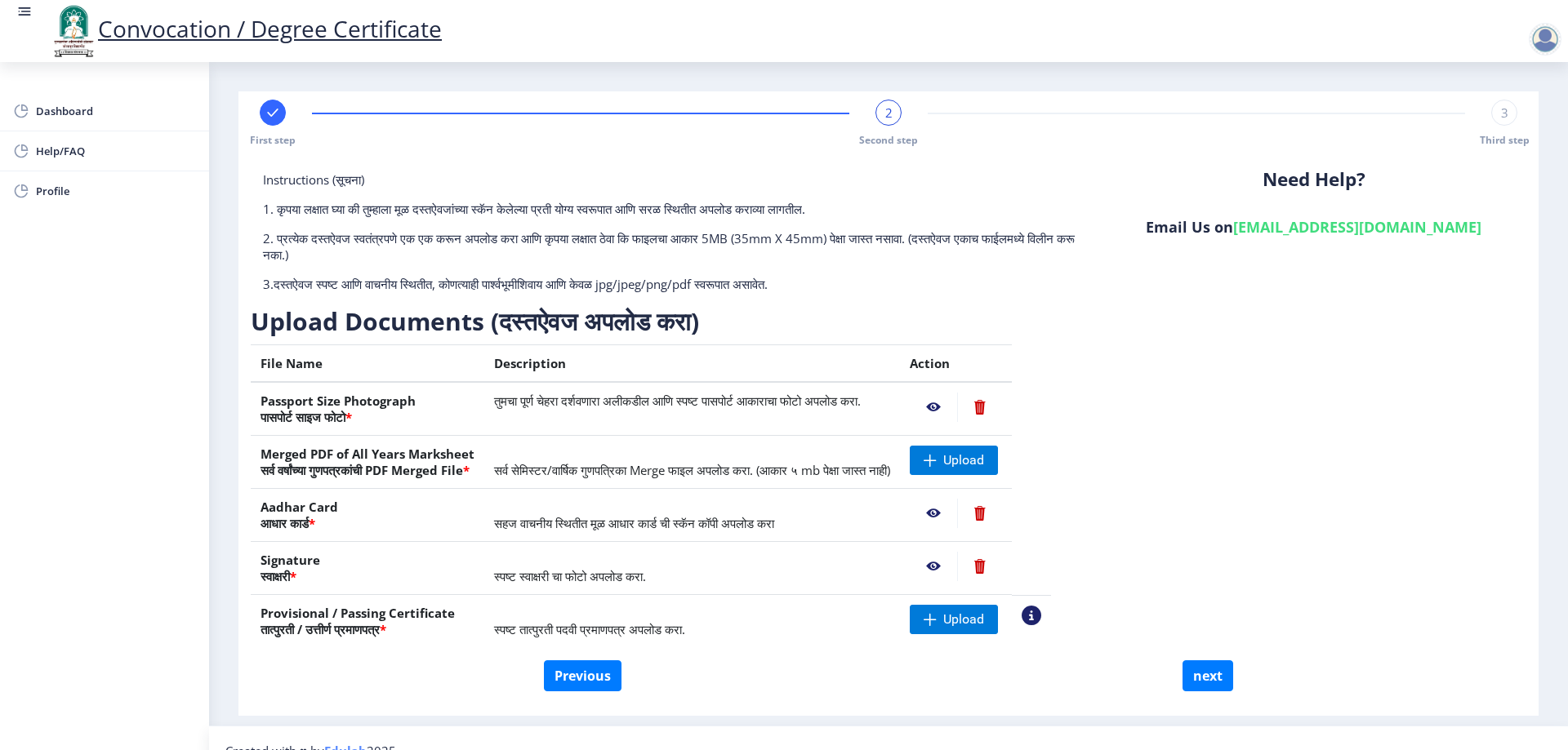
click at [1495, 146] on span "Third step" at bounding box center [1504, 140] width 50 height 14
click at [1536, 46] on div at bounding box center [1546, 38] width 33 height 33
click at [1497, 136] on span "Log out" at bounding box center [1503, 127] width 105 height 20
